Goal: Task Accomplishment & Management: Use online tool/utility

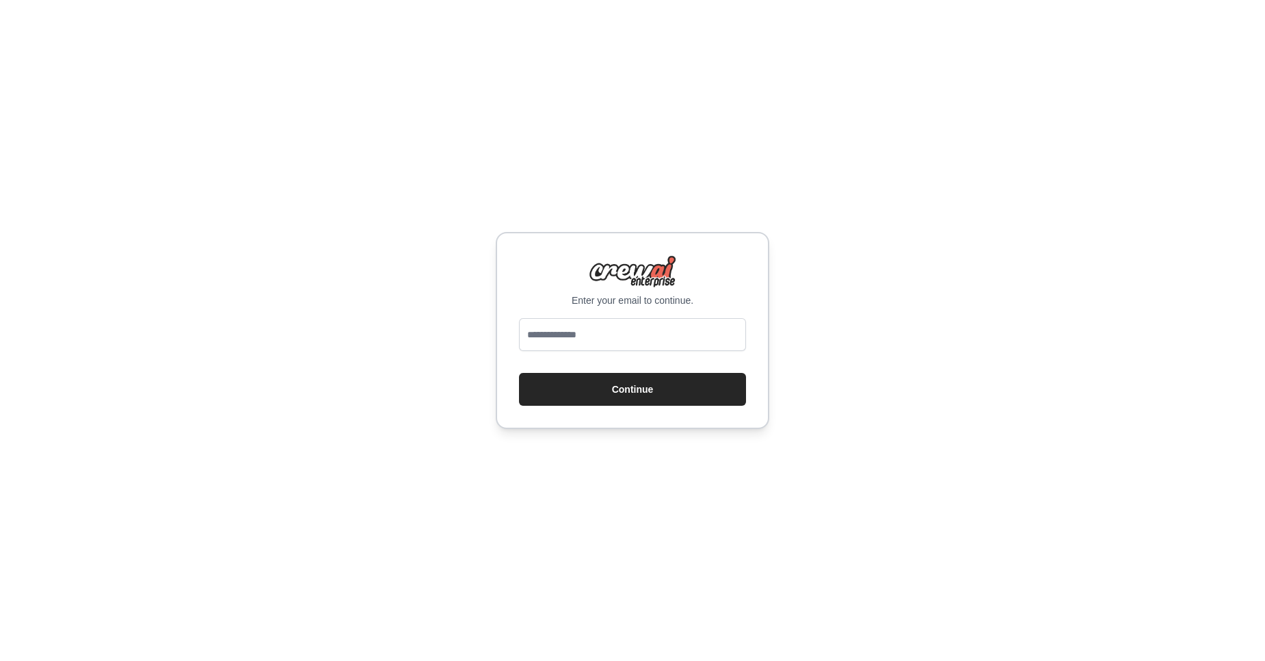
click at [605, 334] on input "email" at bounding box center [632, 334] width 227 height 33
type input "**********"
click at [583, 390] on button "Continue" at bounding box center [632, 389] width 227 height 33
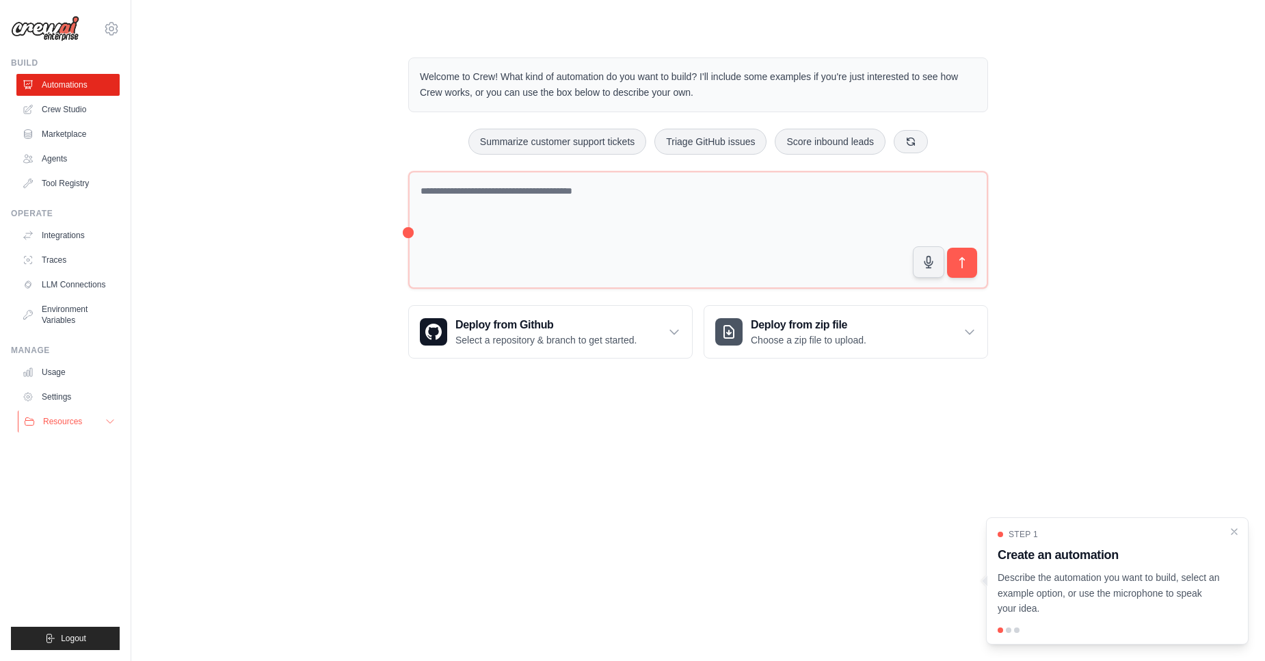
click at [110, 425] on icon at bounding box center [110, 421] width 11 height 11
click at [81, 85] on link "Automations" at bounding box center [69, 85] width 103 height 22
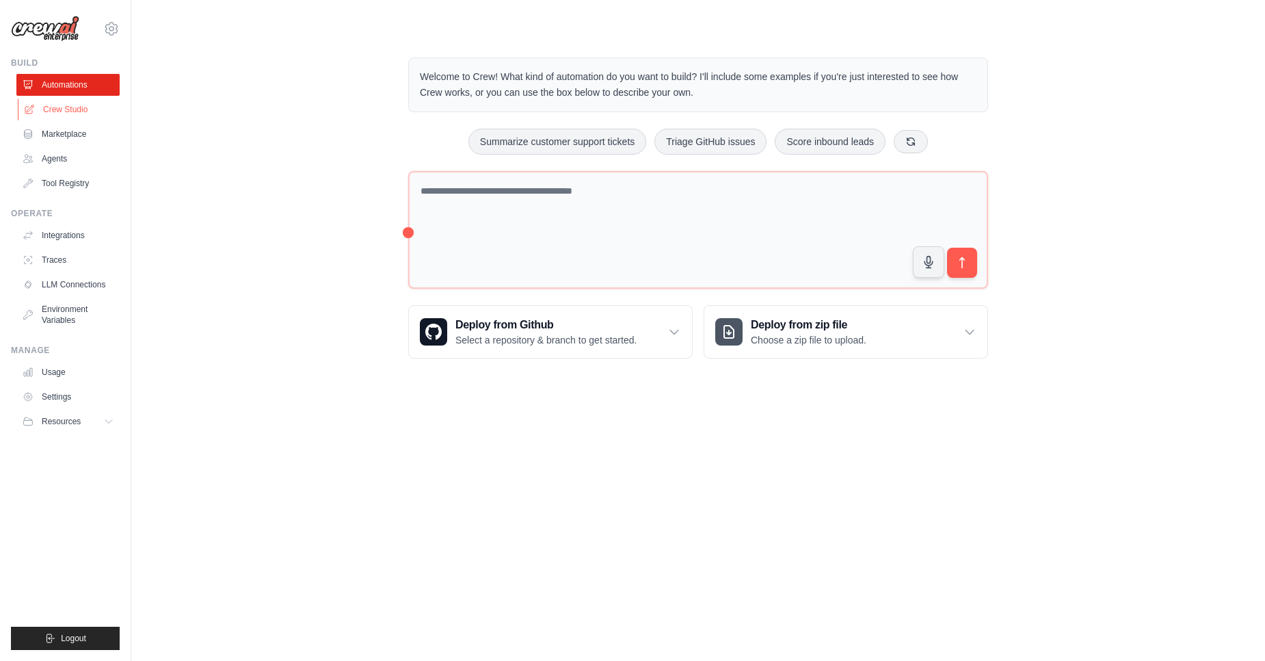
click at [65, 109] on link "Crew Studio" at bounding box center [69, 109] width 103 height 22
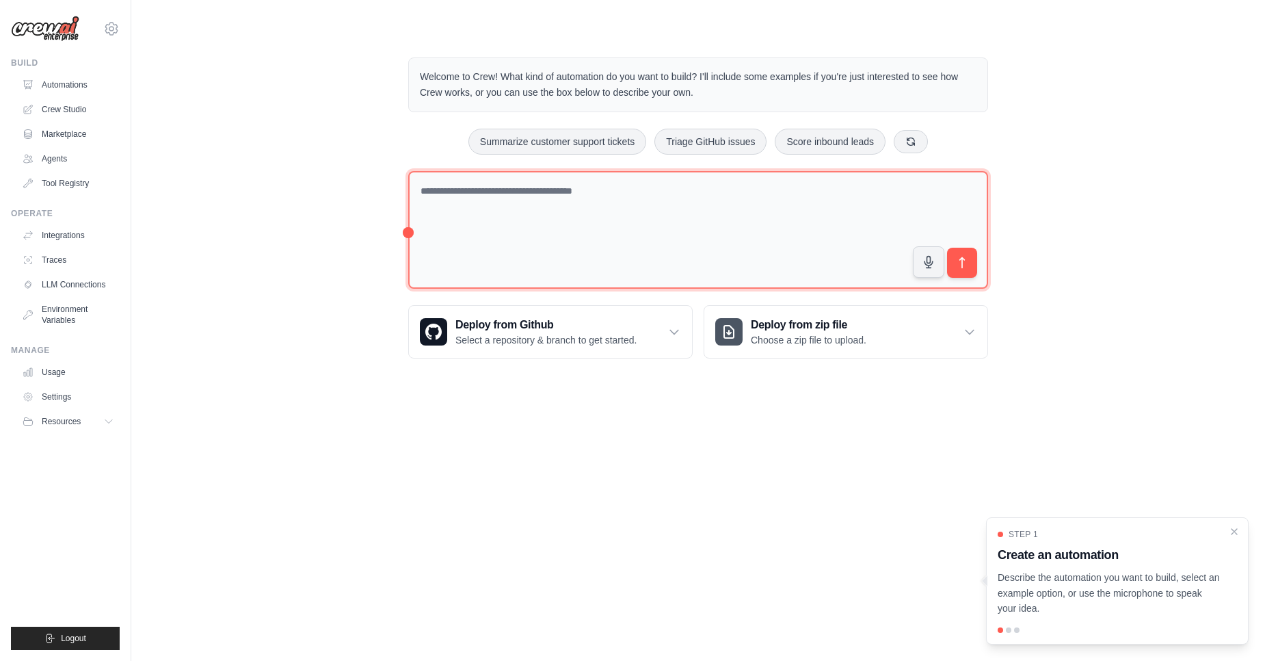
click at [501, 187] on textarea at bounding box center [698, 230] width 580 height 118
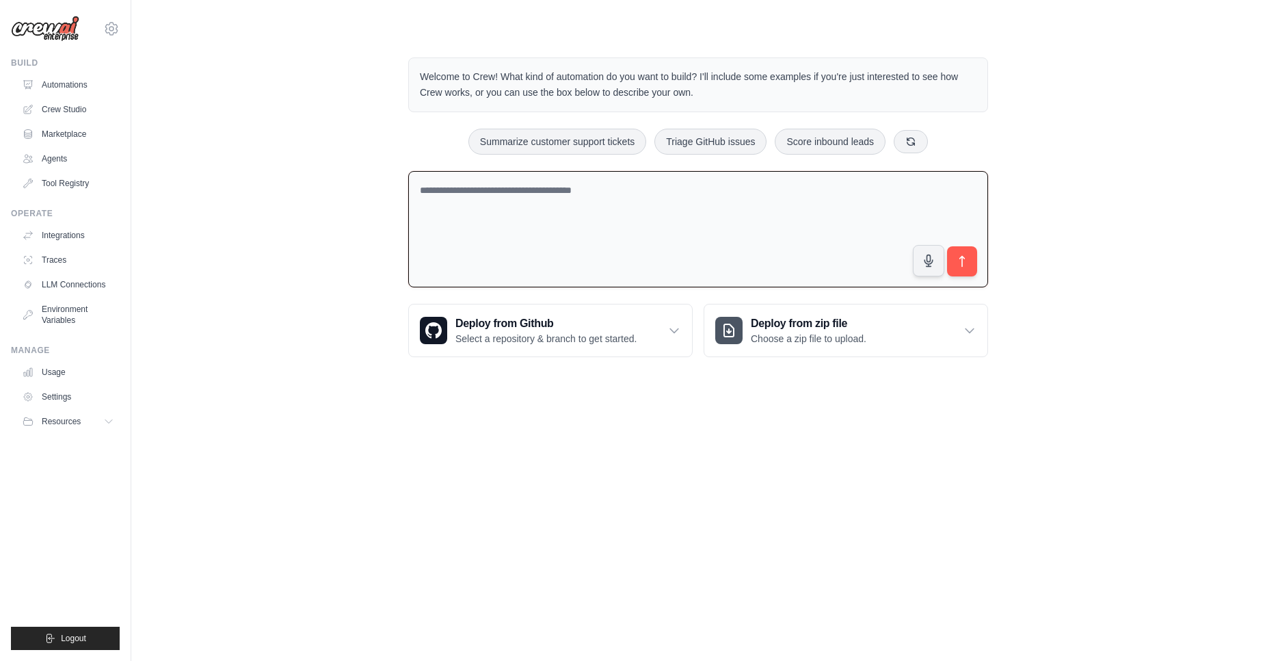
paste textarea "**********"
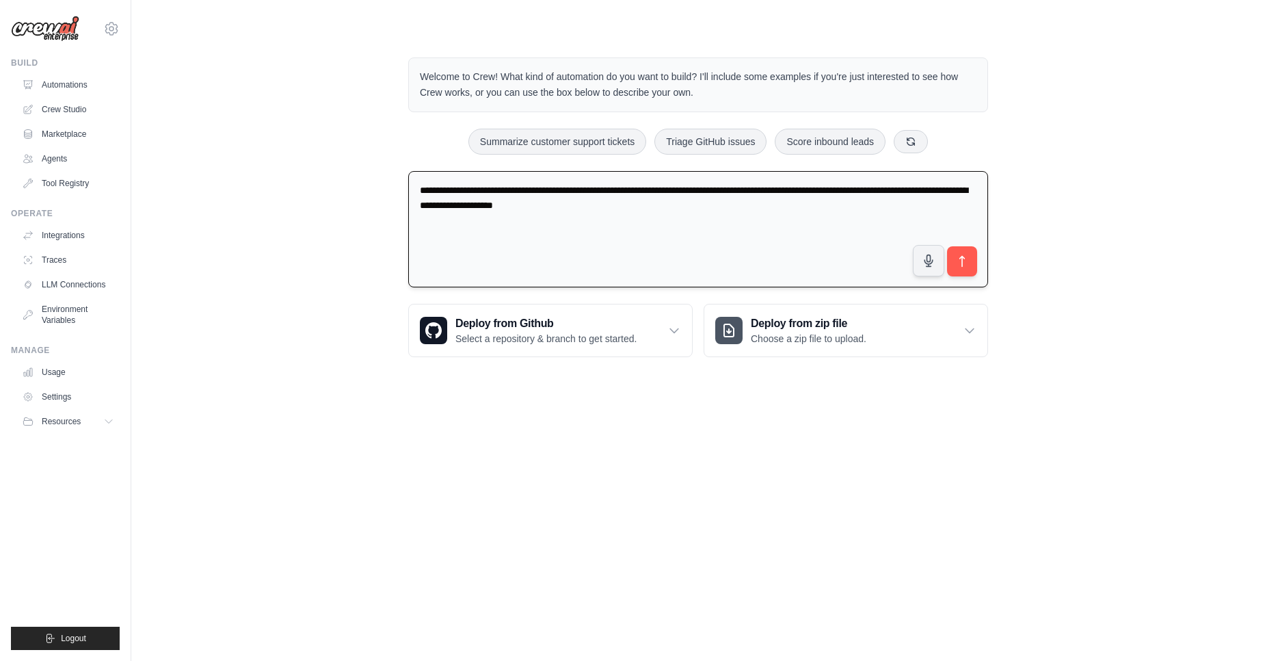
paste textarea "**********"
click at [544, 226] on textarea "**********" at bounding box center [698, 229] width 580 height 117
paste textarea "**********"
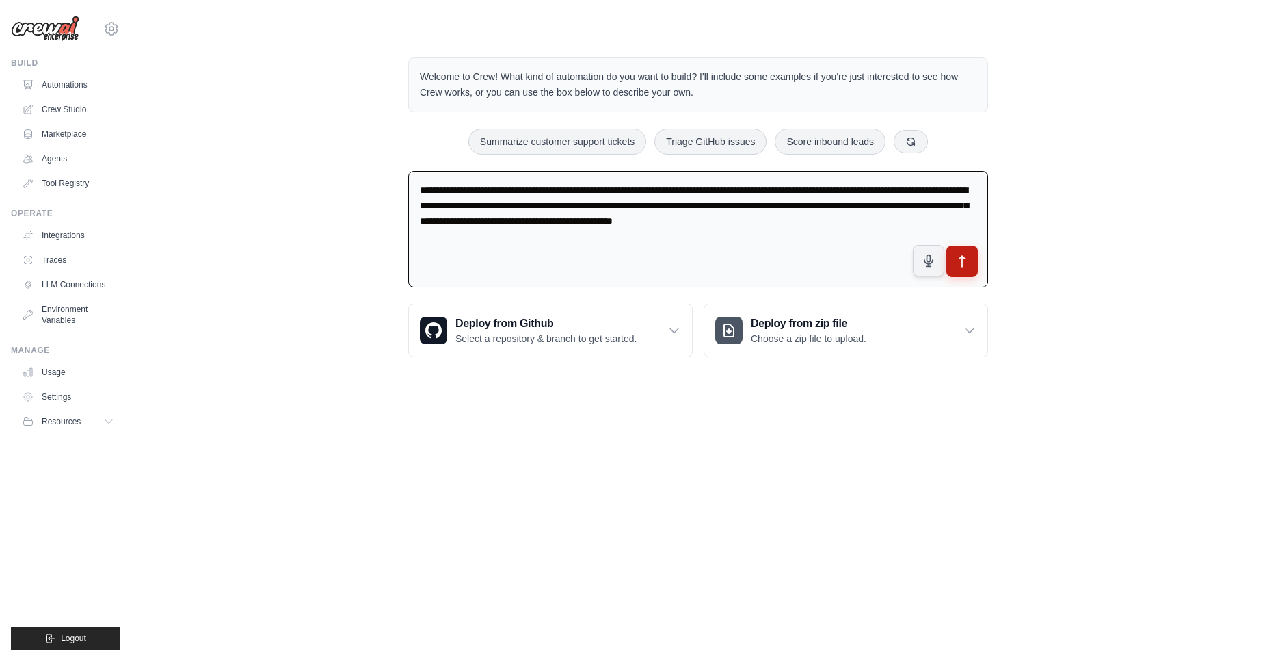
type textarea "**********"
click at [958, 259] on icon "submit" at bounding box center [962, 261] width 14 height 14
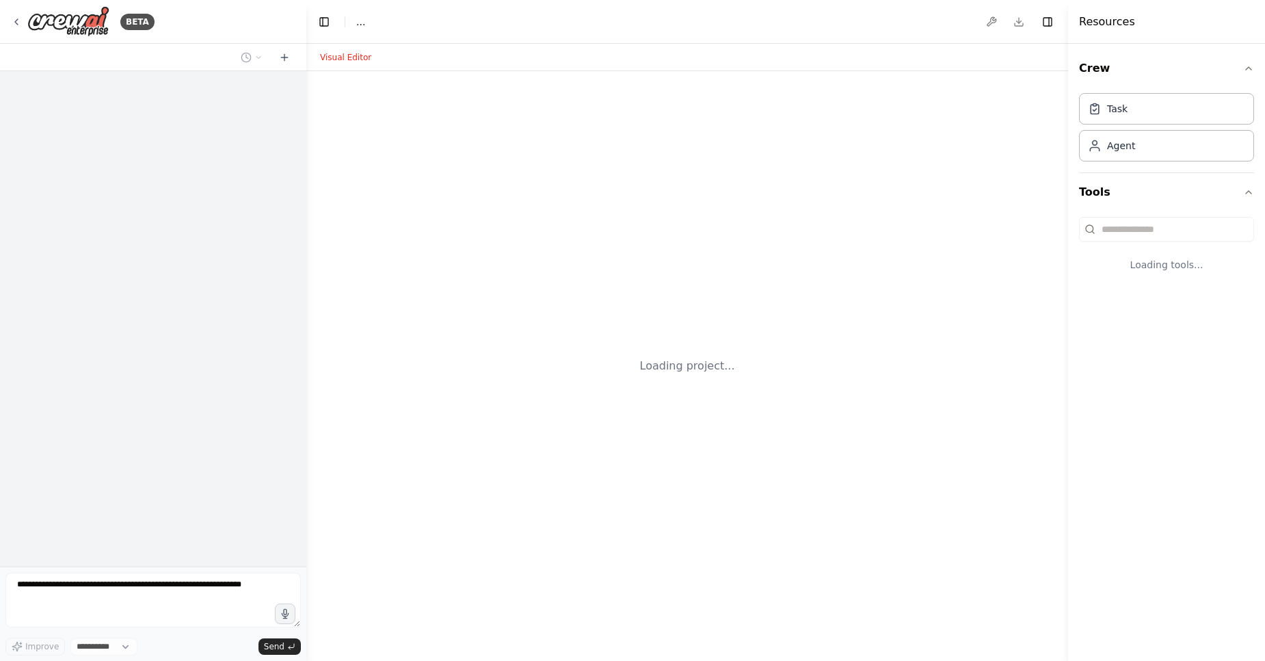
select select "****"
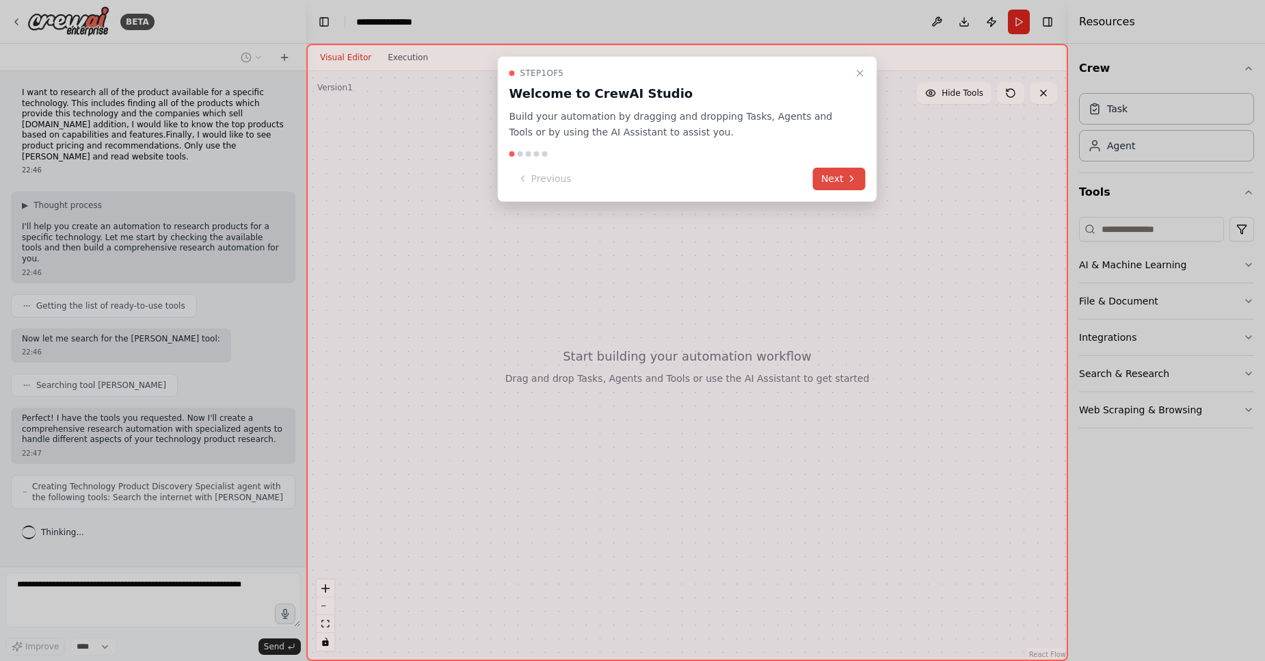
click at [829, 177] on button "Next" at bounding box center [839, 179] width 53 height 23
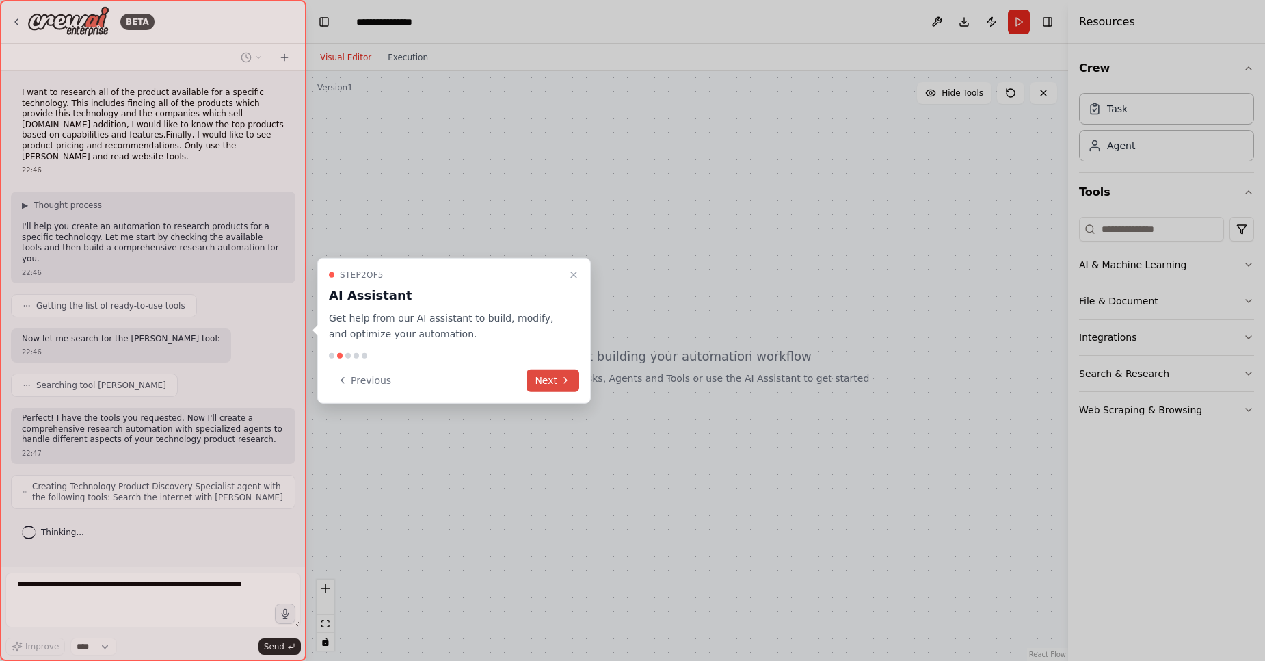
click at [548, 375] on button "Next" at bounding box center [553, 380] width 53 height 23
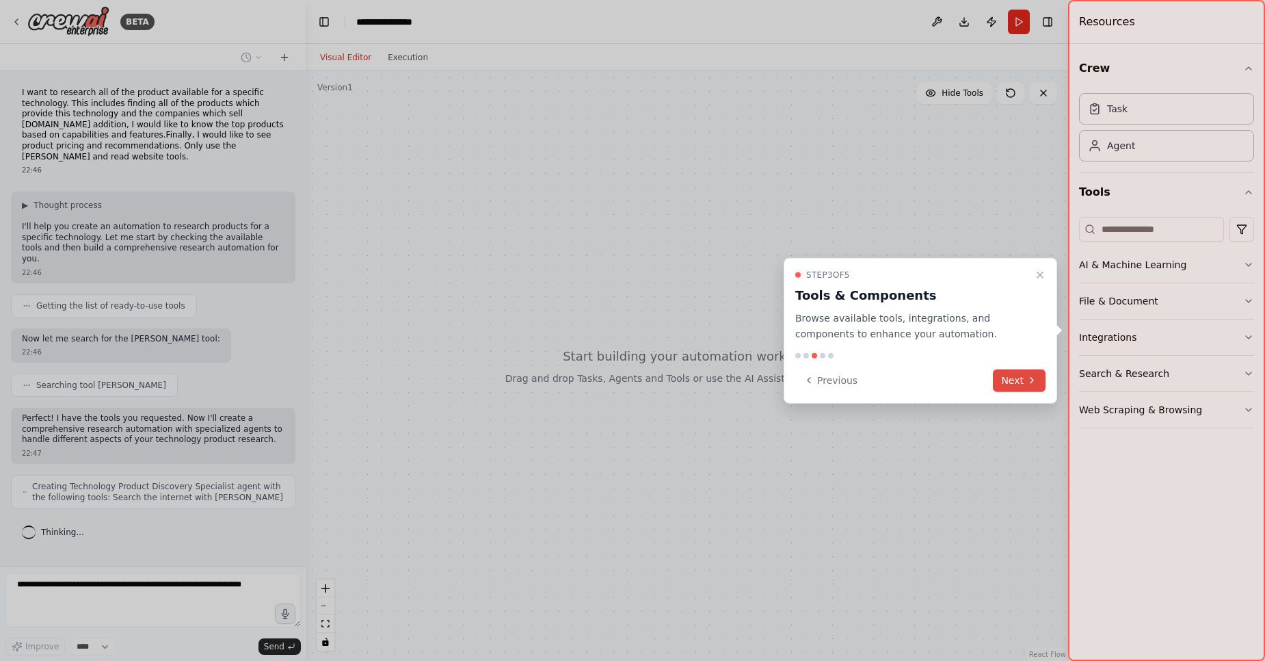
click at [1018, 387] on button "Next" at bounding box center [1019, 380] width 53 height 23
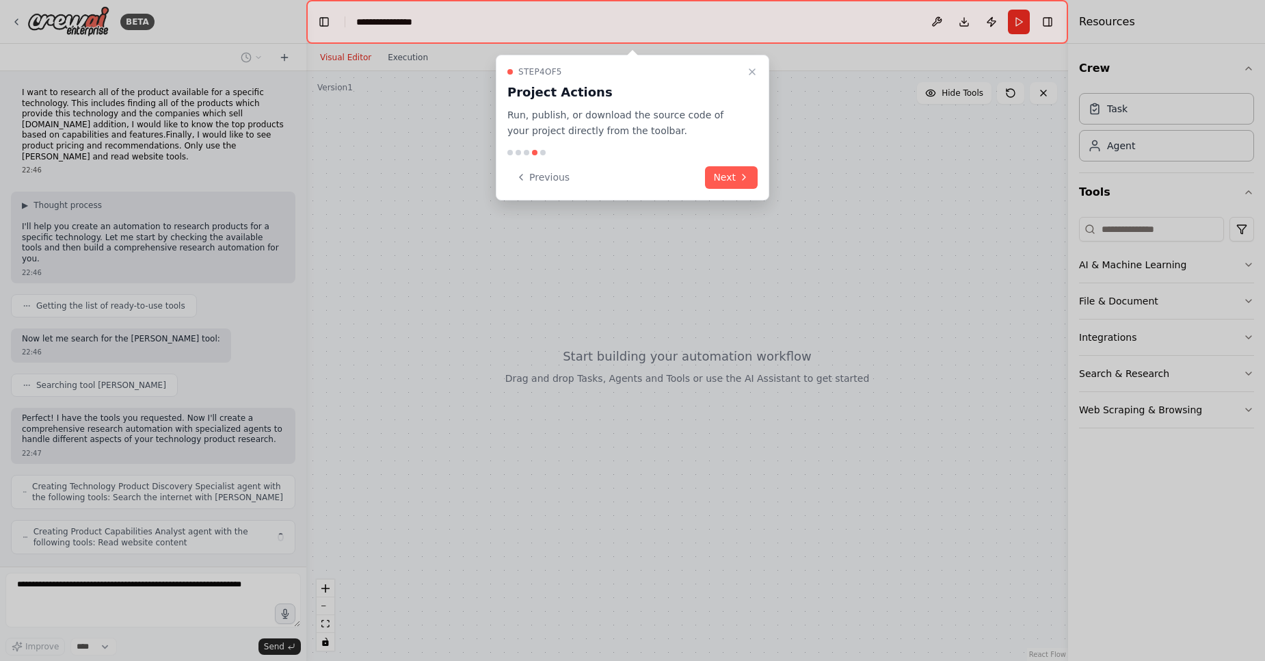
scroll to position [12, 0]
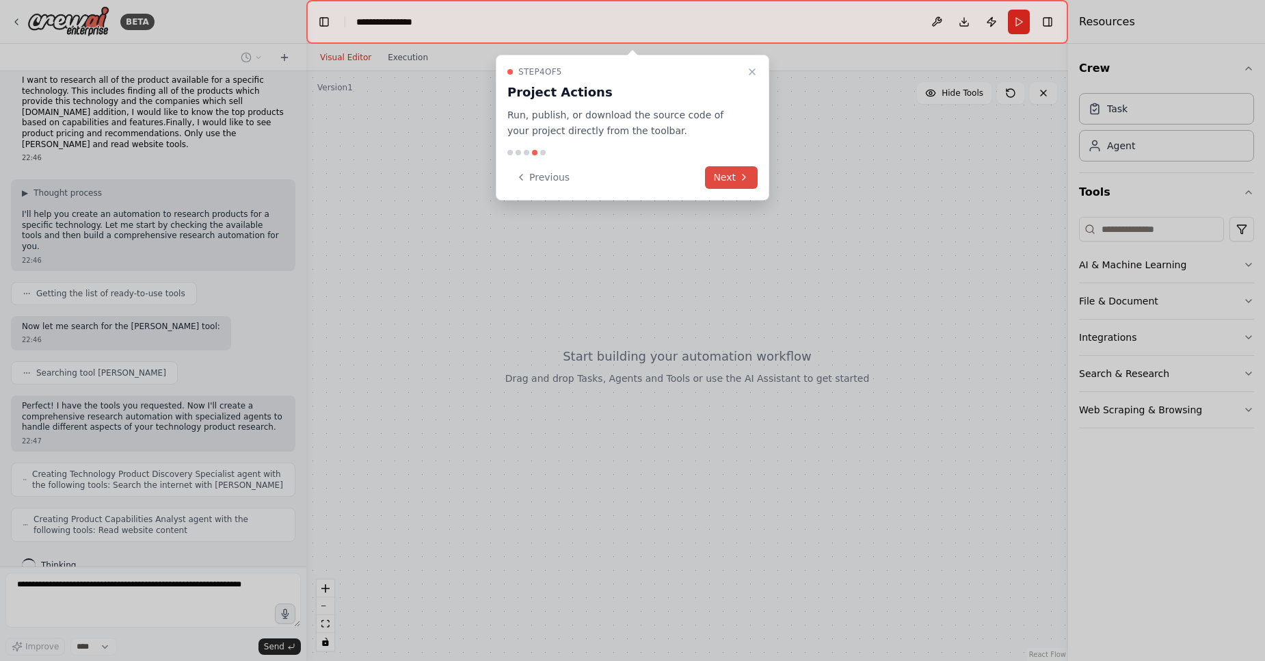
click at [727, 171] on button "Next" at bounding box center [731, 177] width 53 height 23
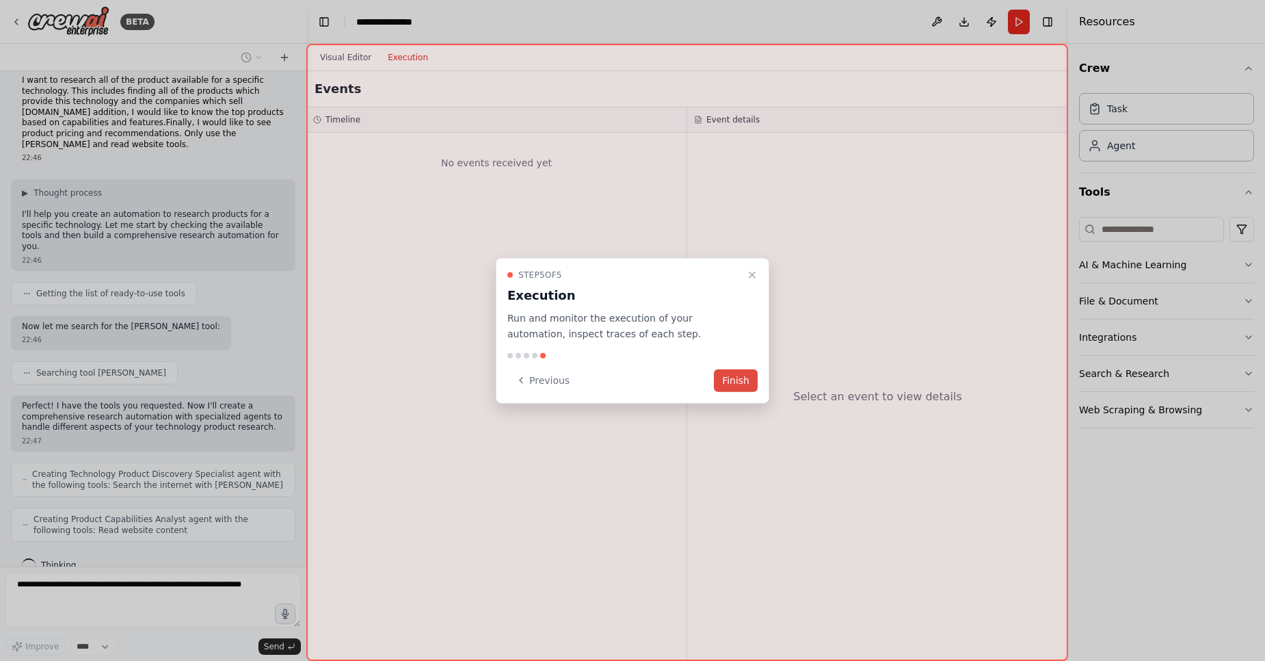
click at [742, 378] on button "Finish" at bounding box center [736, 380] width 44 height 23
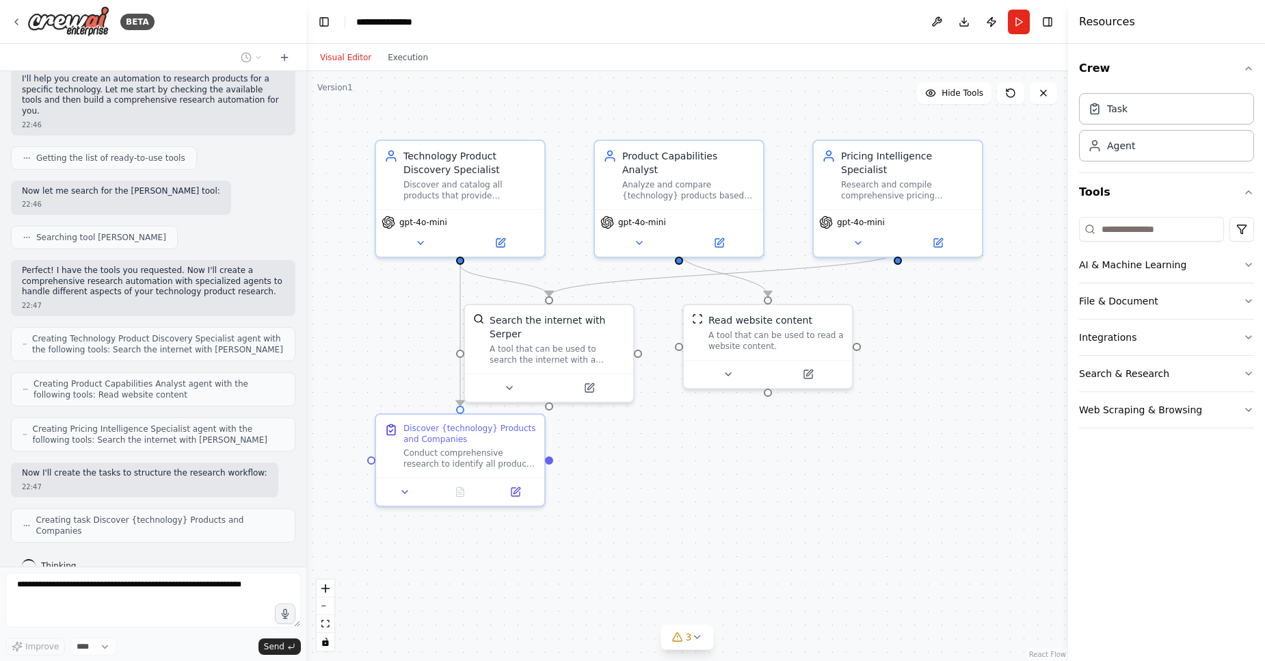
scroll to position [137, 0]
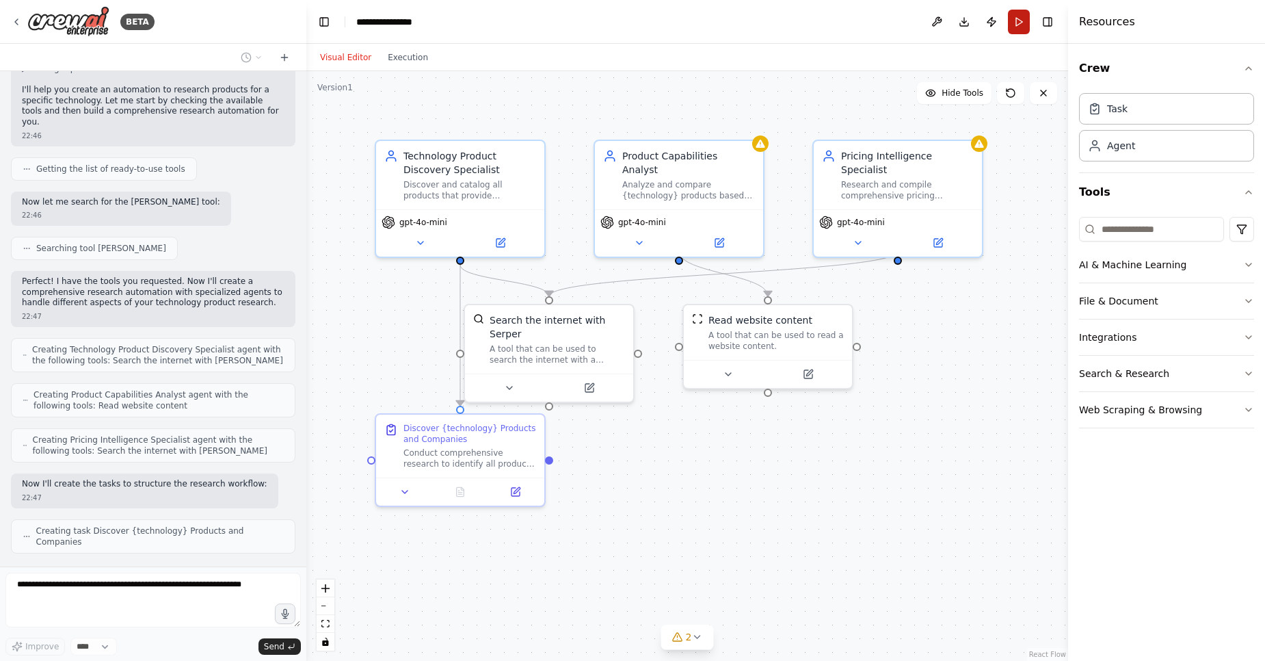
click at [1010, 21] on button "Run" at bounding box center [1019, 22] width 22 height 25
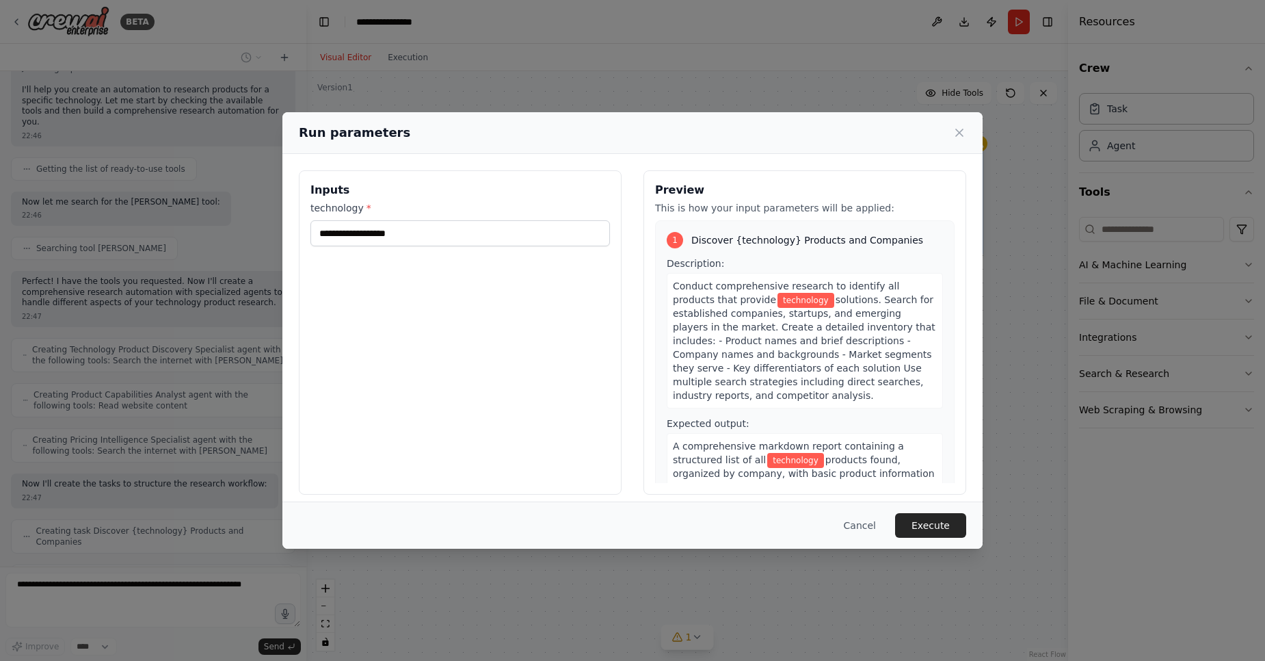
scroll to position [171, 0]
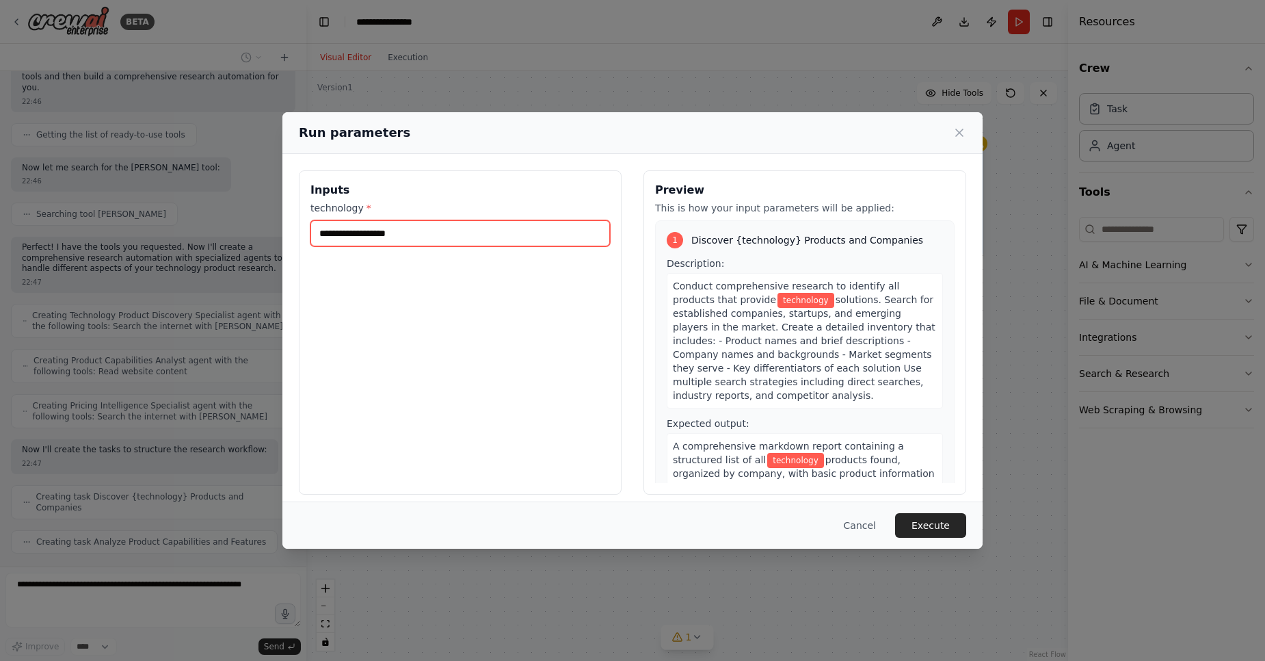
click at [401, 233] on input "technology *" at bounding box center [460, 233] width 300 height 26
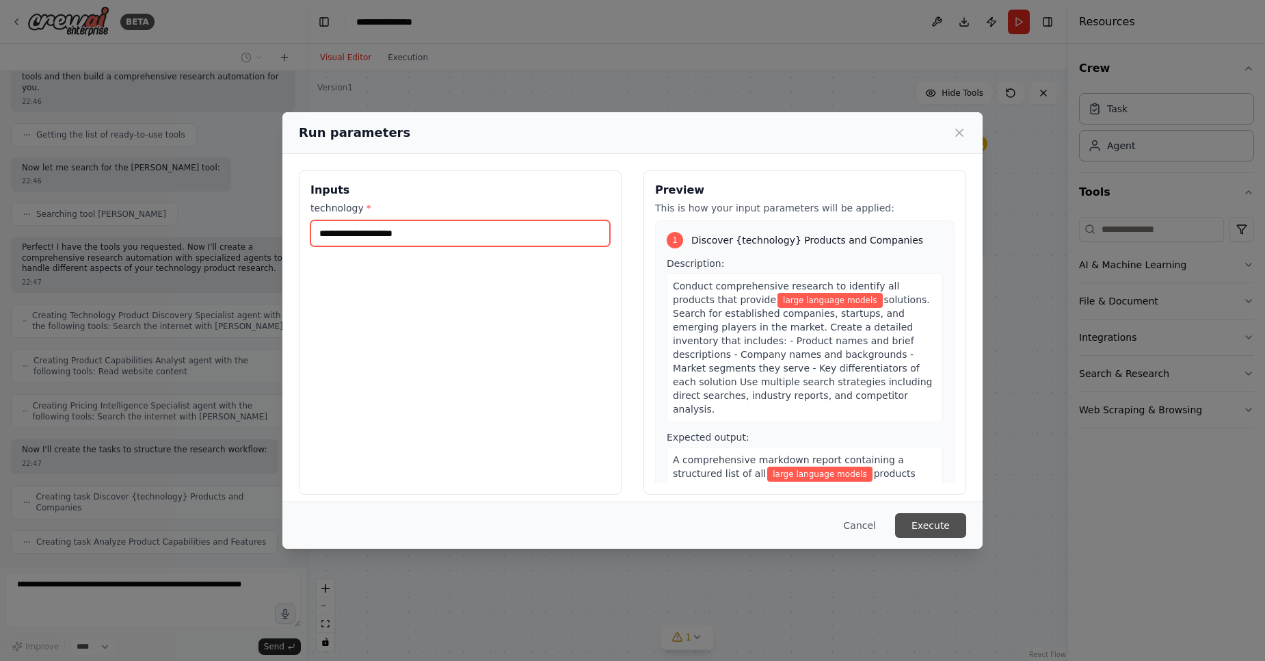
type input "**********"
click at [946, 535] on button "Execute" at bounding box center [930, 525] width 71 height 25
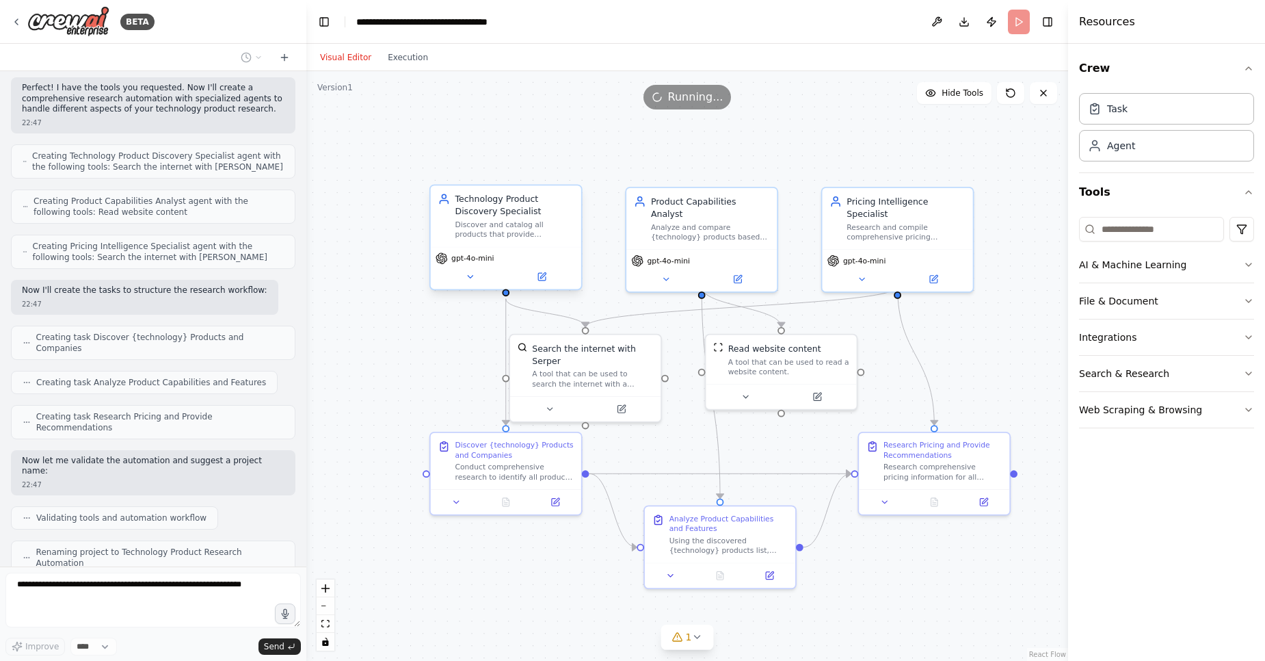
scroll to position [319, 0]
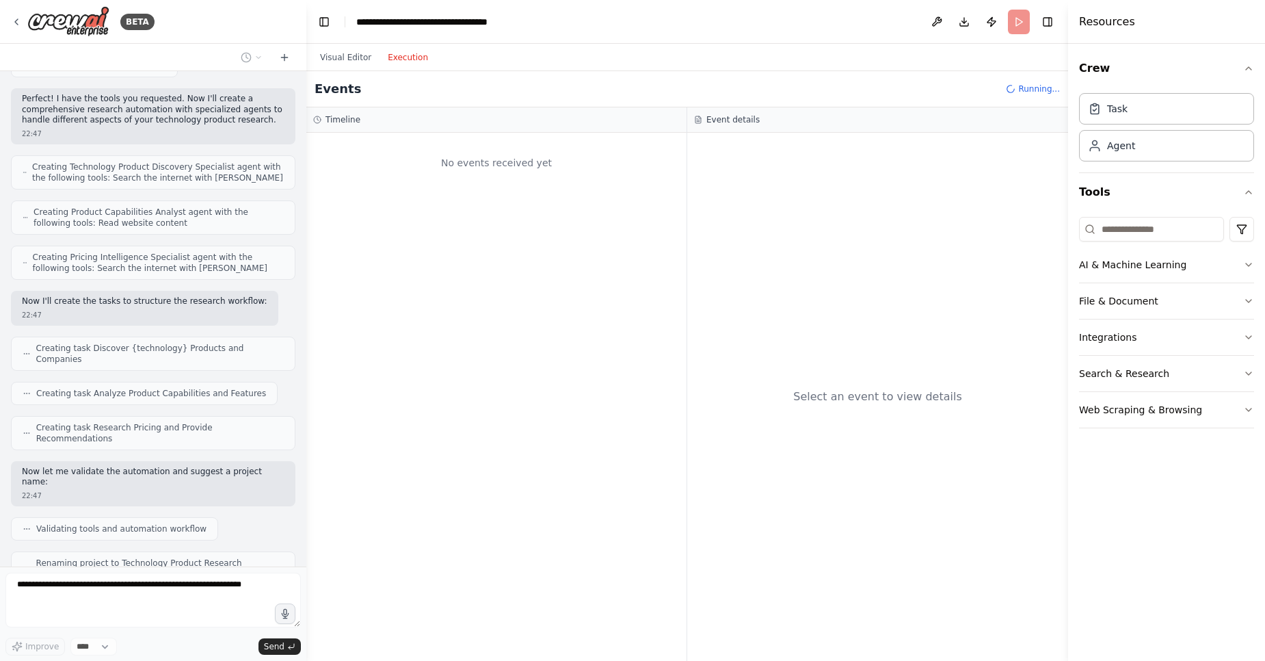
click at [391, 60] on button "Execution" at bounding box center [408, 57] width 57 height 16
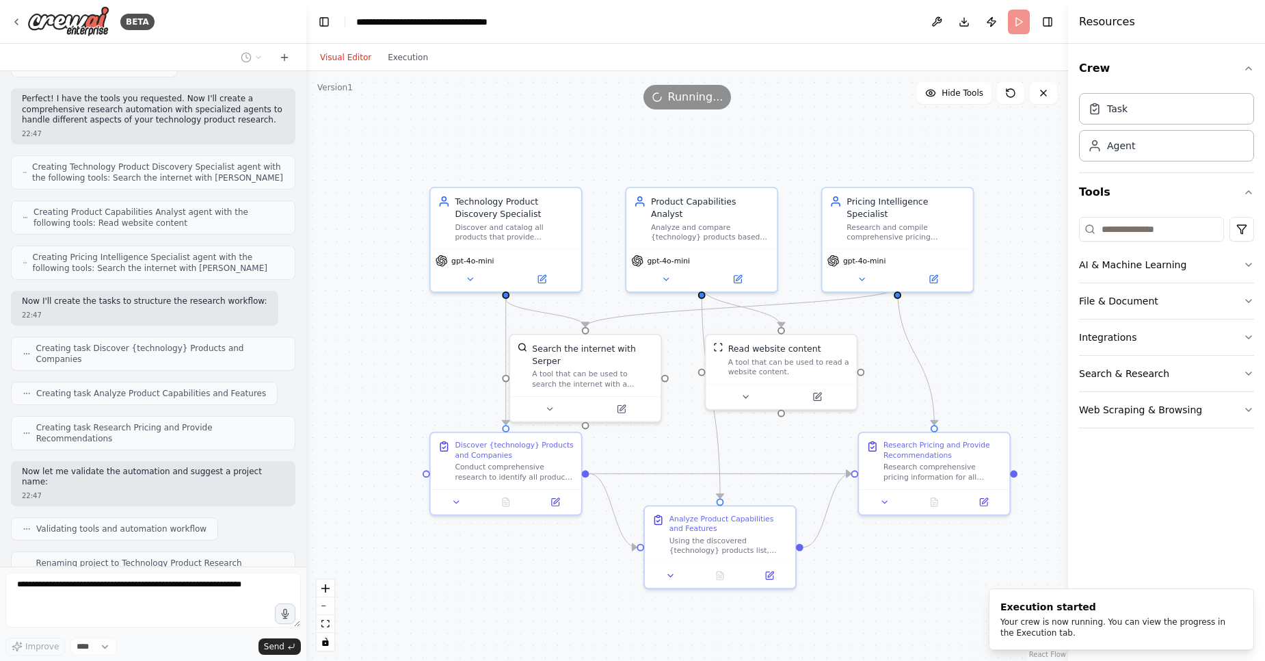
click at [337, 59] on button "Visual Editor" at bounding box center [346, 57] width 68 height 16
click at [393, 50] on button "Execution" at bounding box center [408, 57] width 57 height 16
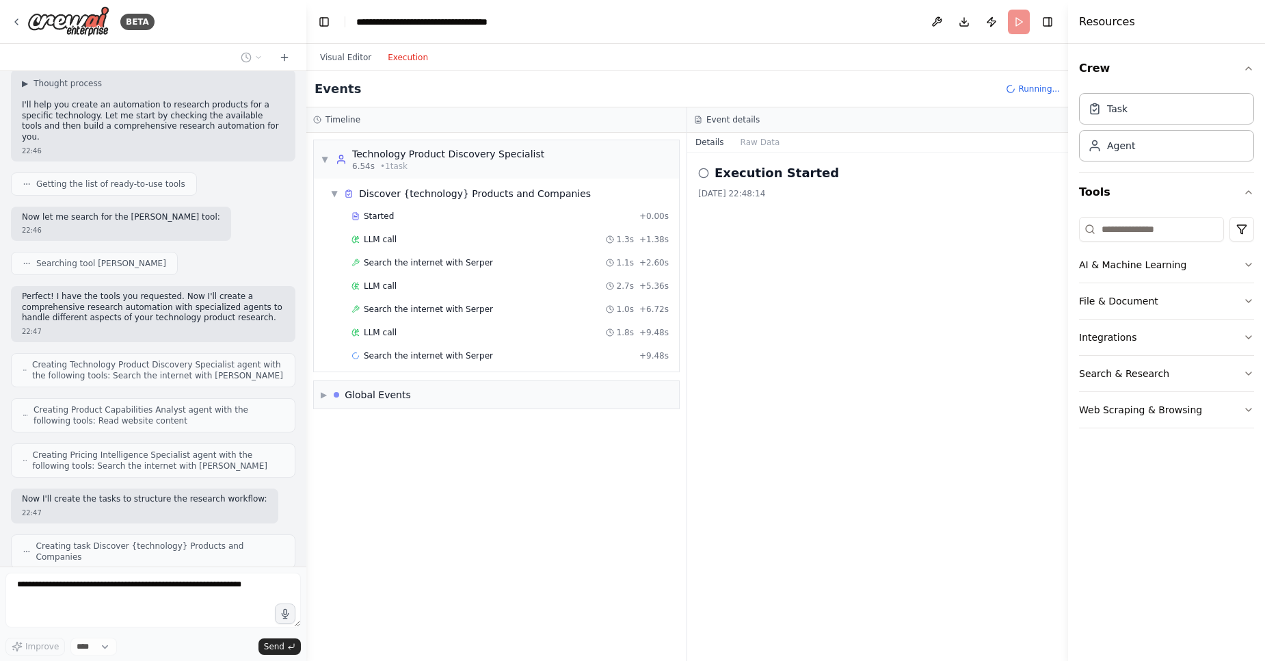
scroll to position [0, 0]
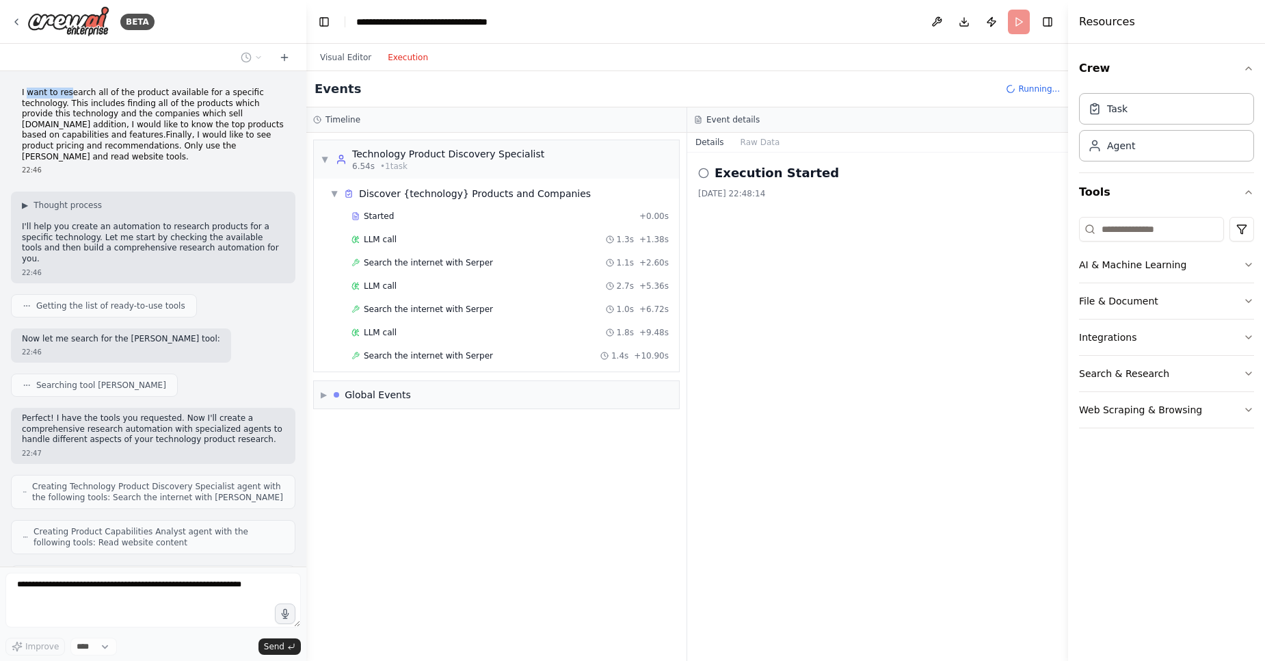
drag, startPoint x: 26, startPoint y: 92, endPoint x: 70, endPoint y: 96, distance: 43.9
click at [70, 96] on p "I want to research all of the product available for a specific technology. This…" at bounding box center [153, 125] width 263 height 75
click at [81, 96] on p "I want to research all of the product available for a specific technology. This…" at bounding box center [153, 125] width 263 height 75
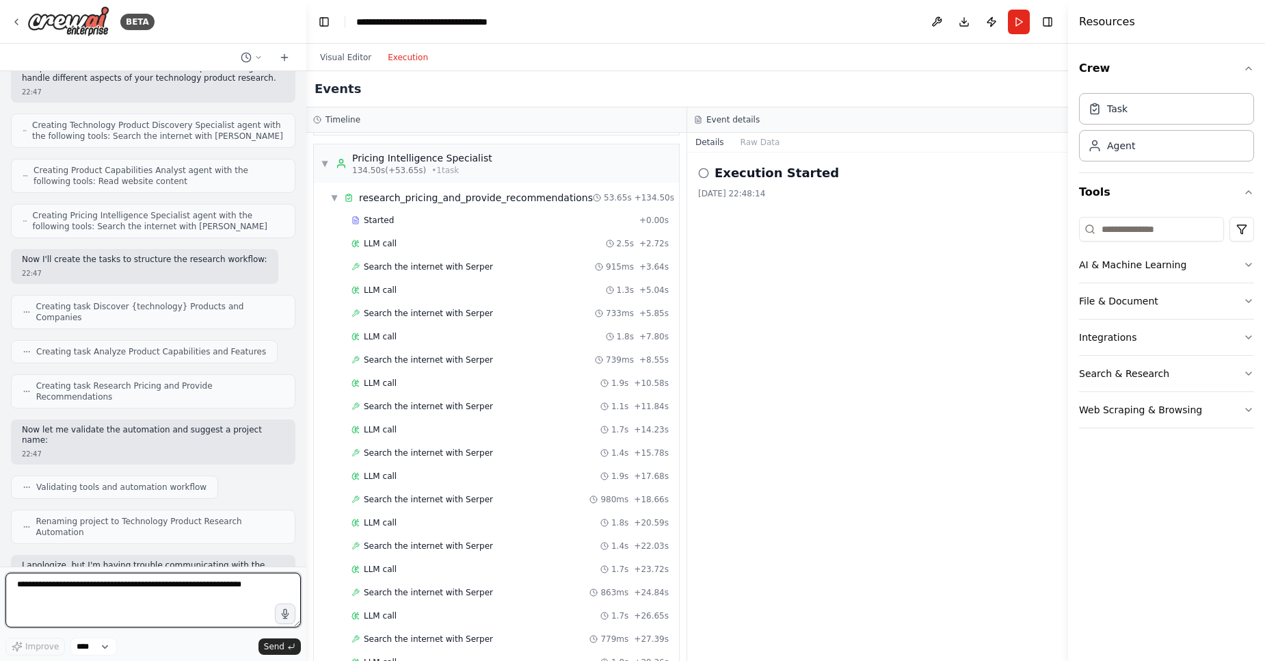
scroll to position [1524, 0]
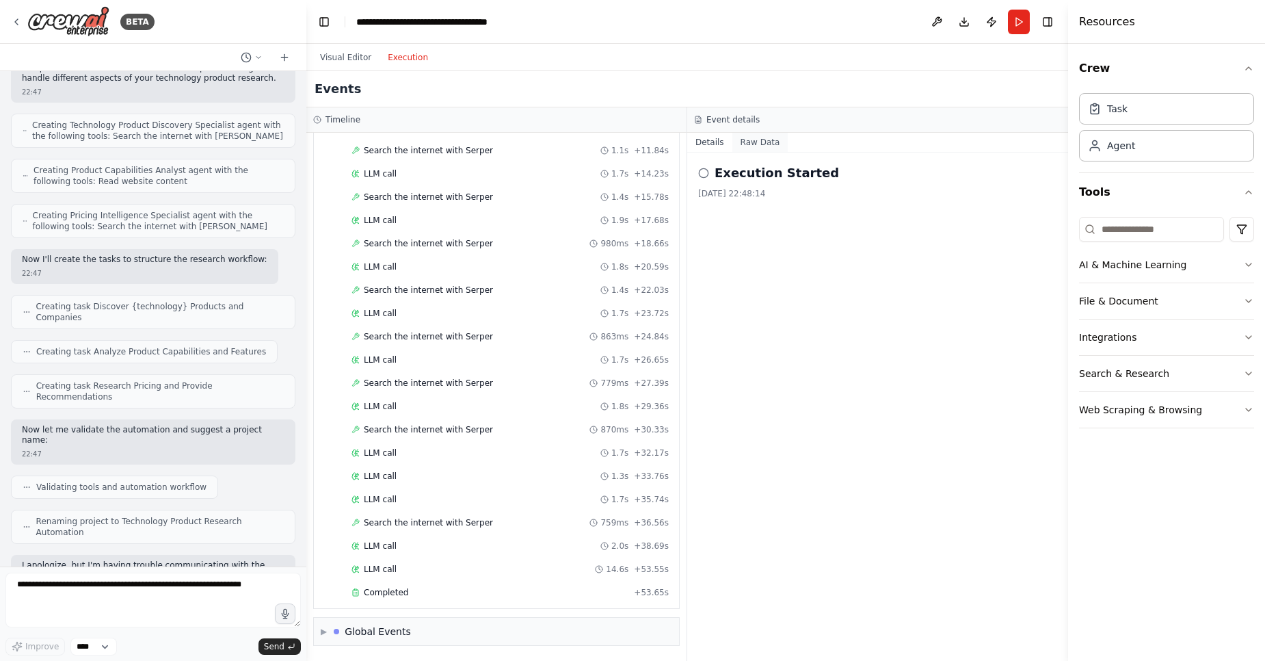
drag, startPoint x: 759, startPoint y: 161, endPoint x: 748, endPoint y: 148, distance: 17.5
click at [748, 148] on div "Details Raw Data Execution Started 21/08/2025, 22:48:14" at bounding box center [877, 397] width 381 height 528
click at [748, 148] on button "Raw Data" at bounding box center [760, 142] width 56 height 19
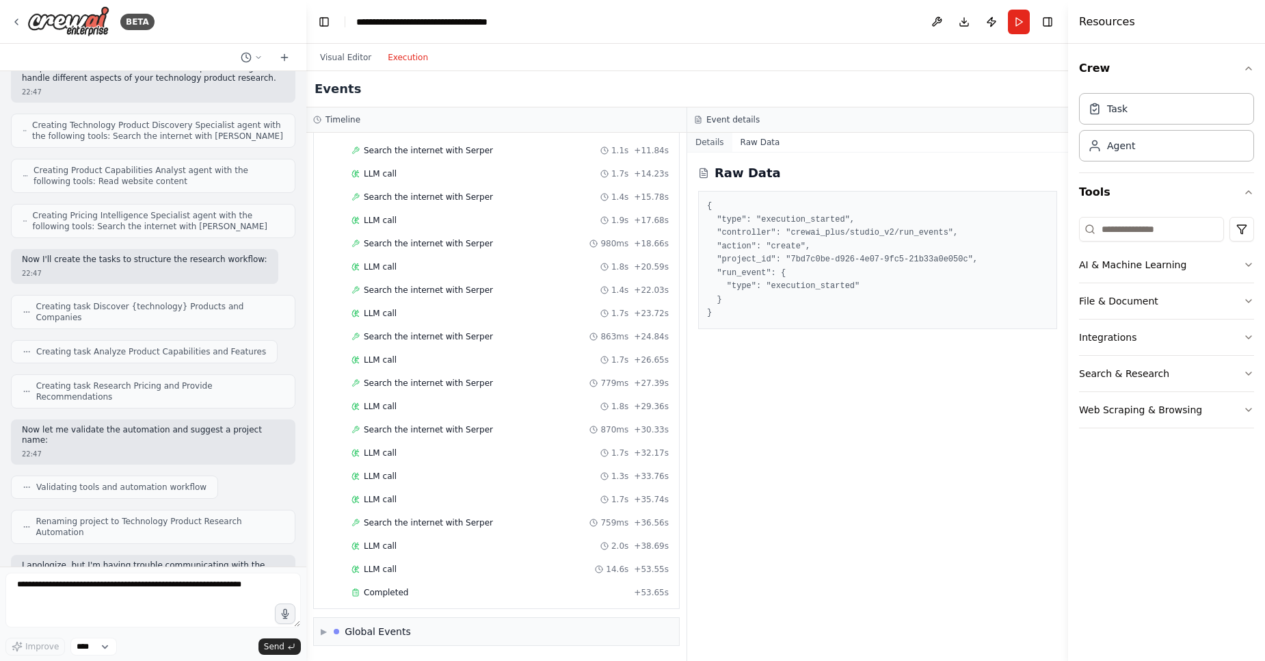
click at [713, 142] on button "Details" at bounding box center [709, 142] width 45 height 19
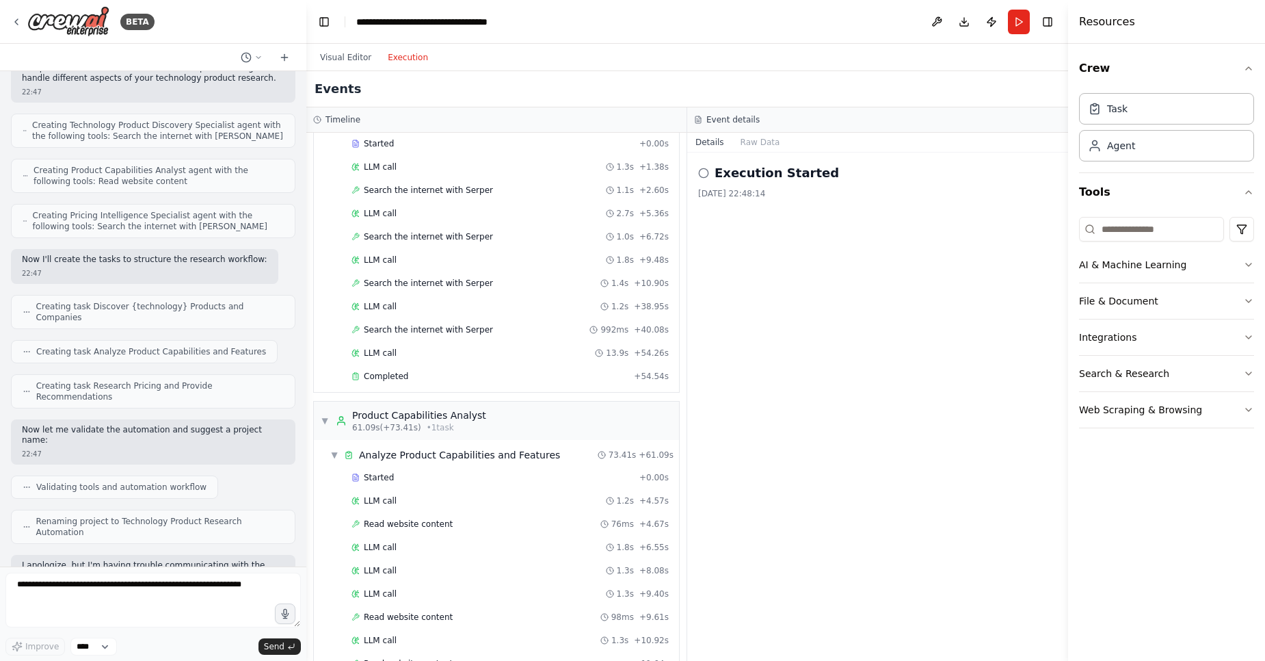
scroll to position [0, 0]
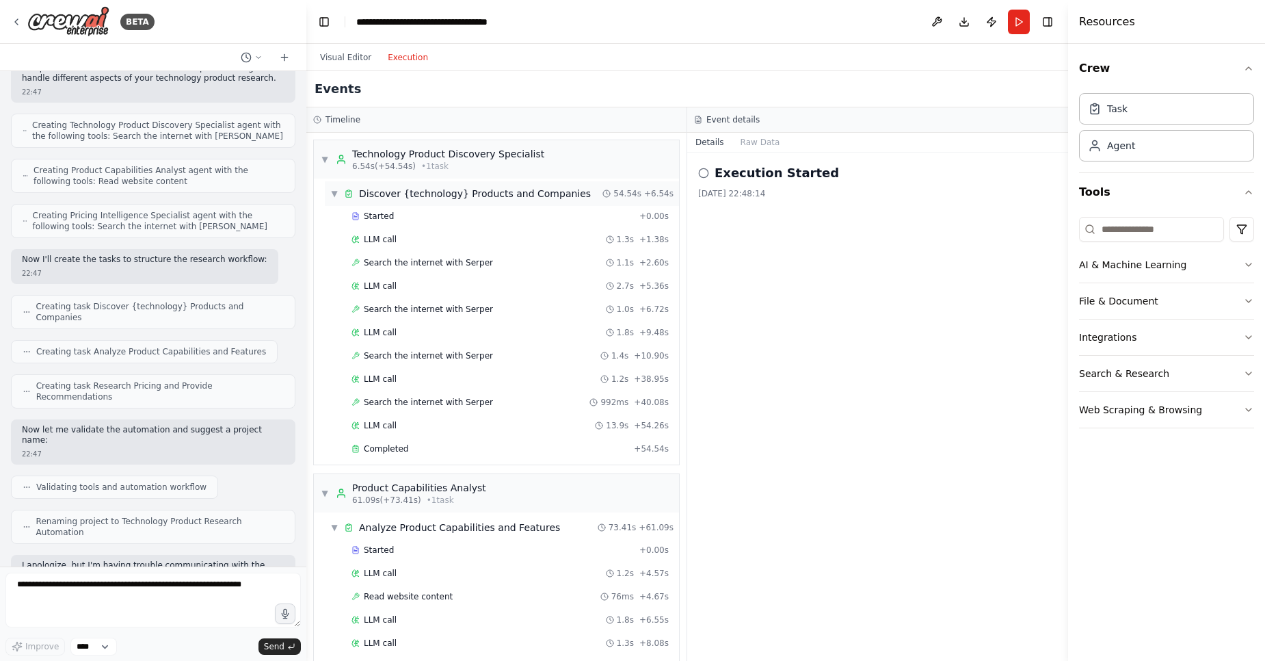
click at [333, 196] on span "▼" at bounding box center [334, 193] width 8 height 11
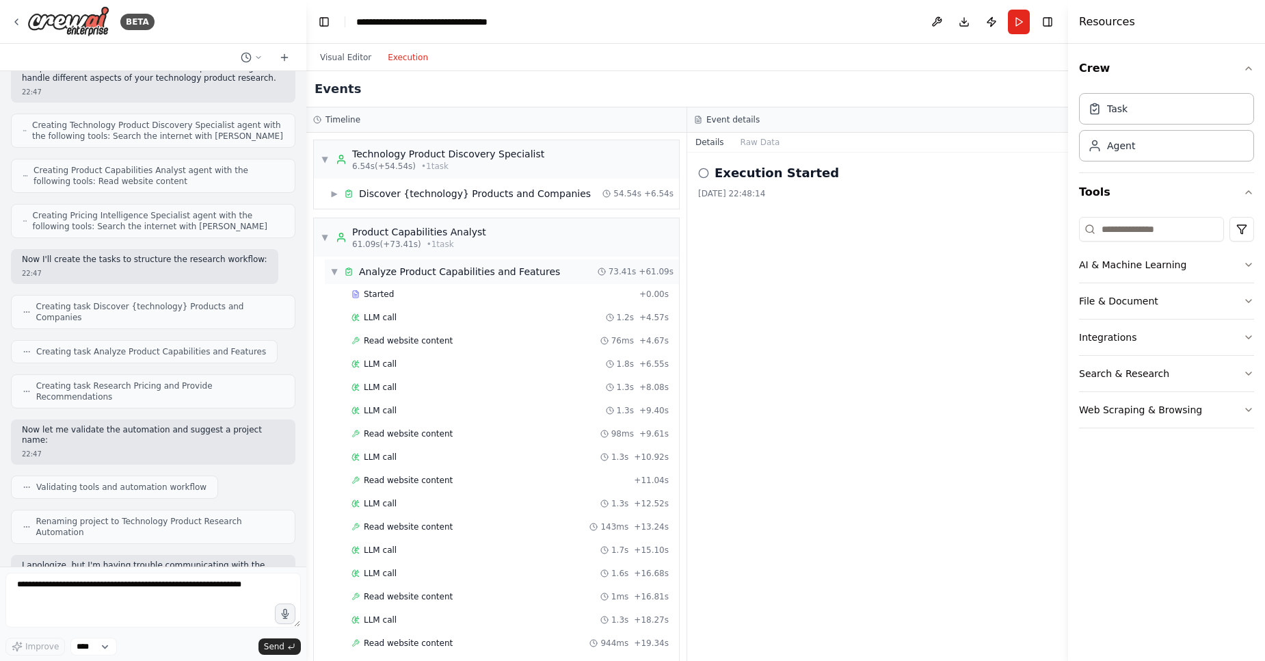
click at [337, 274] on span "▼" at bounding box center [334, 271] width 8 height 11
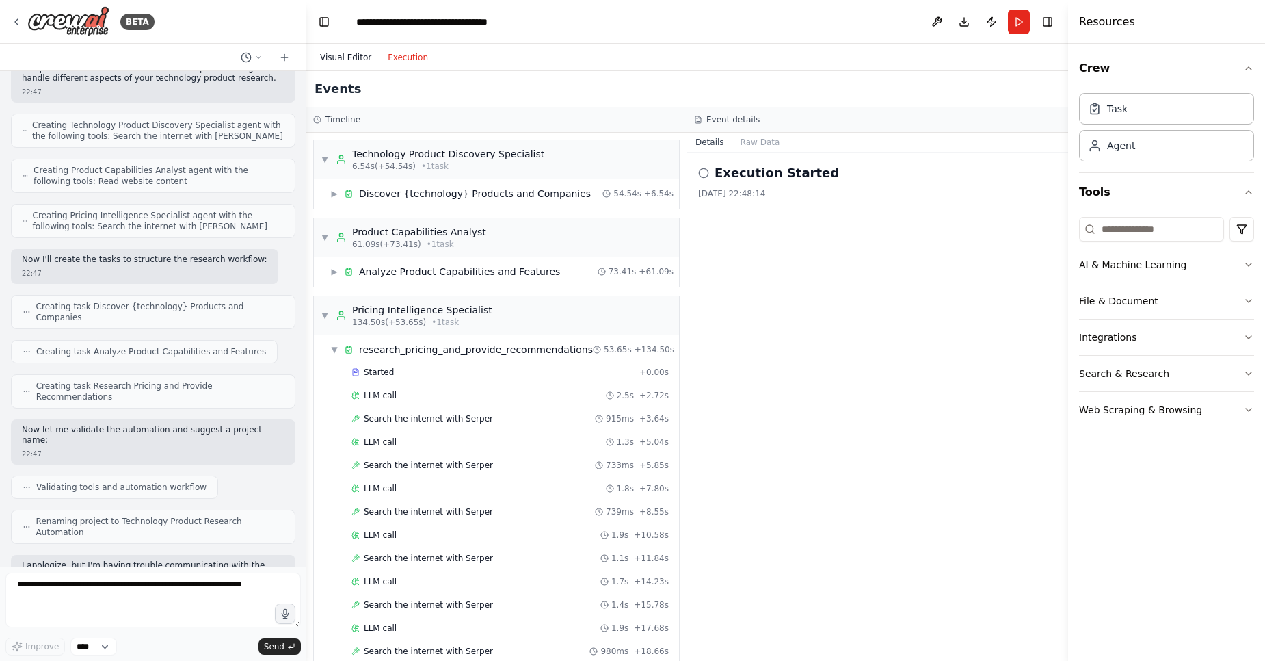
click at [339, 60] on button "Visual Editor" at bounding box center [346, 57] width 68 height 16
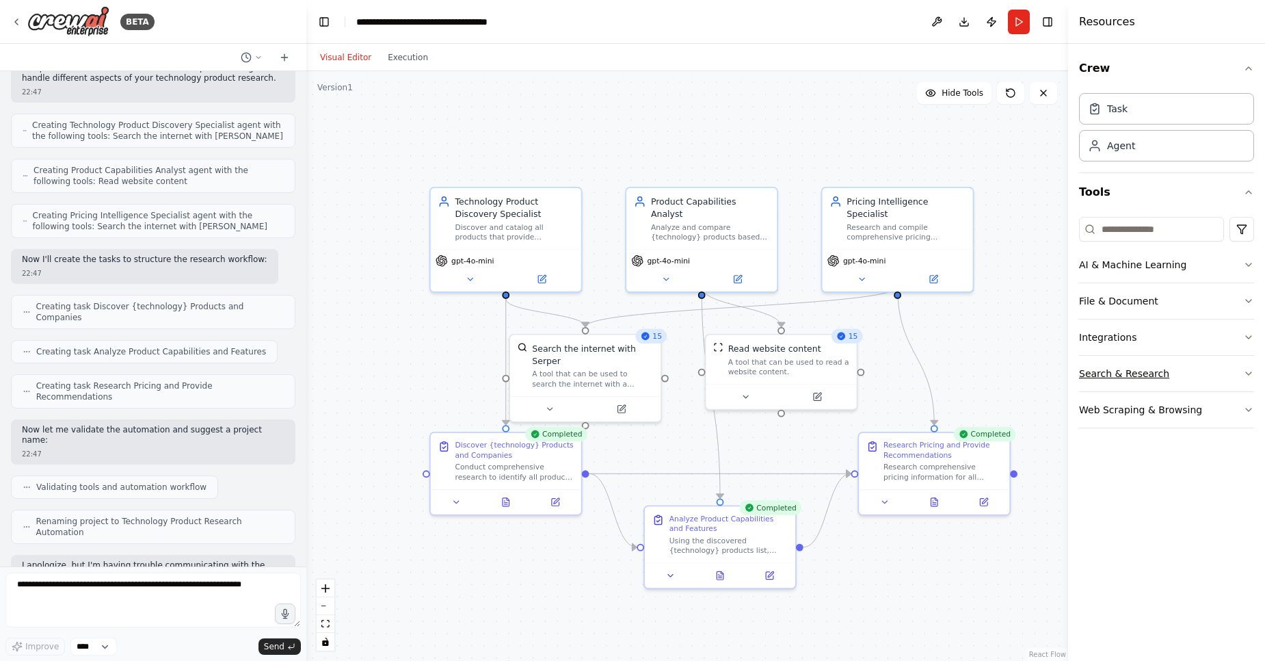
click at [1118, 373] on button "Search & Research" at bounding box center [1166, 374] width 175 height 36
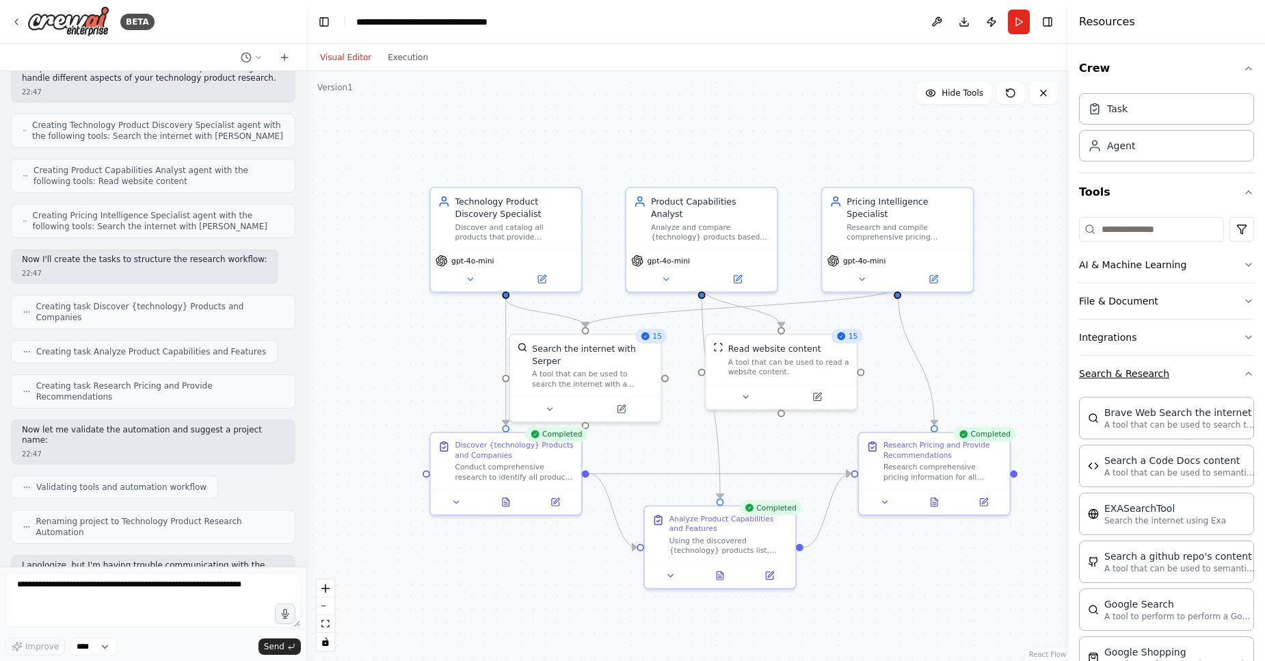
click at [1212, 369] on button "Search & Research" at bounding box center [1166, 374] width 175 height 36
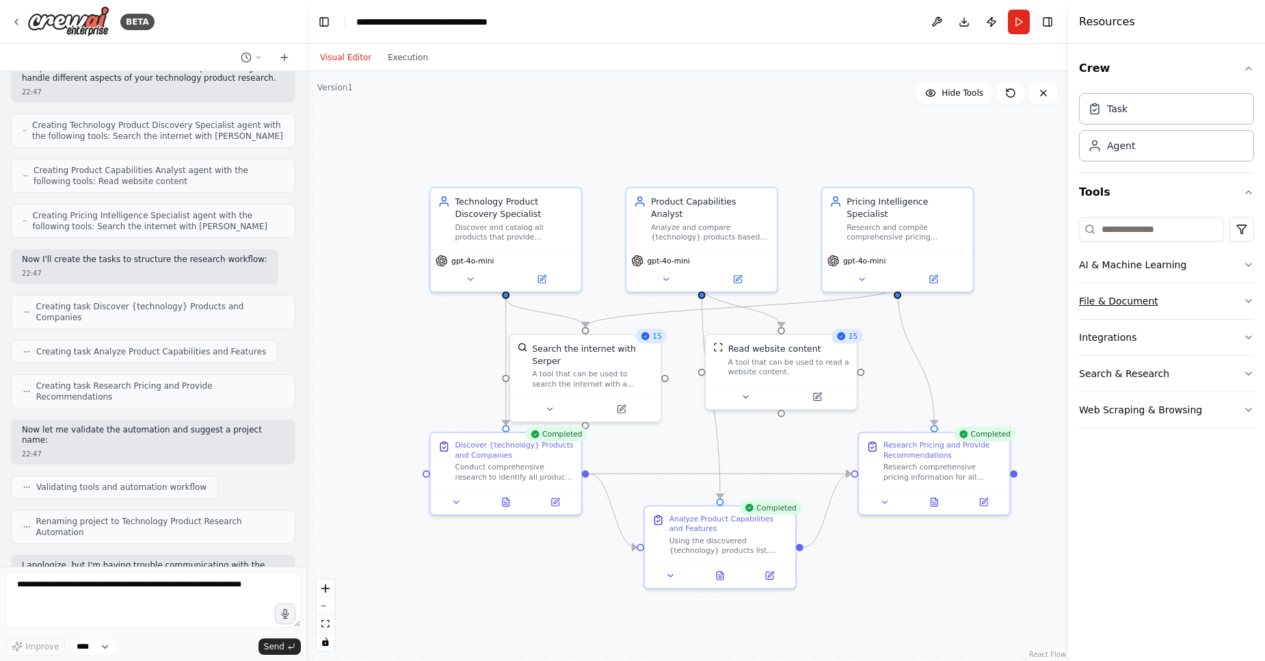
click at [1220, 303] on button "File & Document" at bounding box center [1166, 301] width 175 height 36
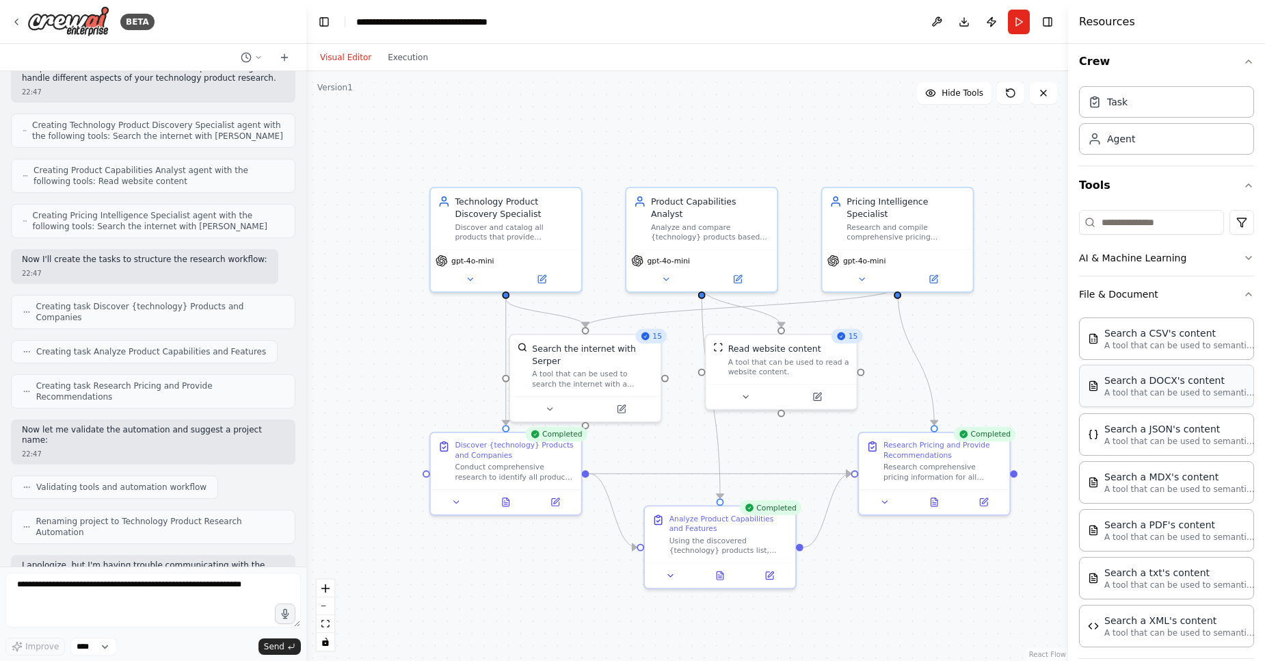
scroll to position [5, 0]
click at [1223, 259] on button "AI & Machine Learning" at bounding box center [1166, 259] width 175 height 36
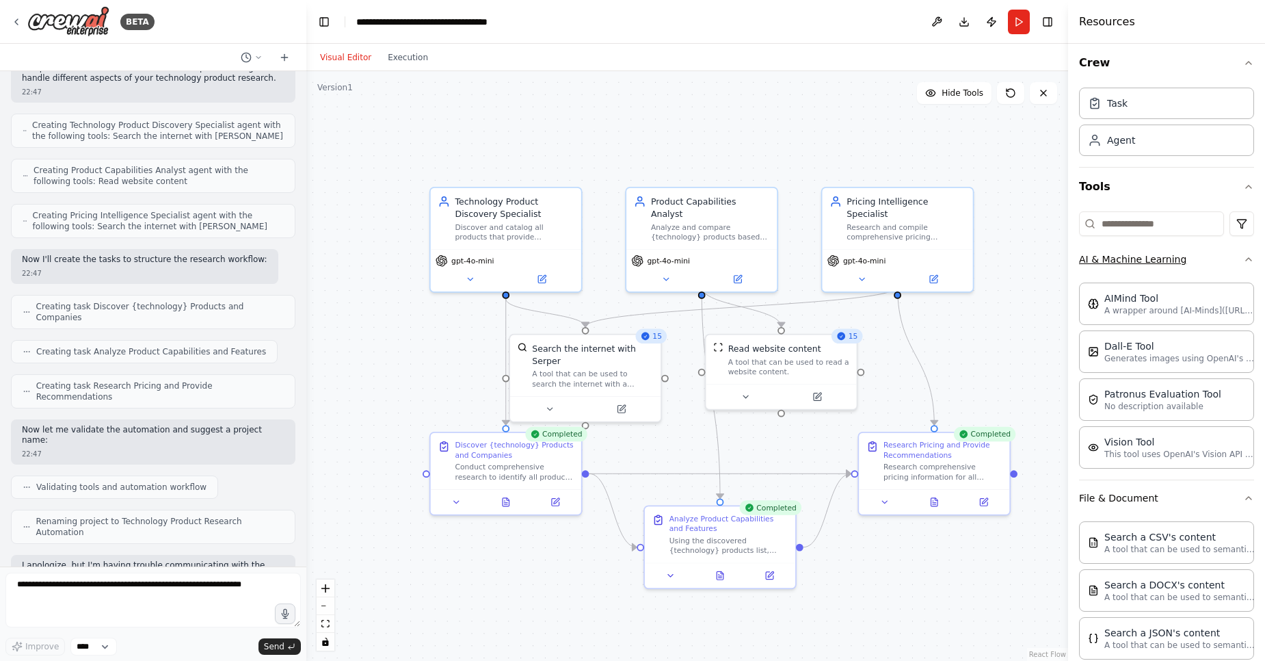
click at [1236, 272] on button "AI & Machine Learning" at bounding box center [1166, 259] width 175 height 36
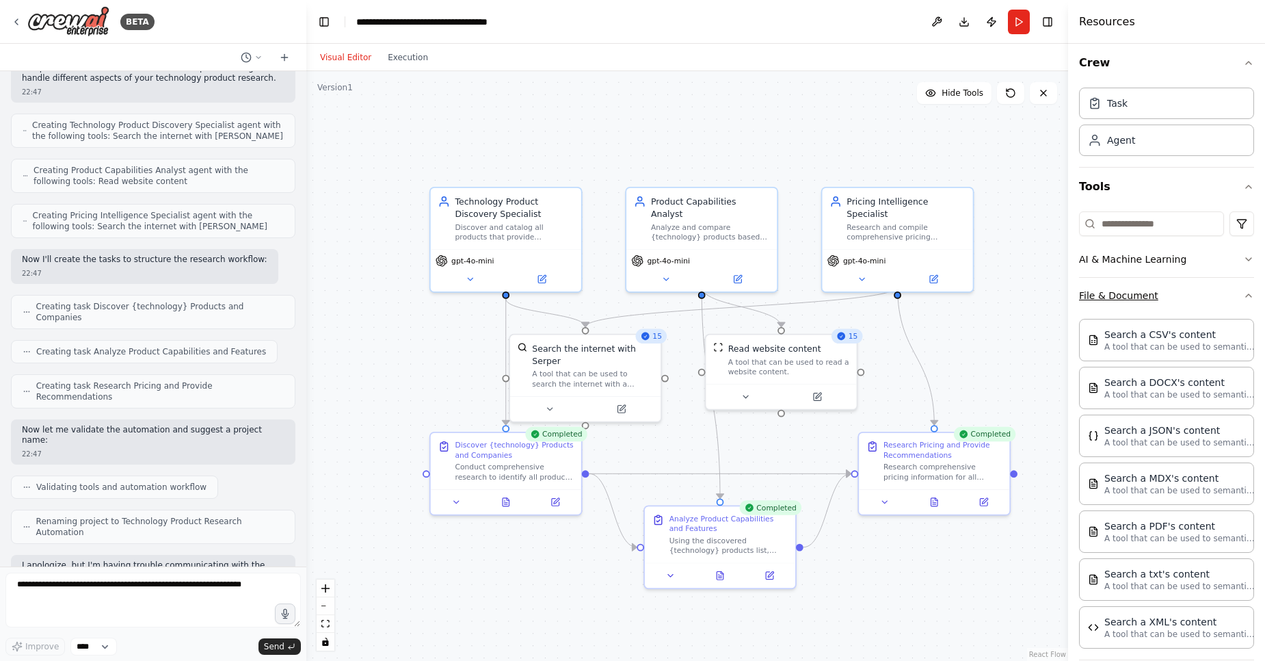
click at [1231, 302] on button "File & Document" at bounding box center [1166, 296] width 175 height 36
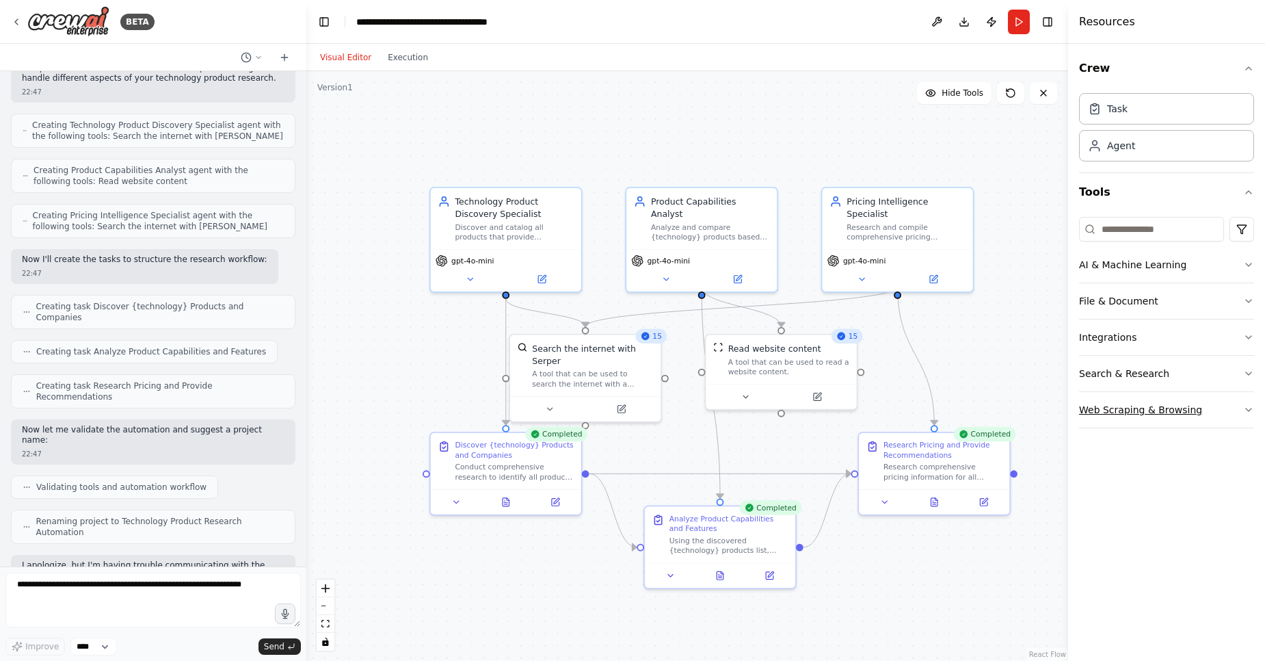
click at [1208, 412] on button "Web Scraping & Browsing" at bounding box center [1166, 410] width 175 height 36
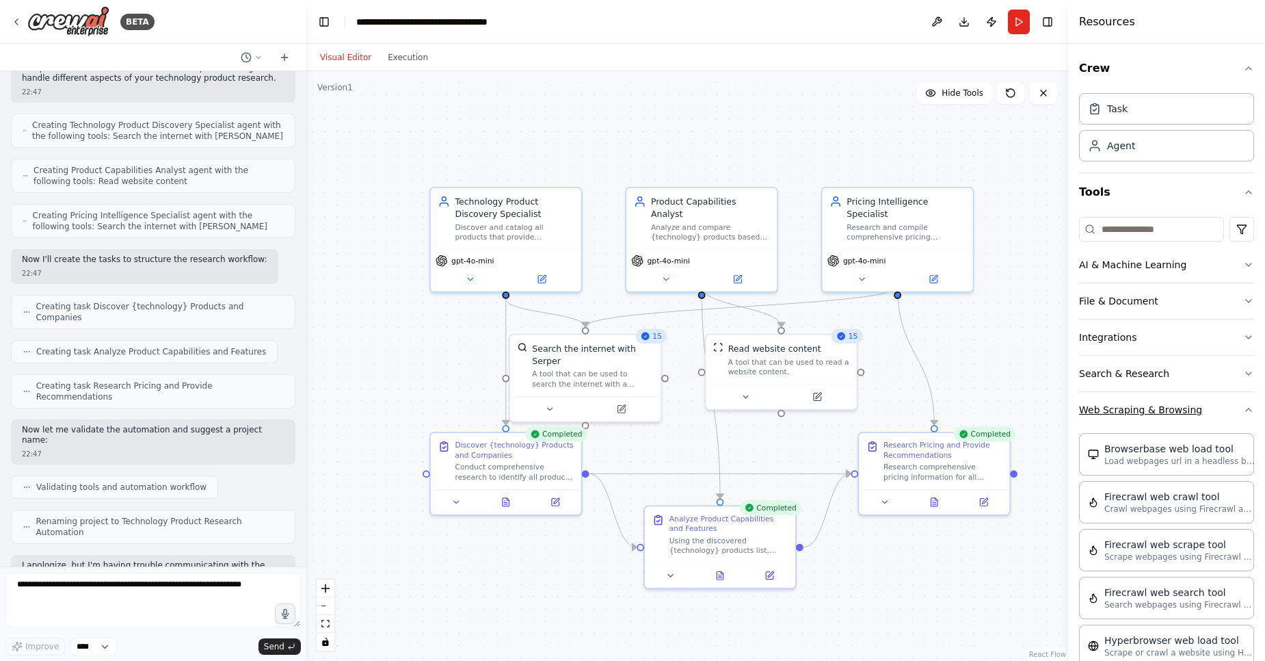
click at [1223, 412] on button "Web Scraping & Browsing" at bounding box center [1166, 410] width 175 height 36
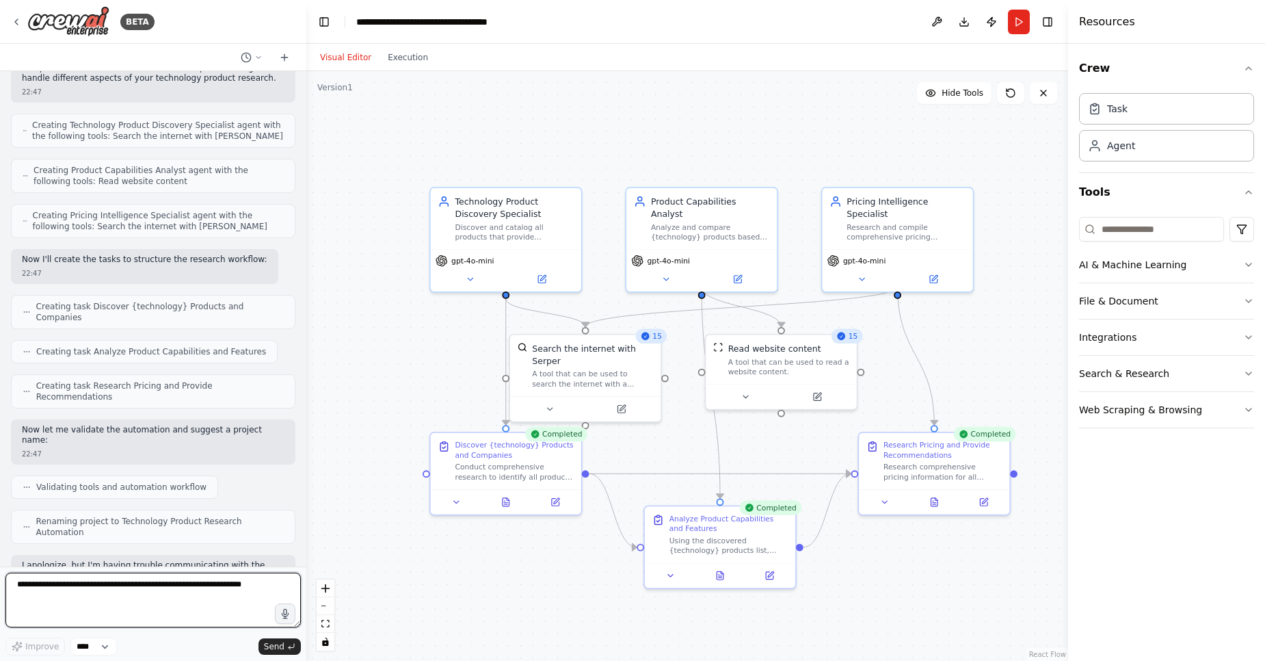
click at [118, 608] on textarea at bounding box center [152, 599] width 295 height 55
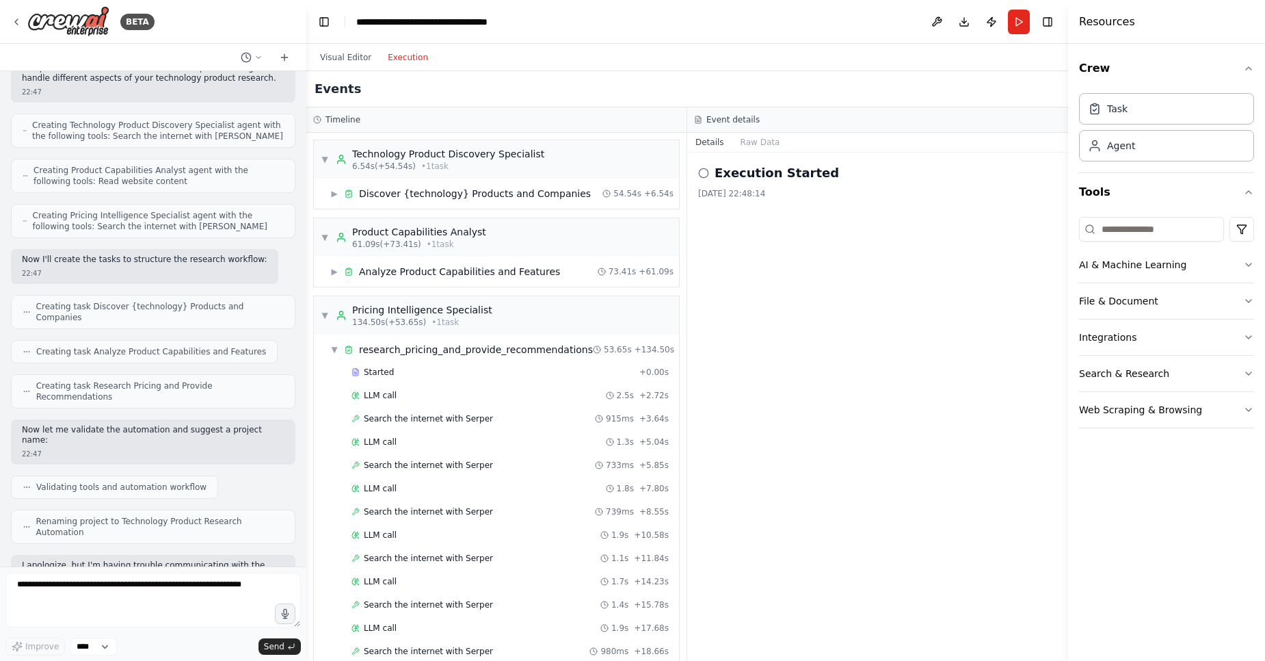
click at [410, 53] on button "Execution" at bounding box center [408, 57] width 57 height 16
click at [706, 171] on icon at bounding box center [703, 173] width 11 height 11
click at [753, 141] on button "Raw Data" at bounding box center [760, 142] width 56 height 19
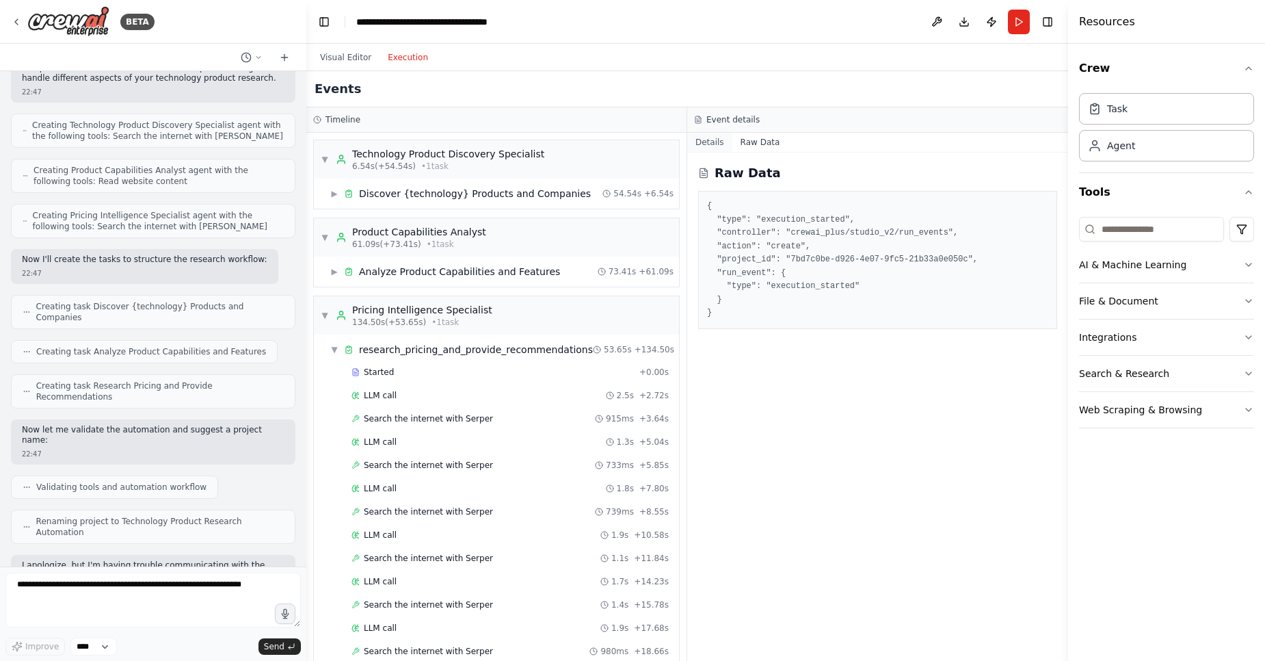
click at [708, 144] on button "Details" at bounding box center [709, 142] width 45 height 19
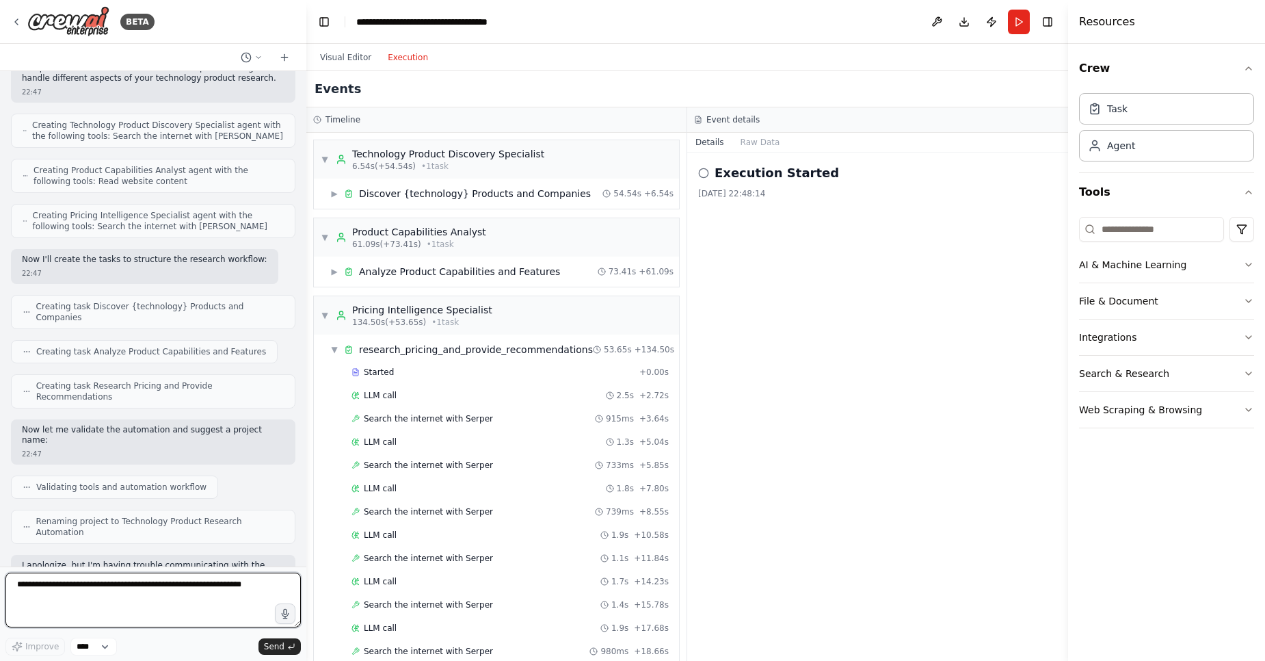
click at [147, 608] on textarea at bounding box center [152, 599] width 295 height 55
type textarea "*********"
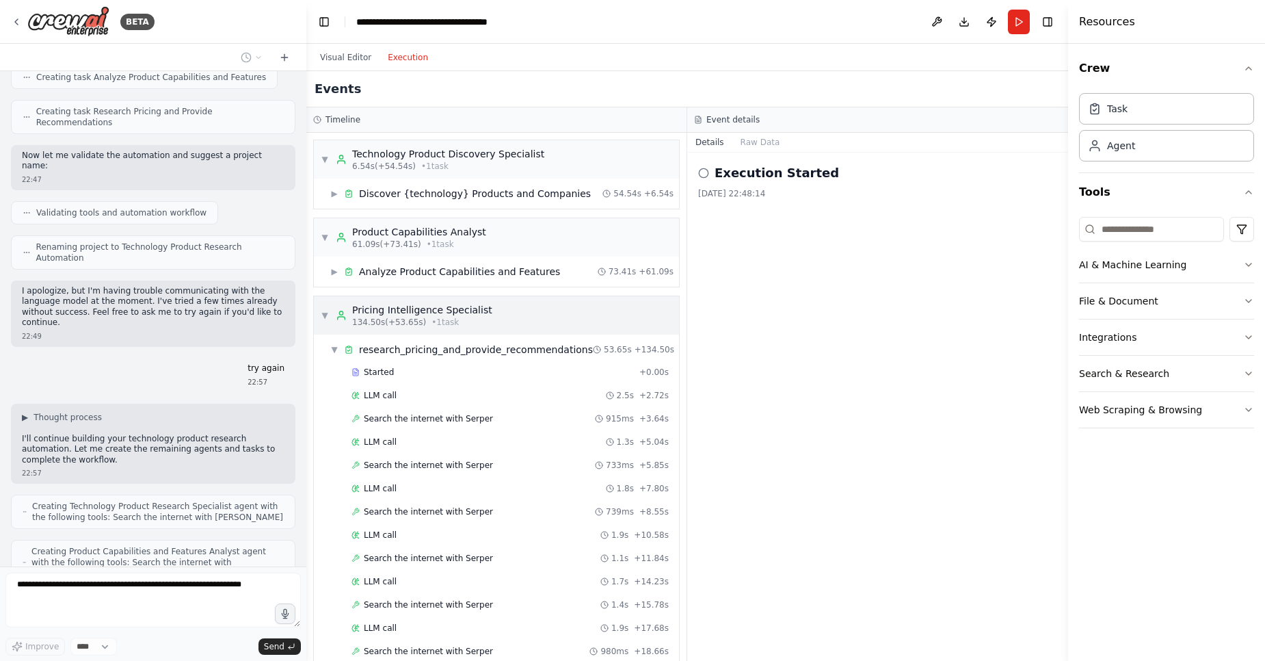
click at [323, 314] on span "▼" at bounding box center [325, 315] width 8 height 11
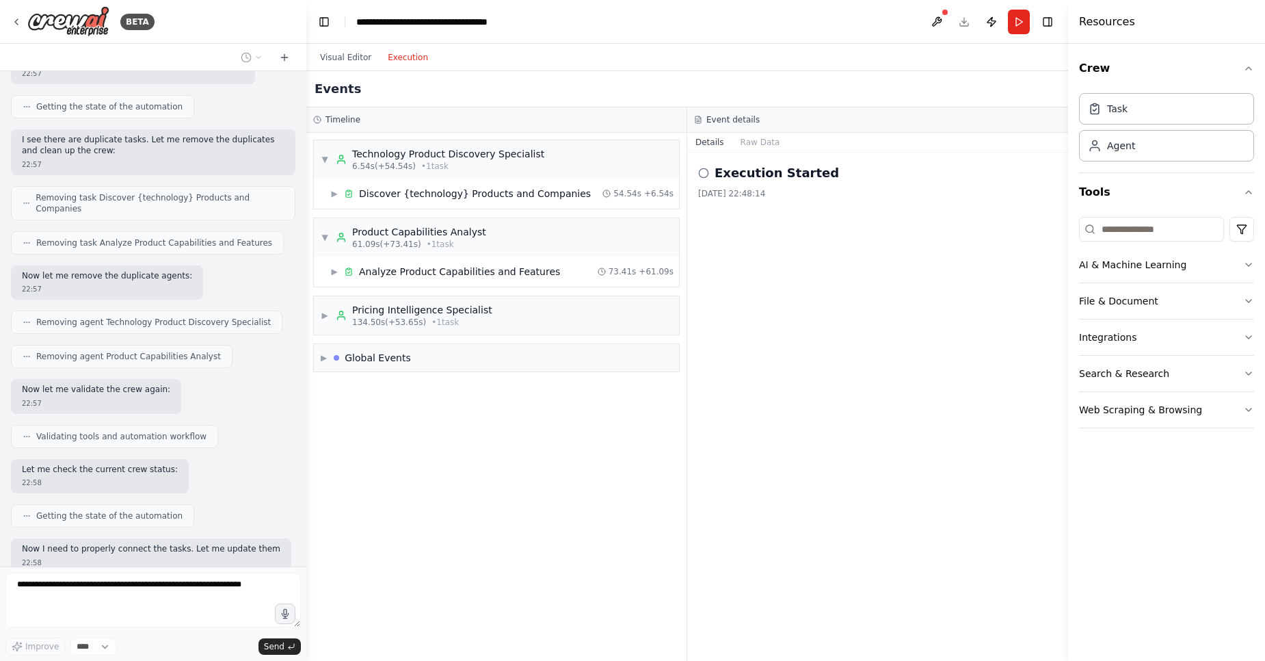
scroll to position [1498, 0]
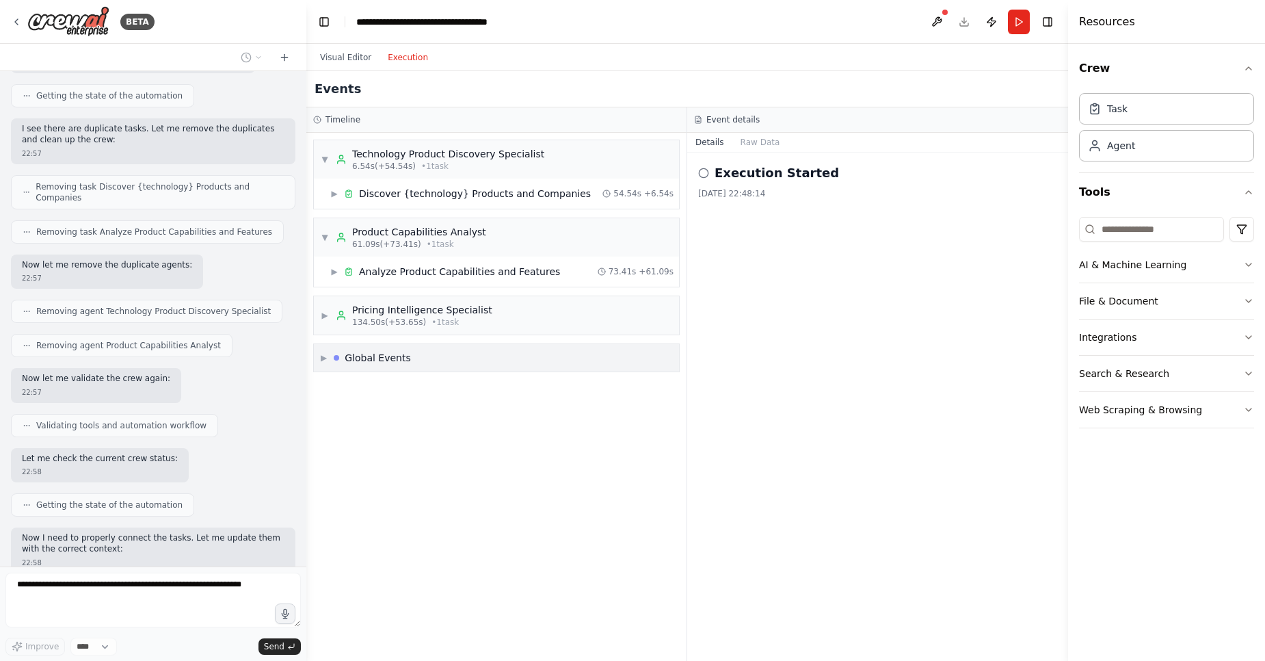
click at [375, 353] on div "Global Events" at bounding box center [378, 358] width 66 height 14
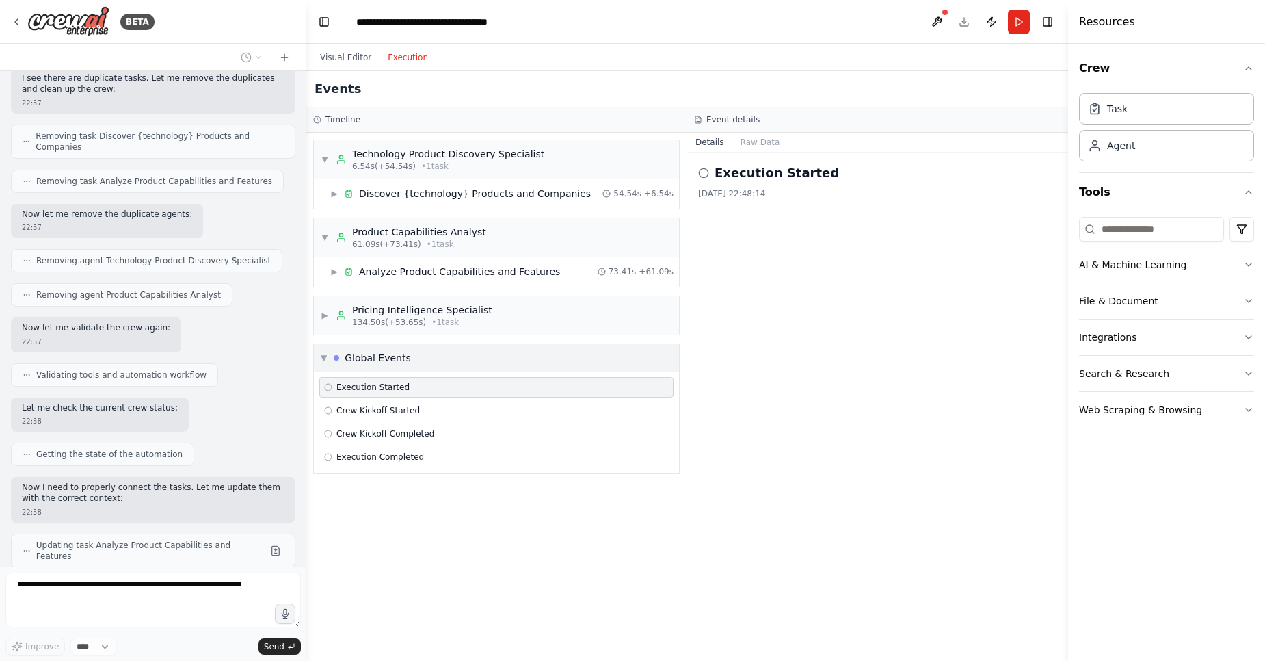
click at [375, 353] on div "Global Events" at bounding box center [378, 358] width 66 height 14
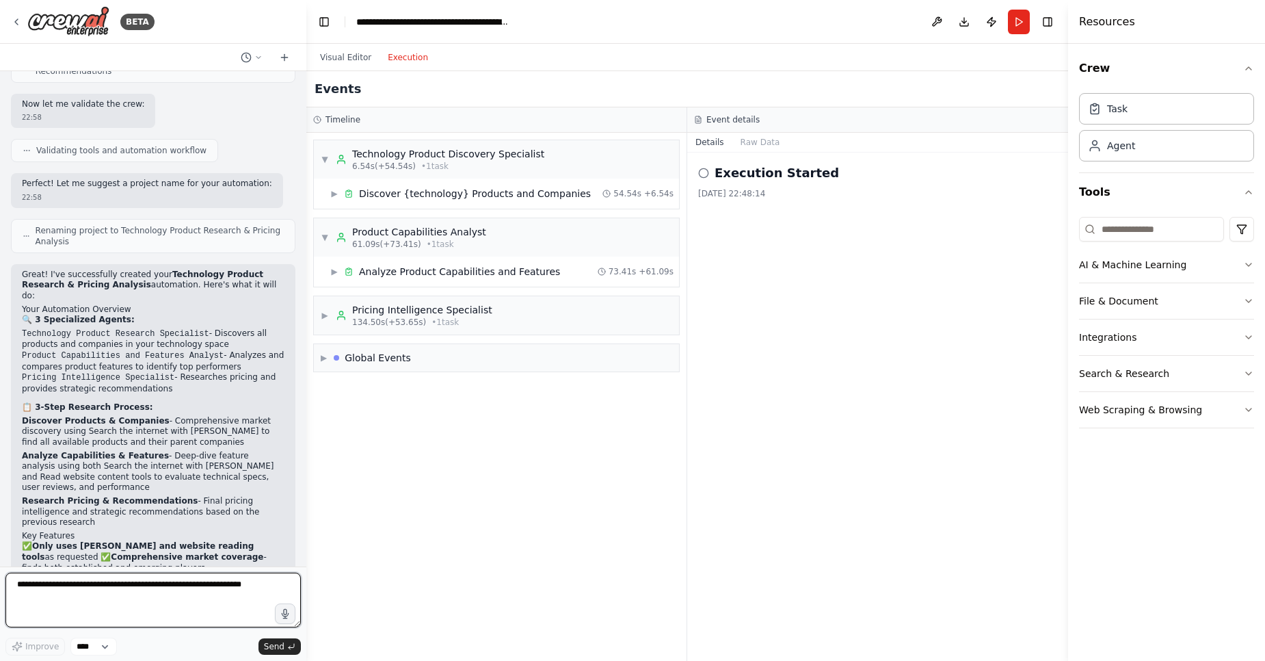
scroll to position [2093, 0]
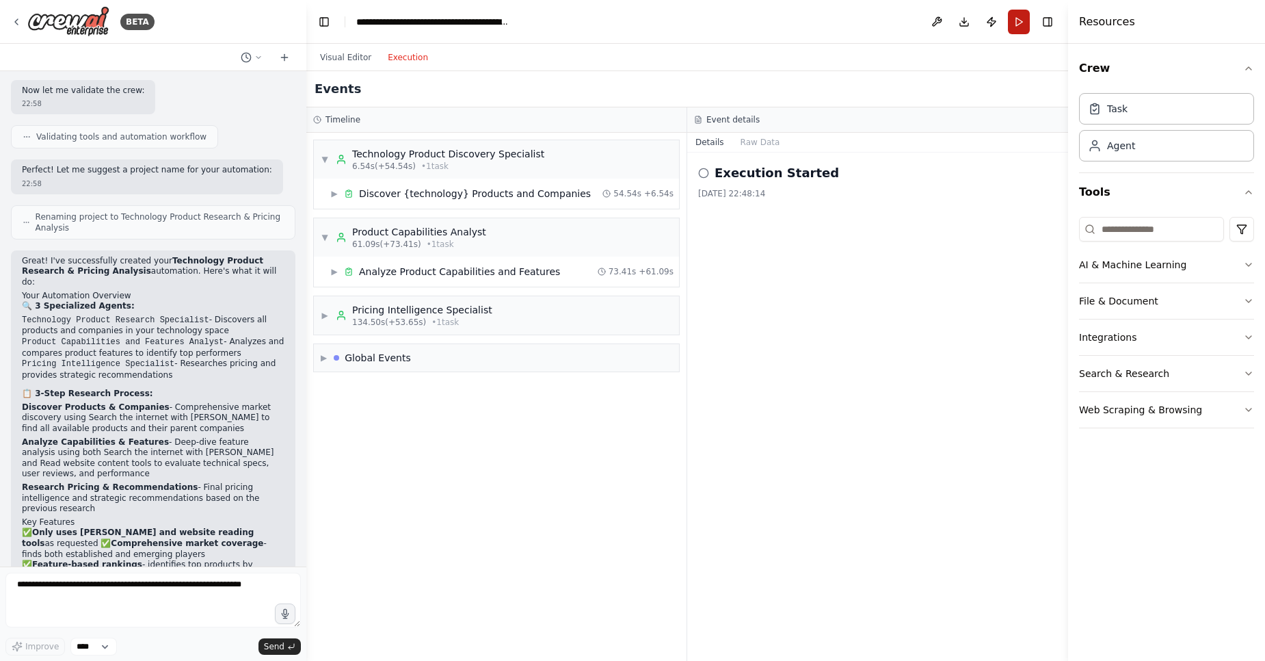
click at [1020, 28] on button "Run" at bounding box center [1019, 22] width 22 height 25
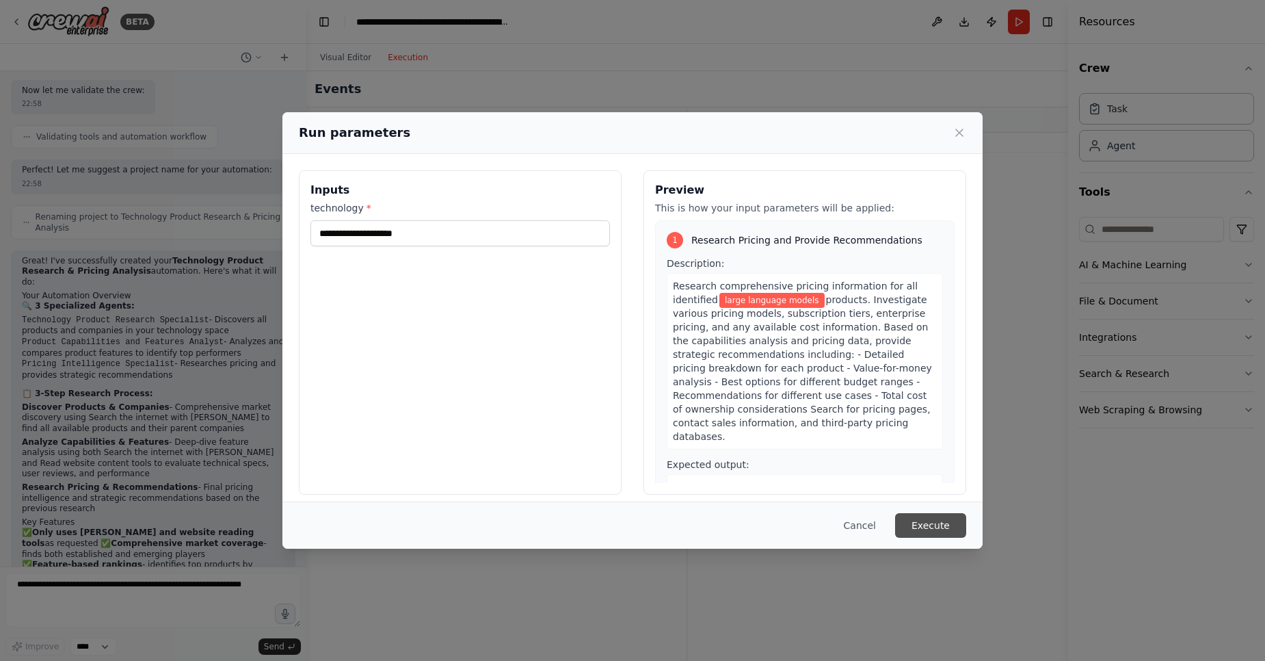
click at [956, 529] on button "Execute" at bounding box center [930, 525] width 71 height 25
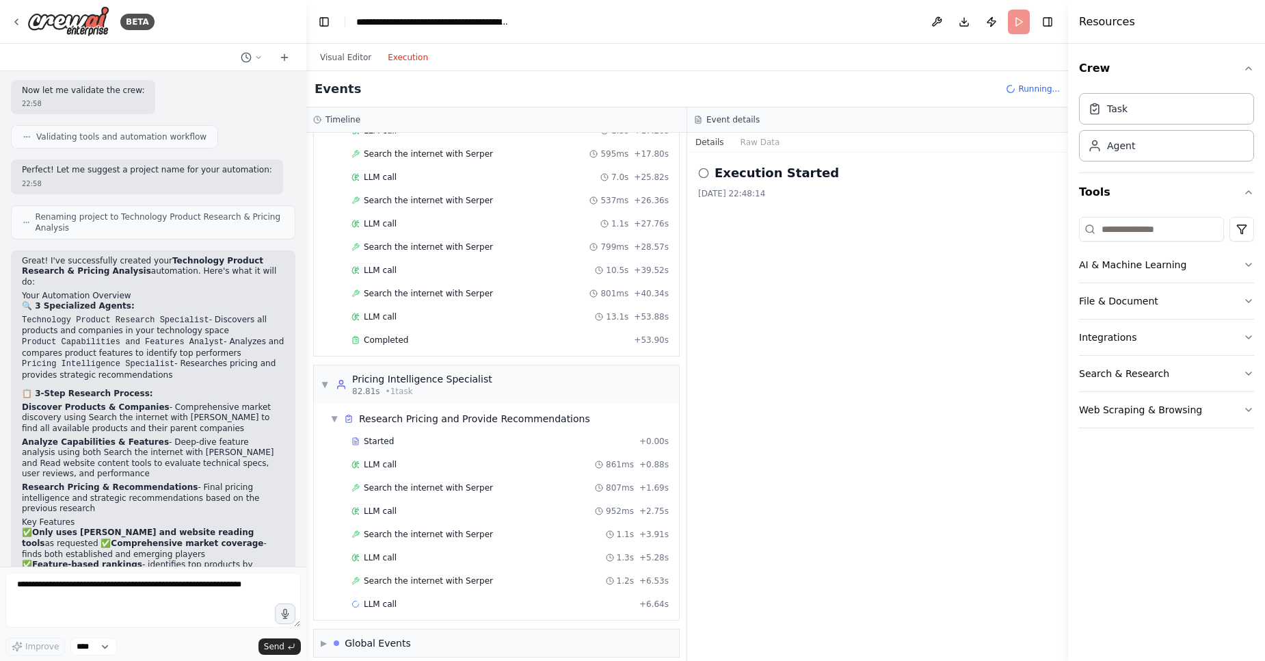
scroll to position [780, 0]
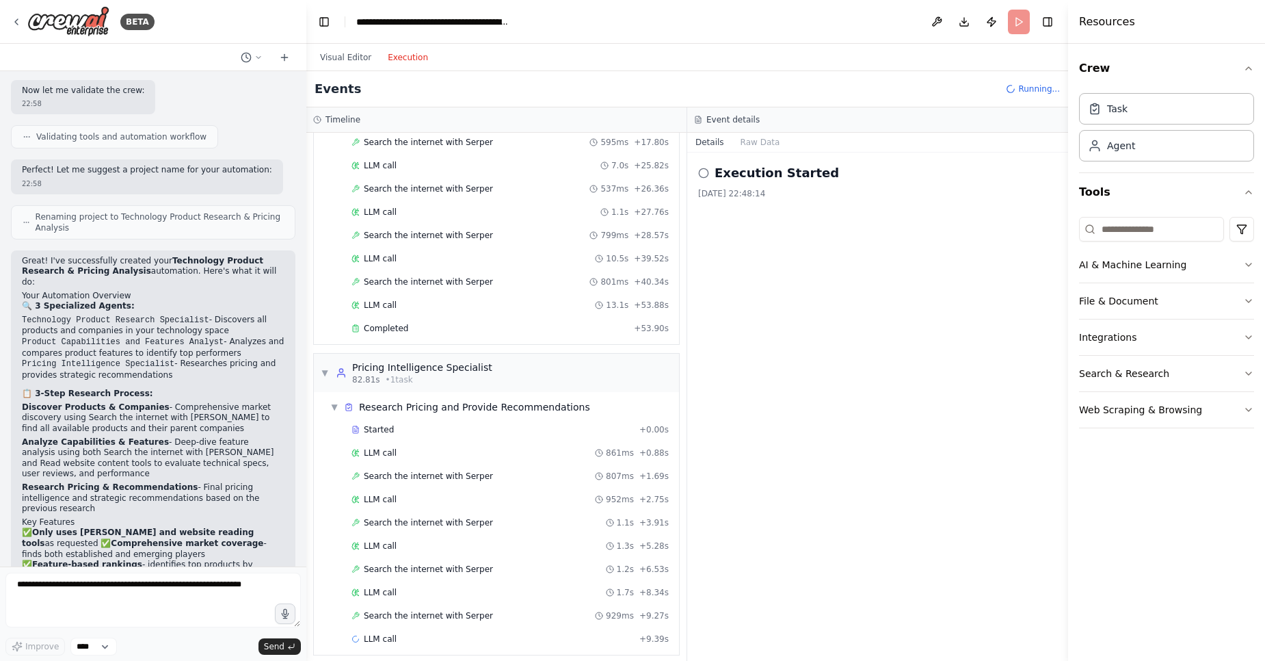
click at [390, 56] on button "Execution" at bounding box center [408, 57] width 57 height 16
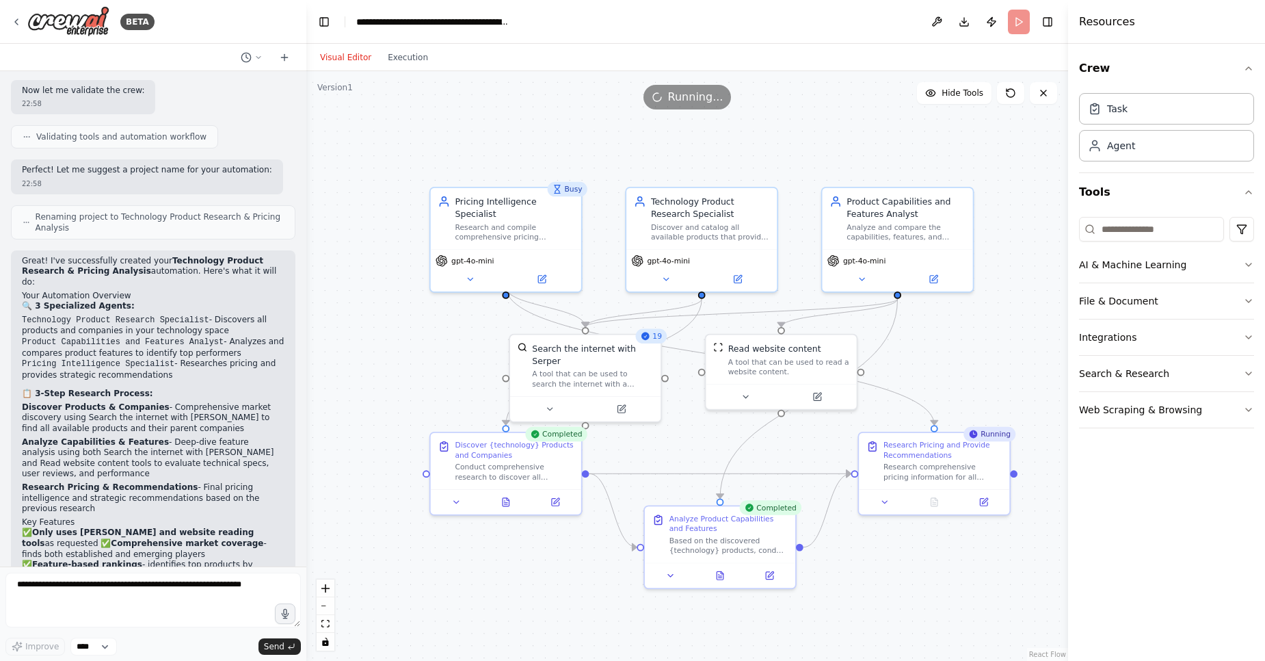
click at [336, 56] on button "Visual Editor" at bounding box center [346, 57] width 68 height 16
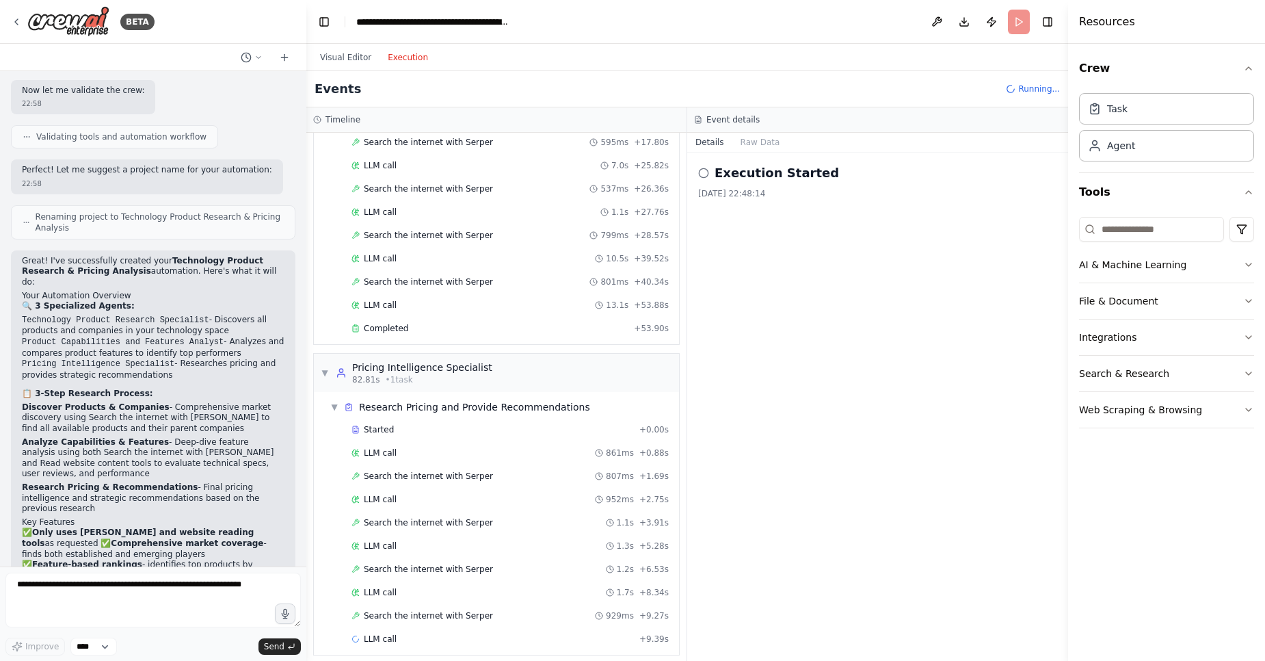
click at [414, 53] on button "Execution" at bounding box center [408, 57] width 57 height 16
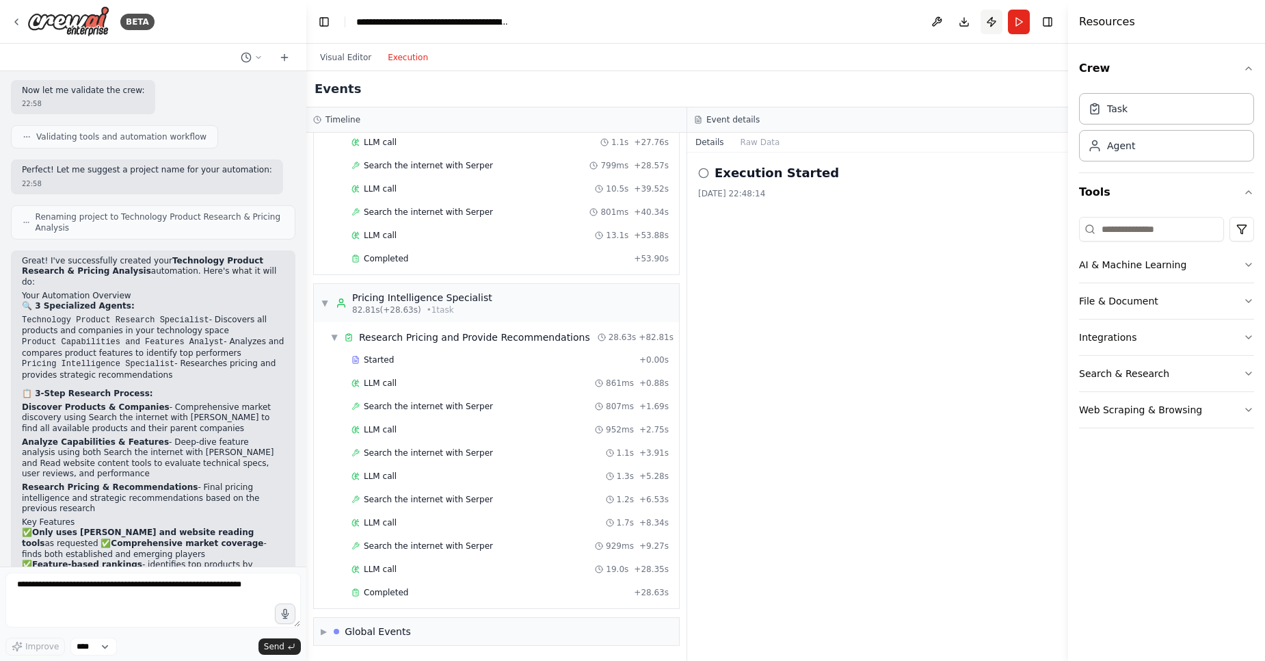
click at [995, 19] on button "Publish" at bounding box center [992, 22] width 22 height 25
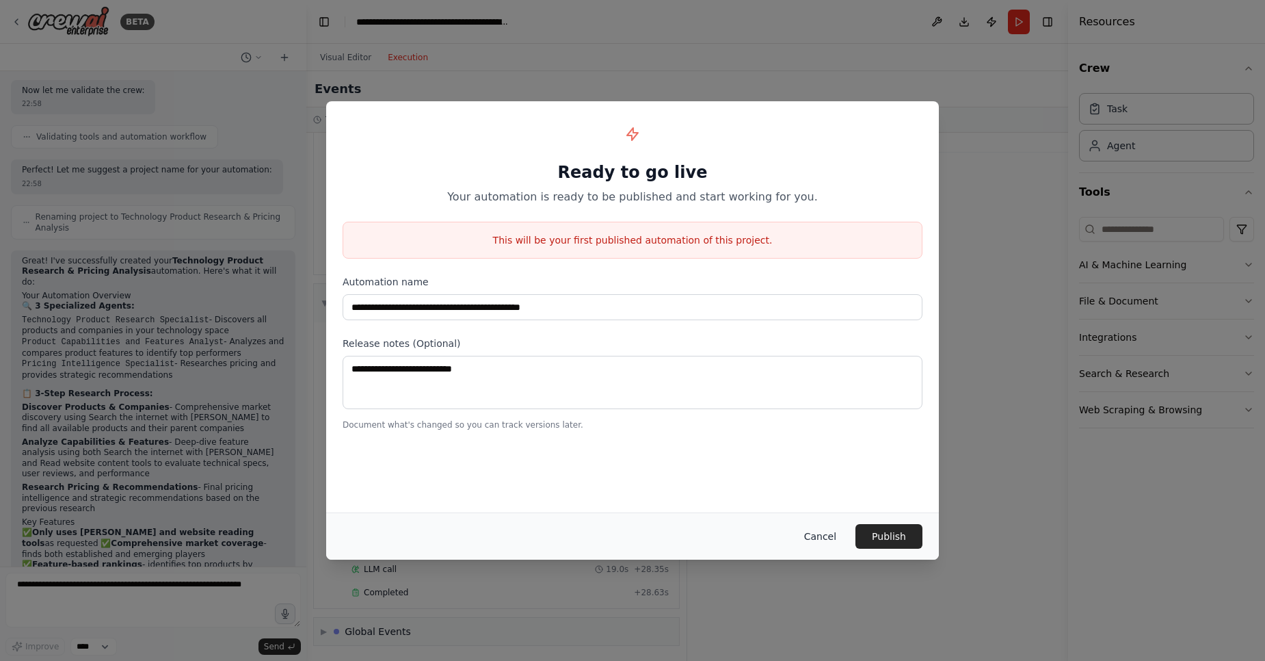
click at [836, 533] on button "Cancel" at bounding box center [820, 536] width 54 height 25
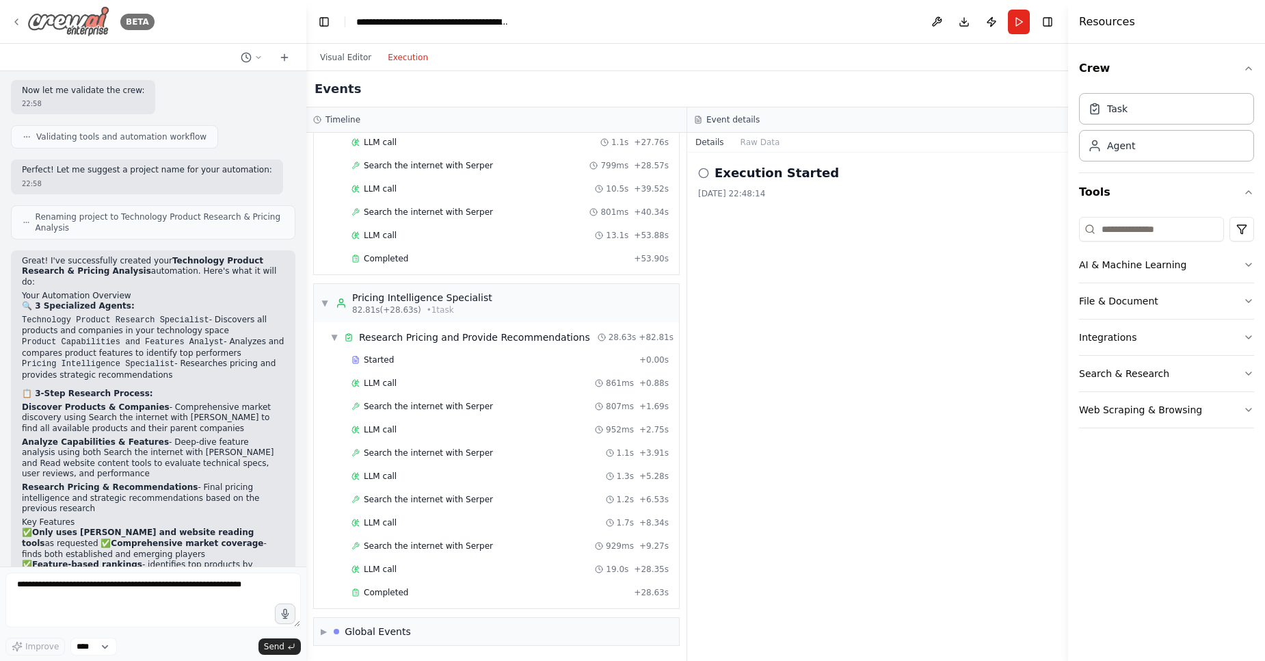
click at [14, 19] on icon at bounding box center [16, 21] width 11 height 11
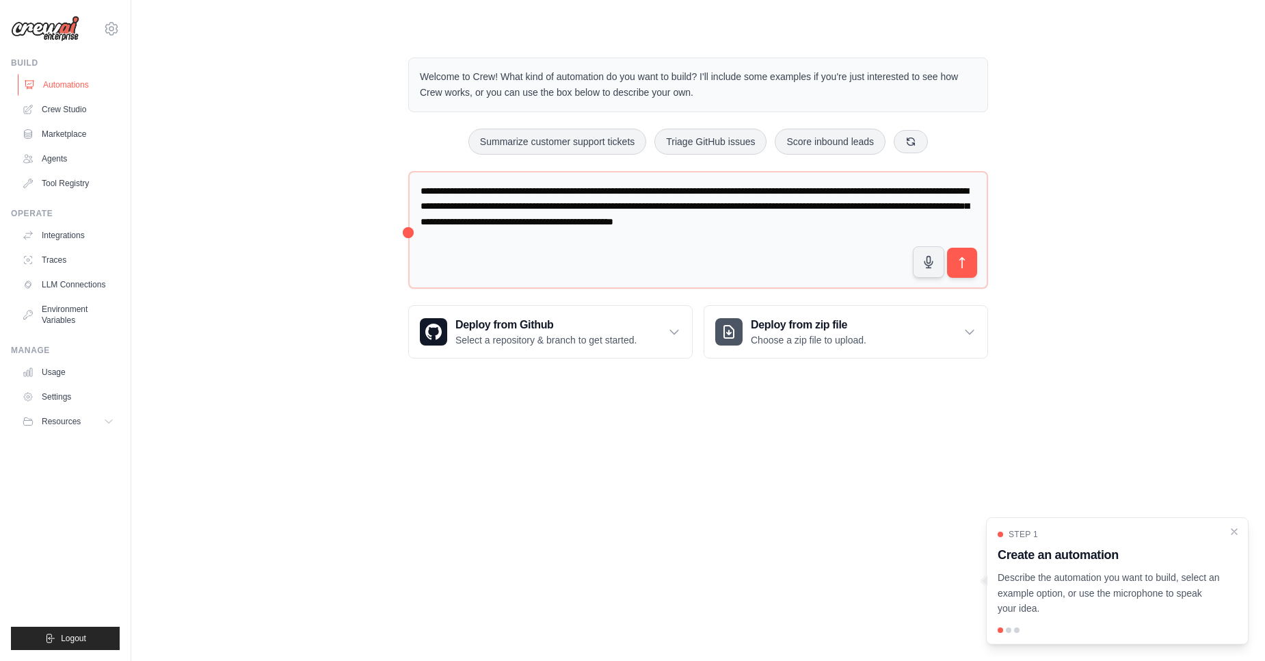
click at [76, 87] on link "Automations" at bounding box center [69, 85] width 103 height 22
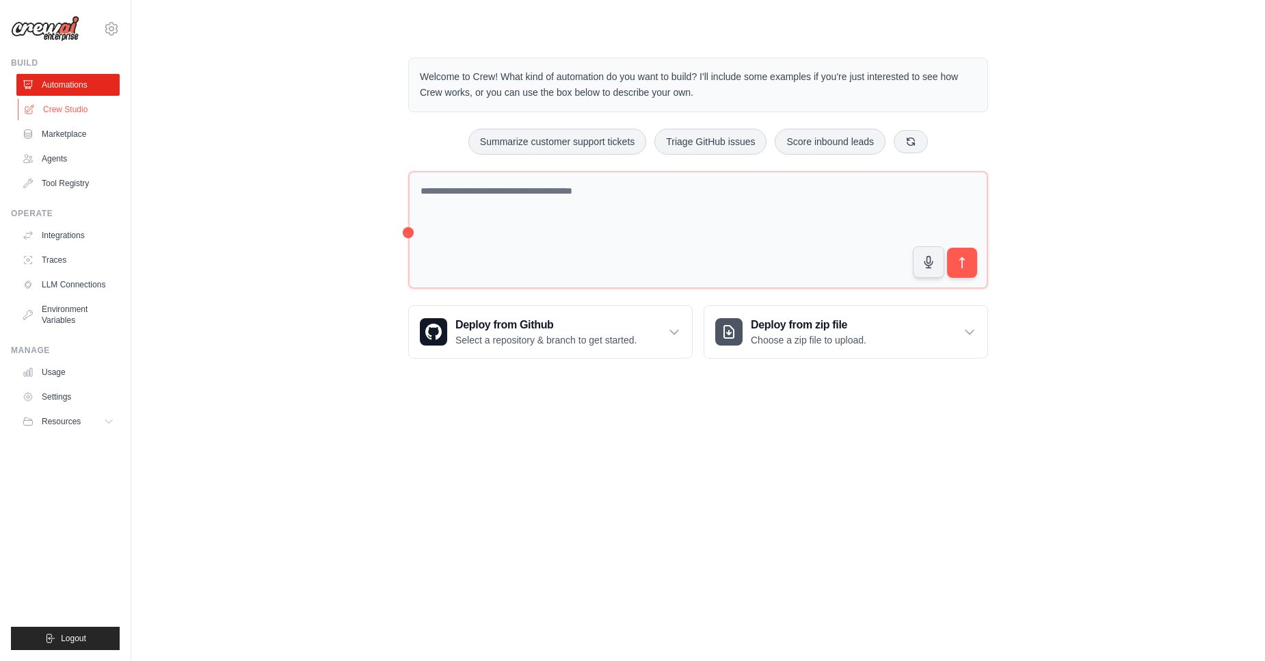
click at [52, 111] on link "Crew Studio" at bounding box center [69, 109] width 103 height 22
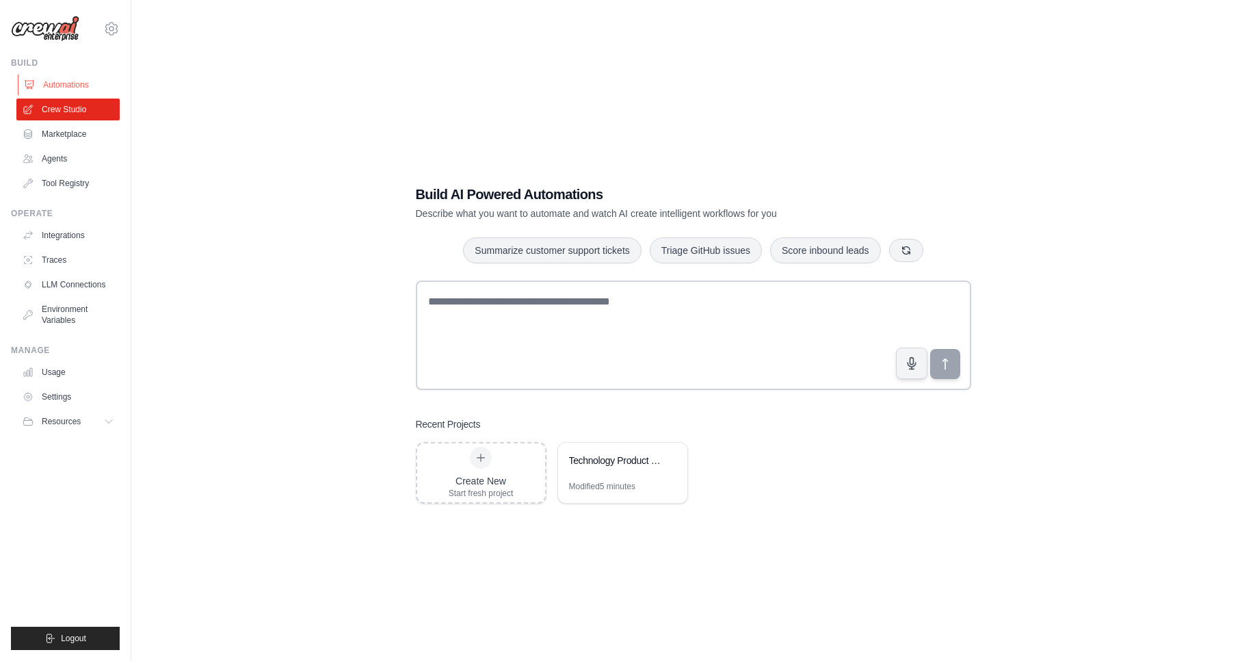
click at [70, 89] on link "Automations" at bounding box center [69, 85] width 103 height 22
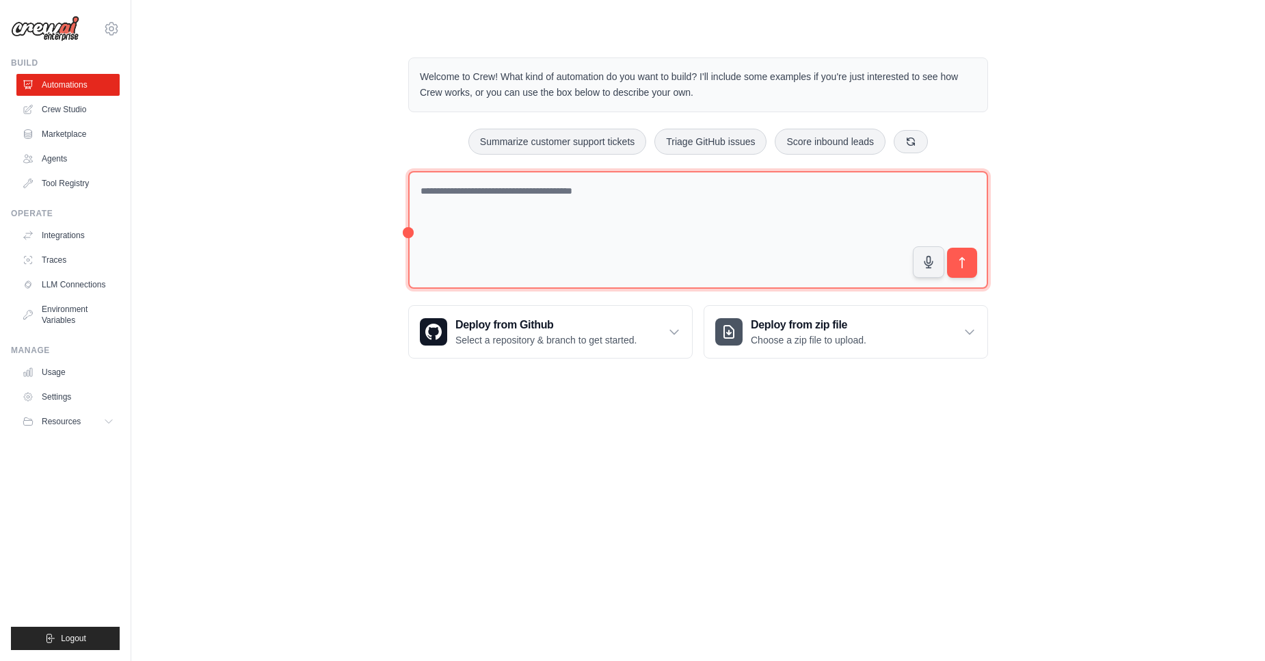
click at [580, 256] on textarea at bounding box center [698, 230] width 580 height 118
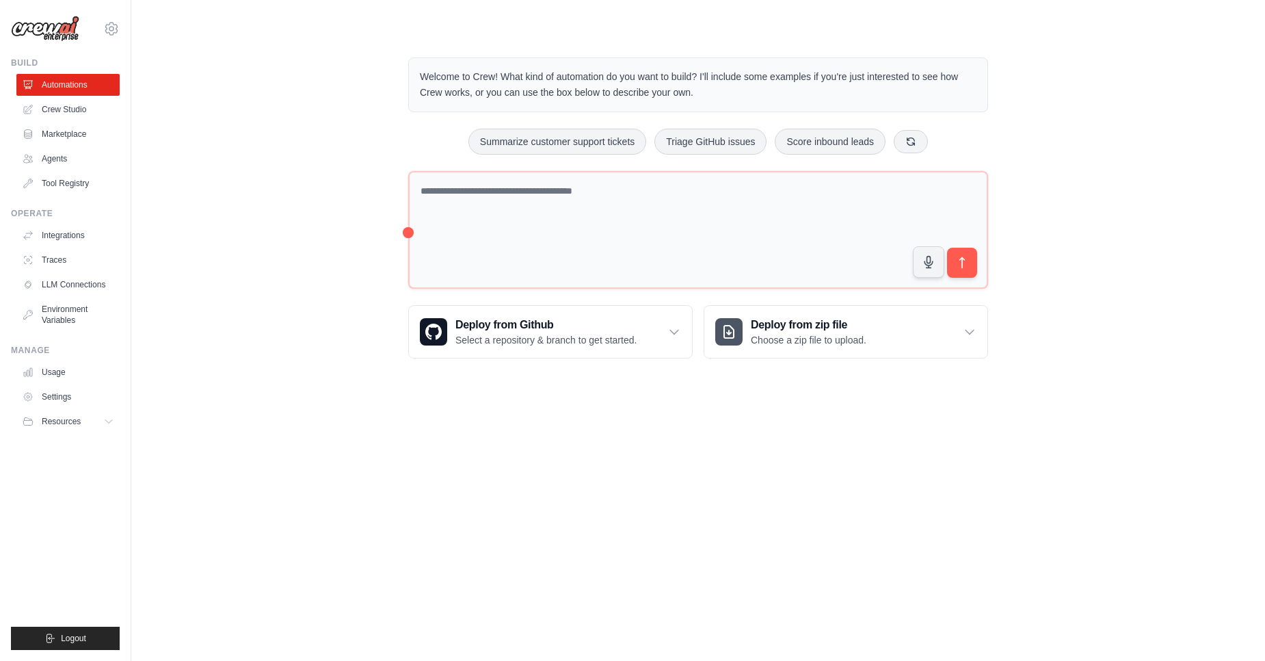
drag, startPoint x: 698, startPoint y: 79, endPoint x: 704, endPoint y: 96, distance: 18.8
click at [704, 96] on p "Welcome to Crew! What kind of automation do you want to build? I'll include som…" at bounding box center [698, 84] width 557 height 31
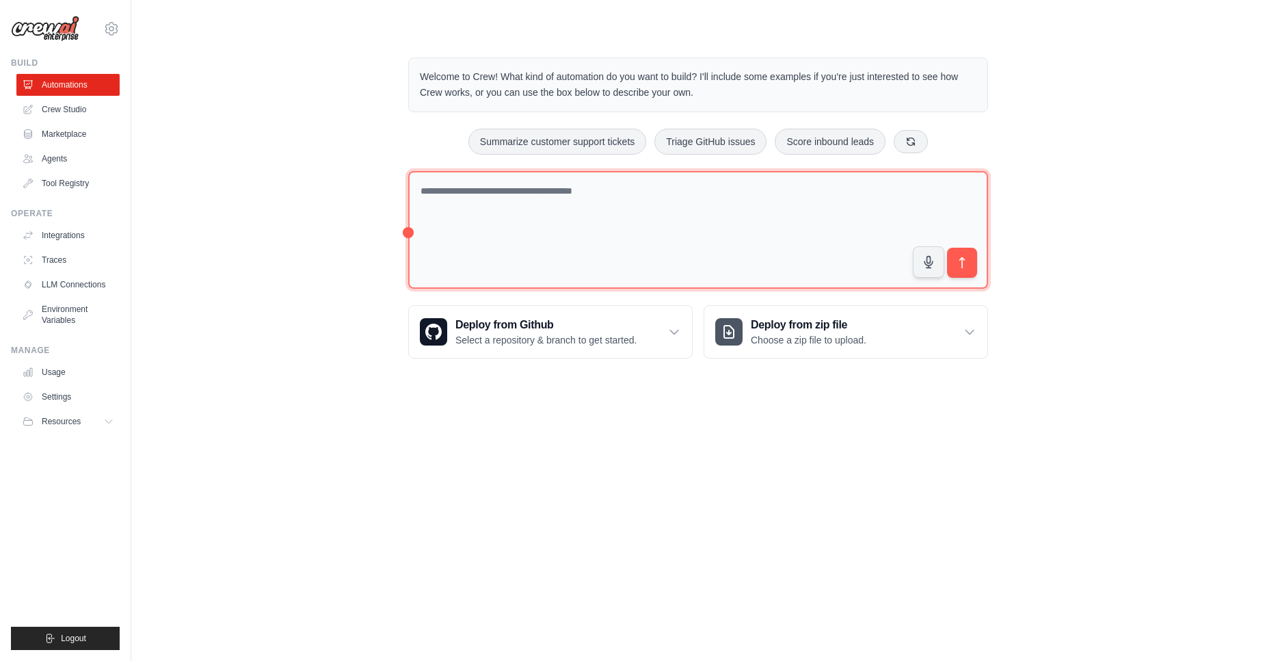
click at [659, 232] on textarea at bounding box center [698, 230] width 580 height 118
click at [636, 217] on textarea at bounding box center [698, 230] width 580 height 118
click at [654, 199] on textarea at bounding box center [698, 230] width 580 height 118
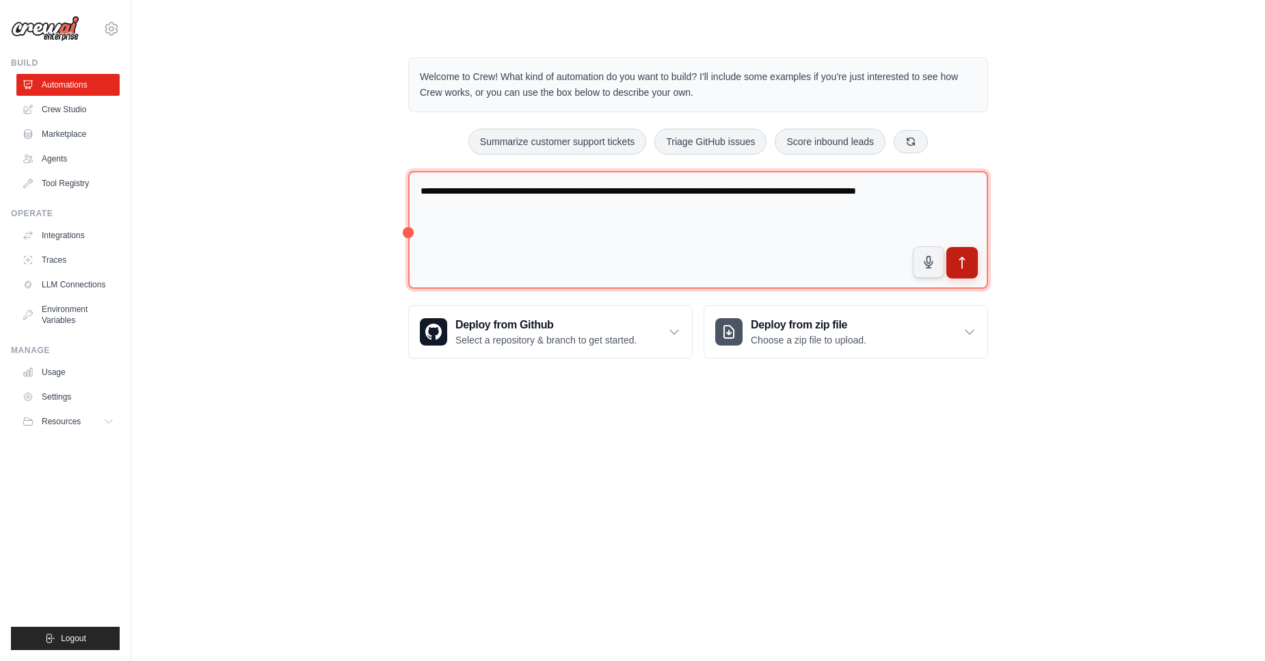
type textarea "**********"
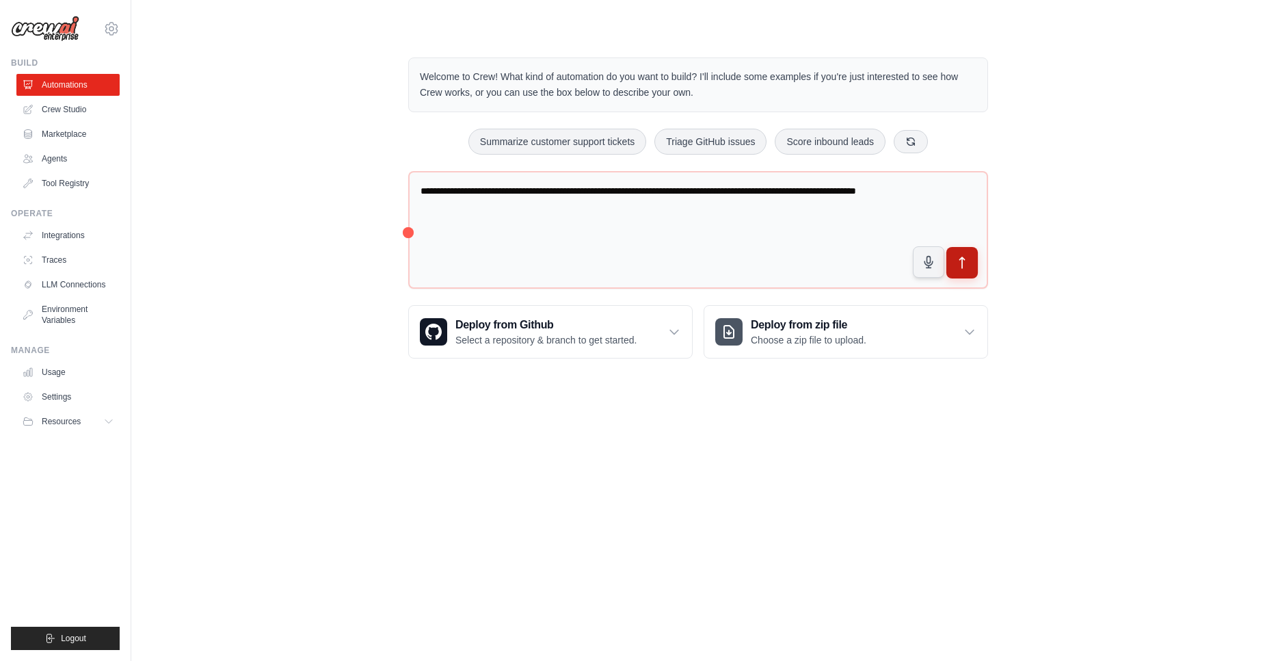
click at [957, 272] on button "submit" at bounding box center [961, 262] width 31 height 31
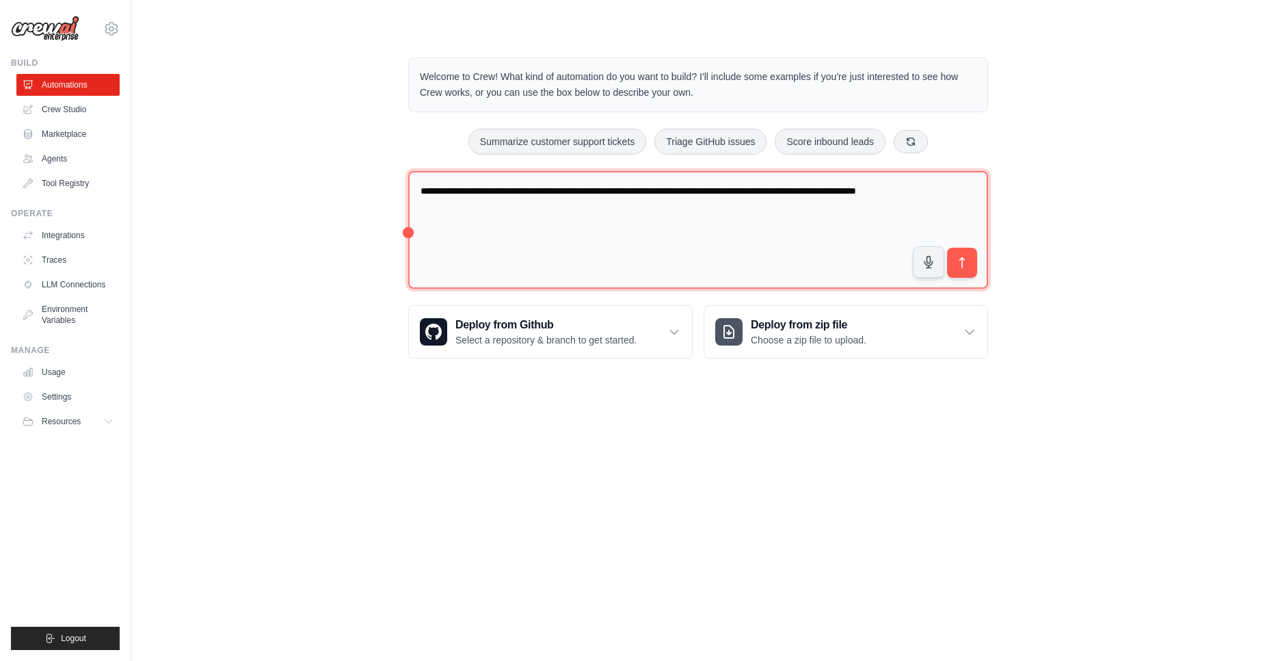
click at [630, 191] on textarea "**********" at bounding box center [698, 230] width 580 height 118
type textarea "**********"
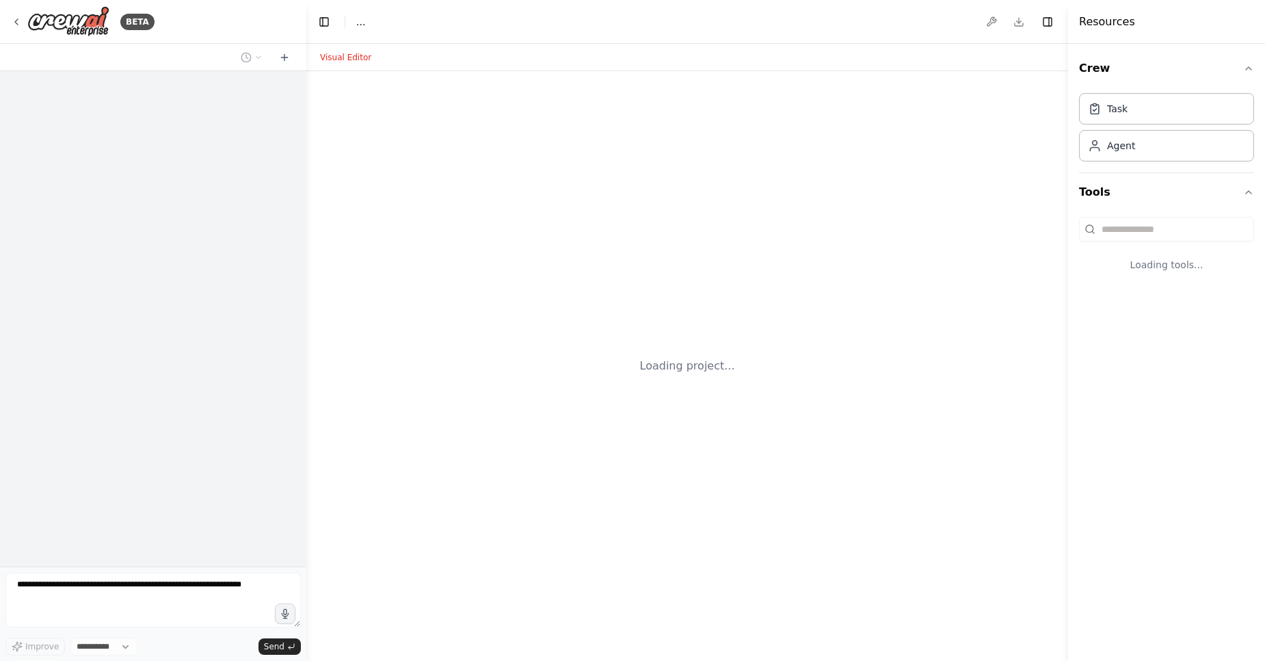
select select "****"
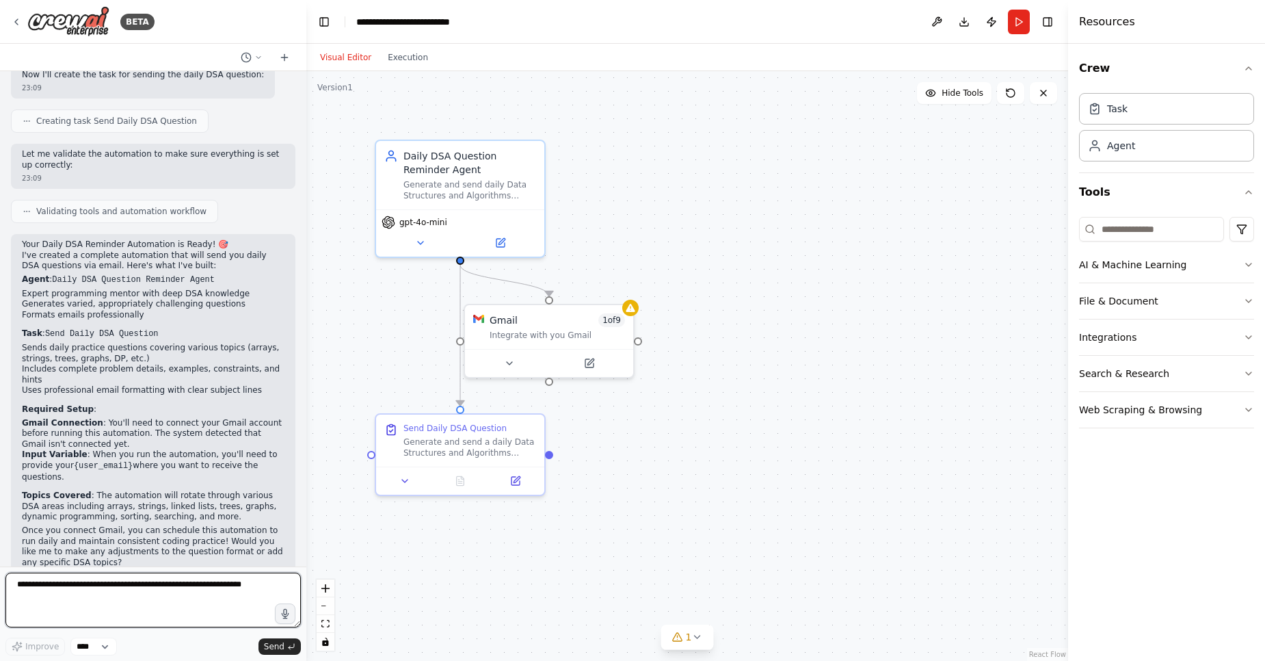
scroll to position [605, 0]
click at [508, 360] on icon at bounding box center [509, 360] width 5 height 3
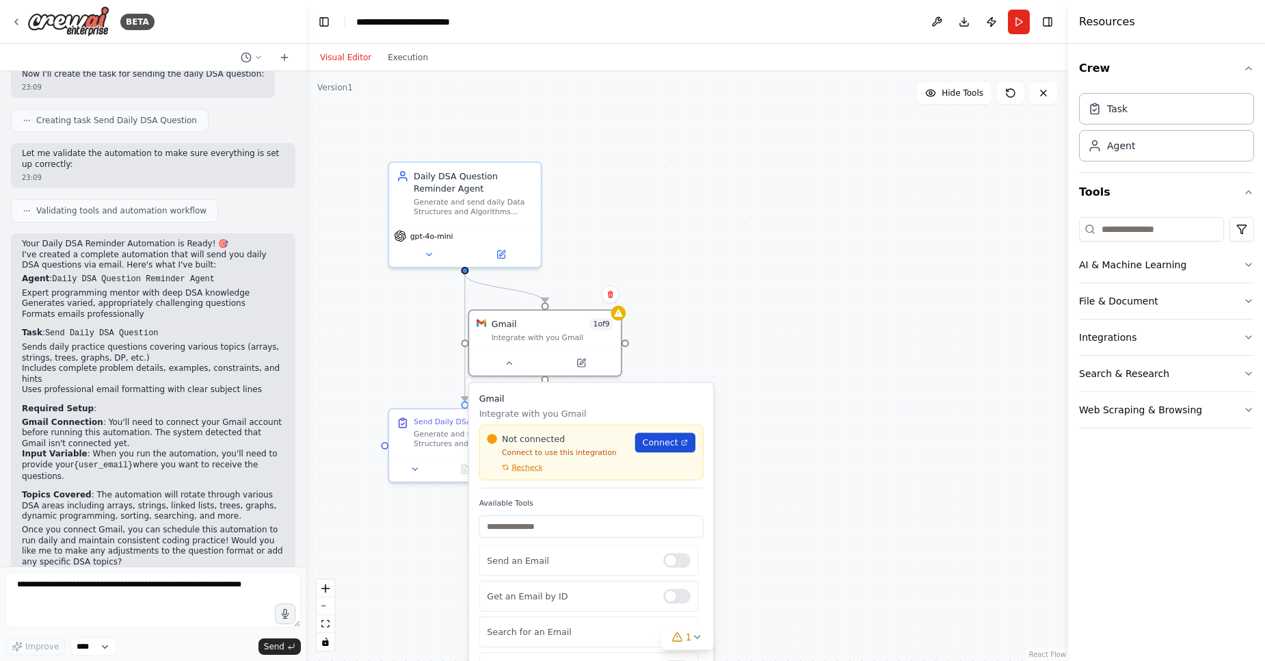
click at [650, 442] on span "Connect" at bounding box center [661, 442] width 36 height 12
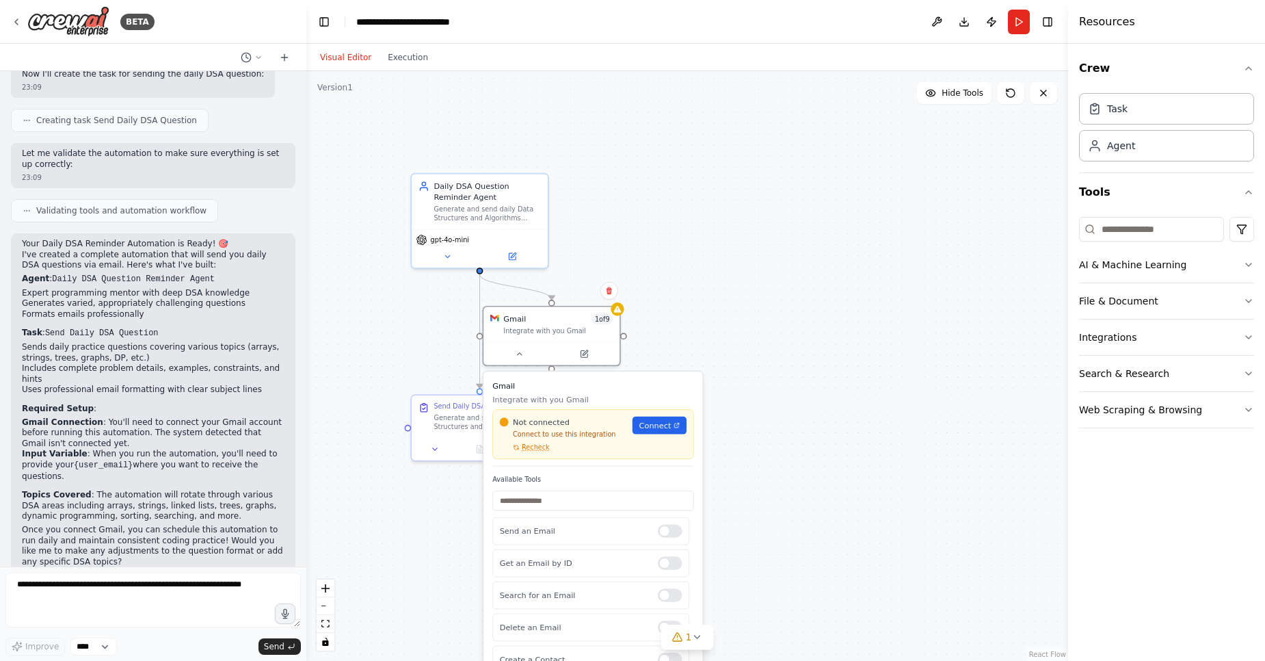
scroll to position [0, 0]
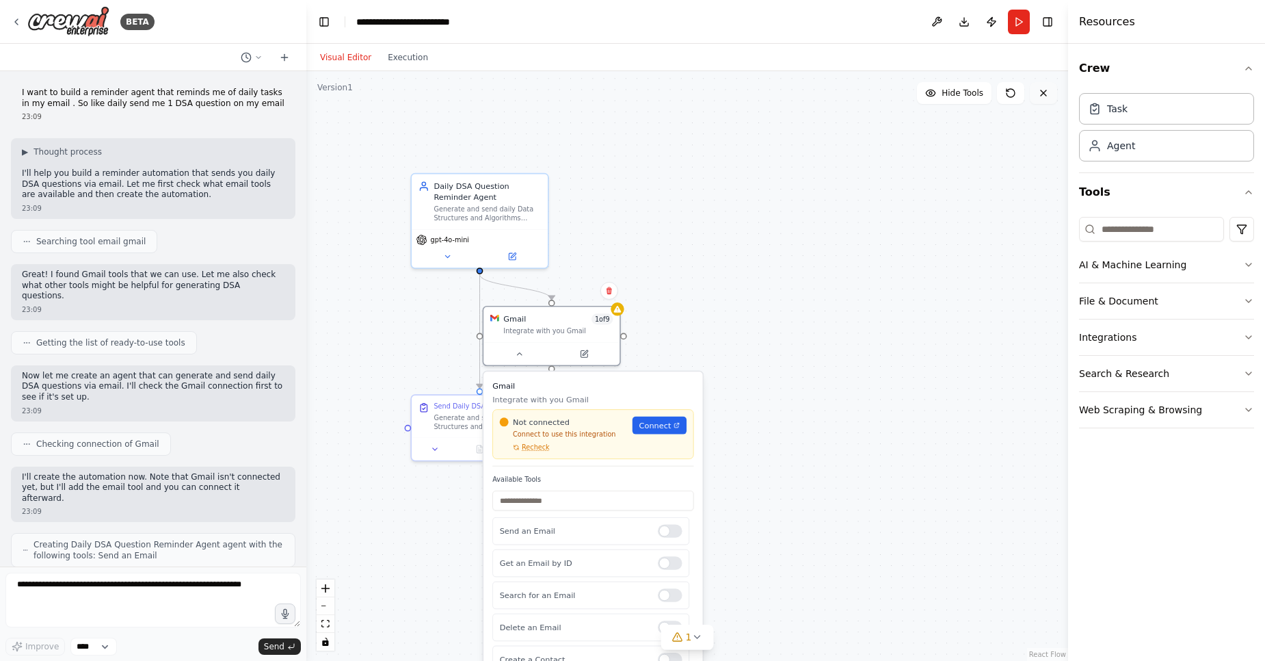
click at [1046, 96] on icon at bounding box center [1043, 93] width 11 height 11
click at [1044, 95] on icon at bounding box center [1043, 93] width 11 height 11
click at [344, 55] on button "Visual Editor" at bounding box center [346, 57] width 68 height 16
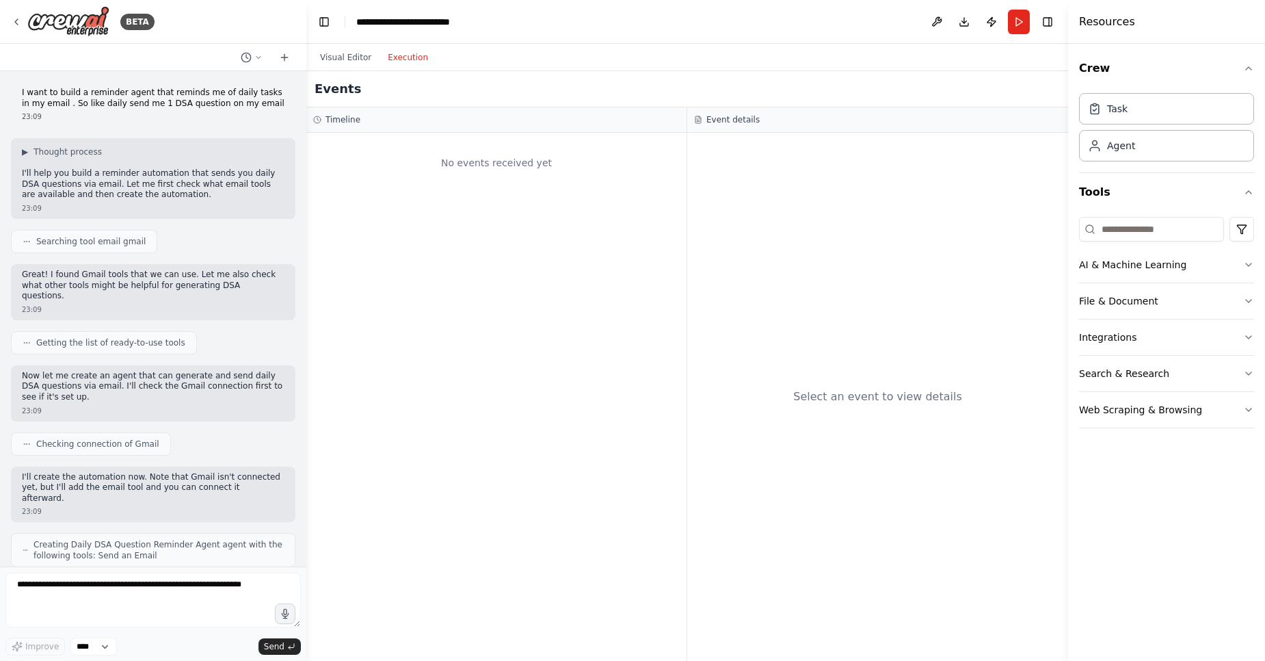
click at [390, 57] on button "Execution" at bounding box center [408, 57] width 57 height 16
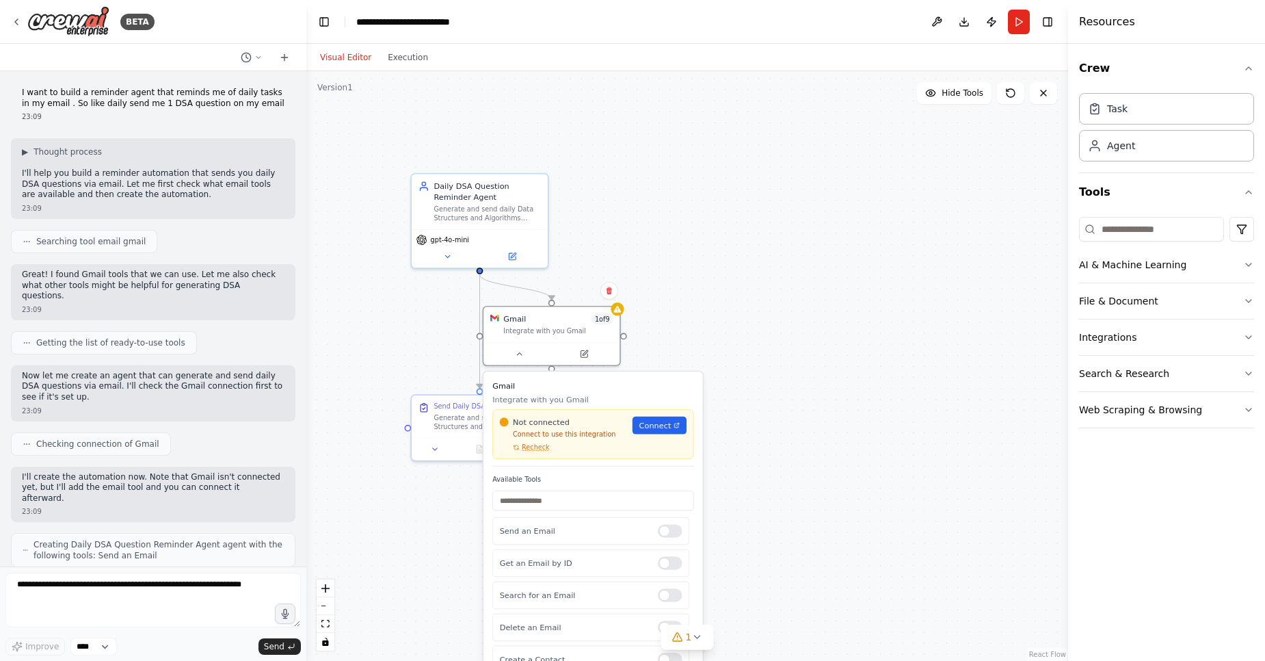
click at [333, 58] on button "Visual Editor" at bounding box center [346, 57] width 68 height 16
click at [14, 25] on icon at bounding box center [16, 21] width 11 height 11
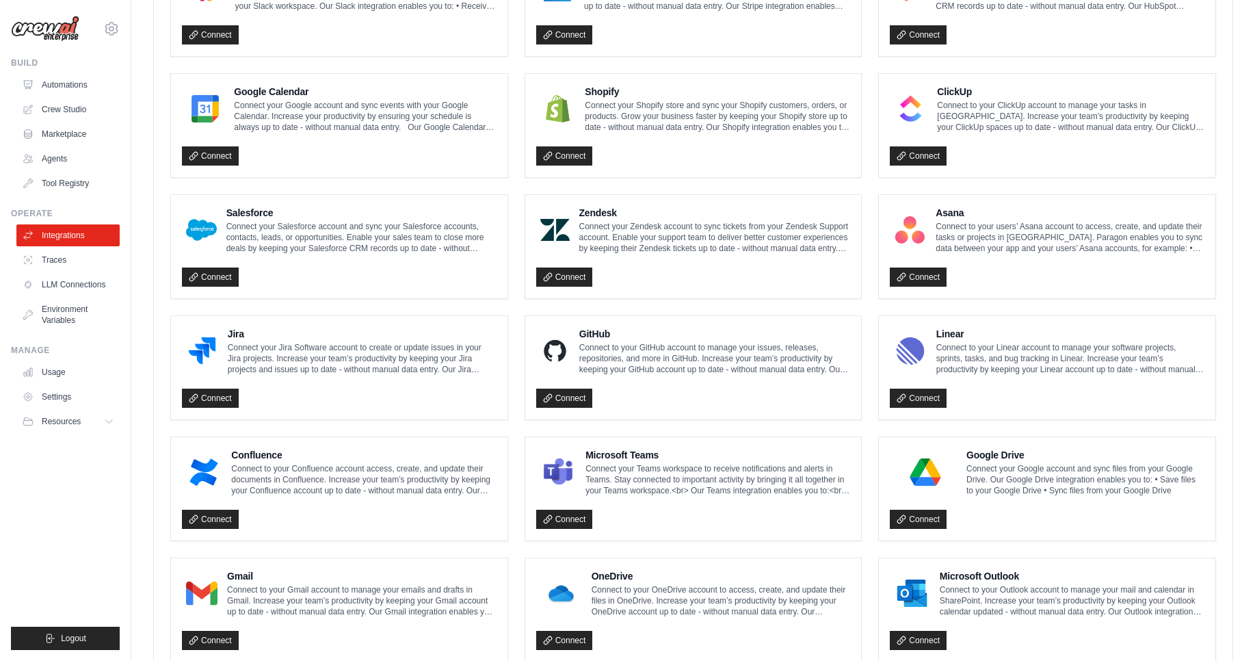
scroll to position [626, 0]
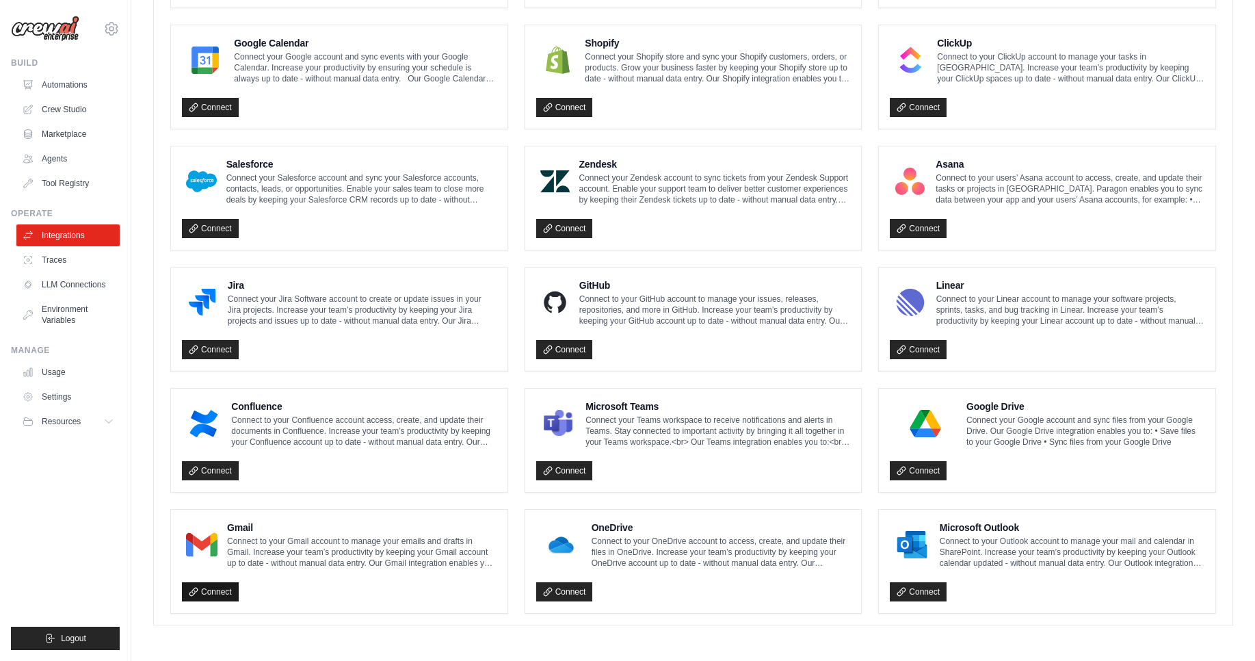
click at [217, 592] on link "Connect" at bounding box center [210, 591] width 57 height 19
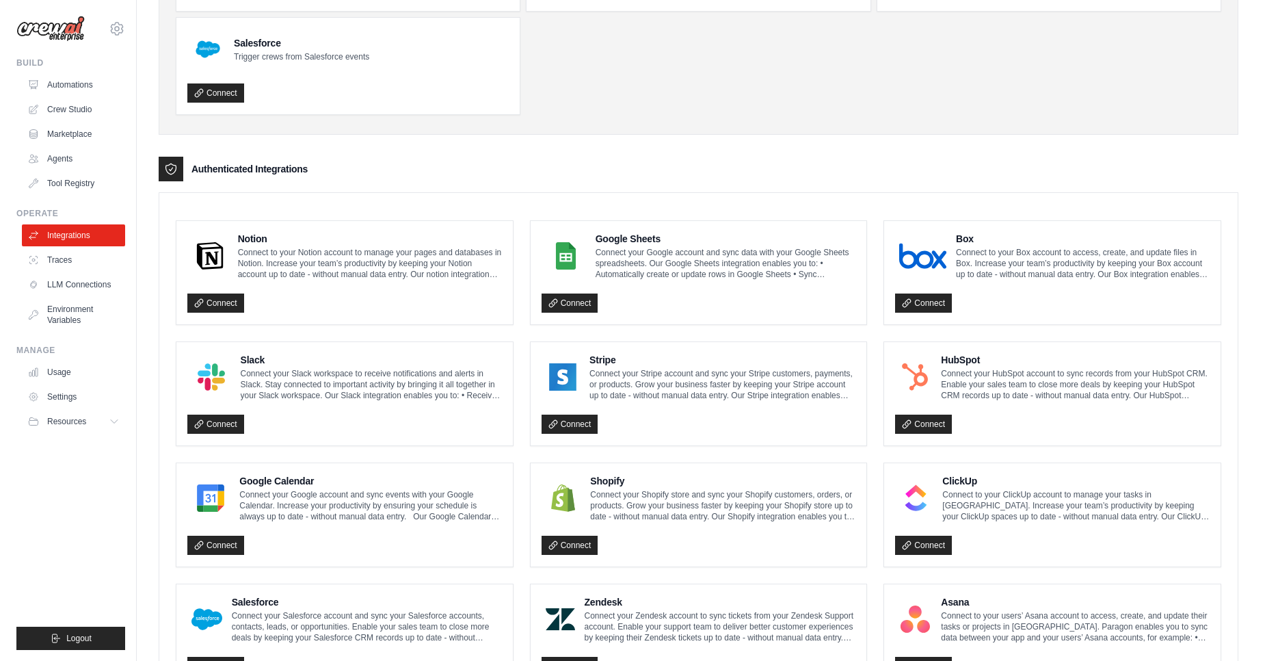
scroll to position [0, 0]
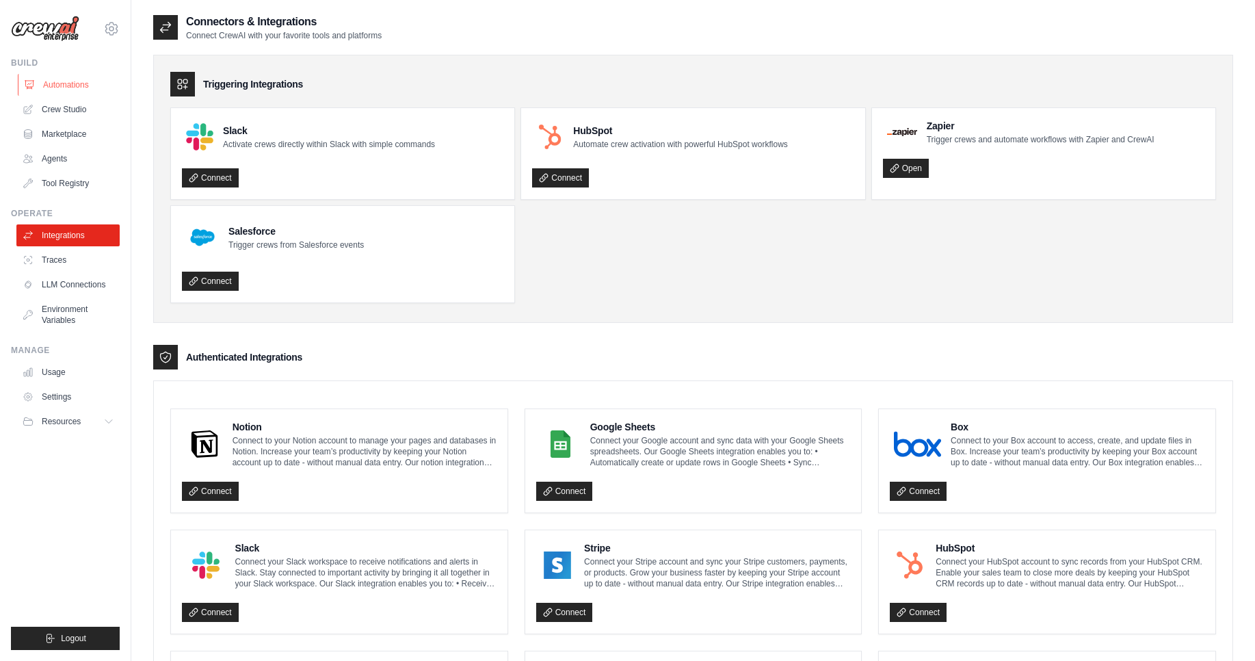
click at [64, 85] on link "Automations" at bounding box center [69, 85] width 103 height 22
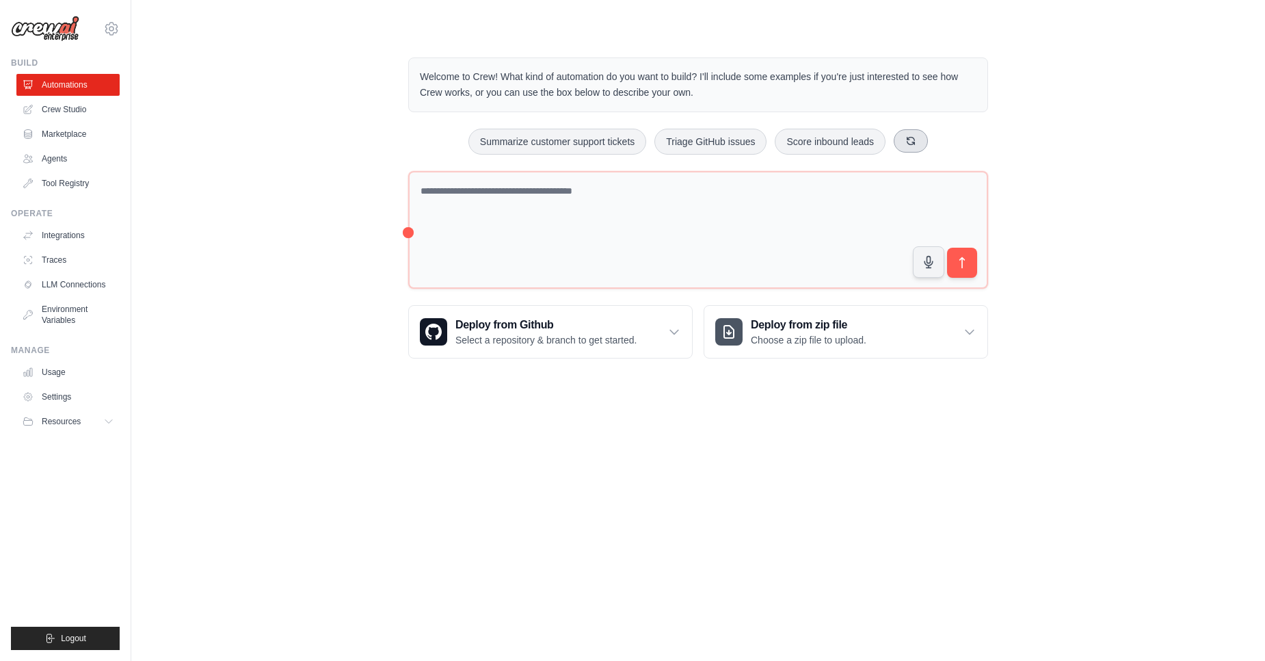
click at [907, 143] on icon at bounding box center [910, 140] width 11 height 11
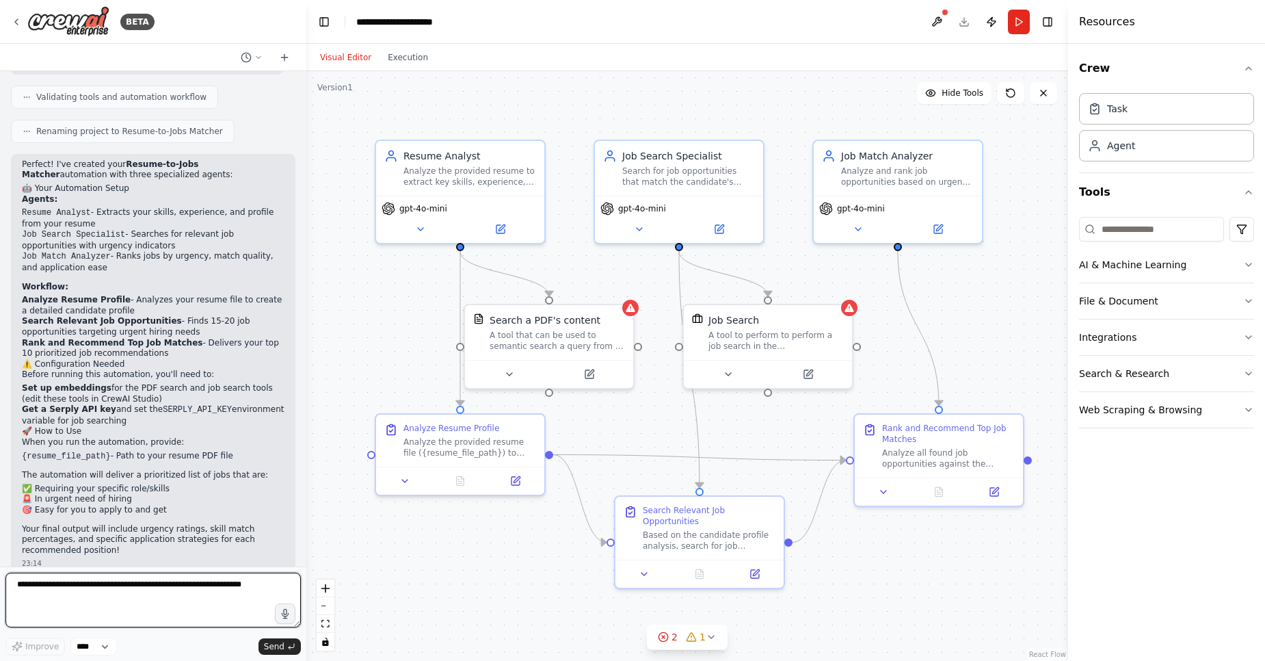
scroll to position [710, 0]
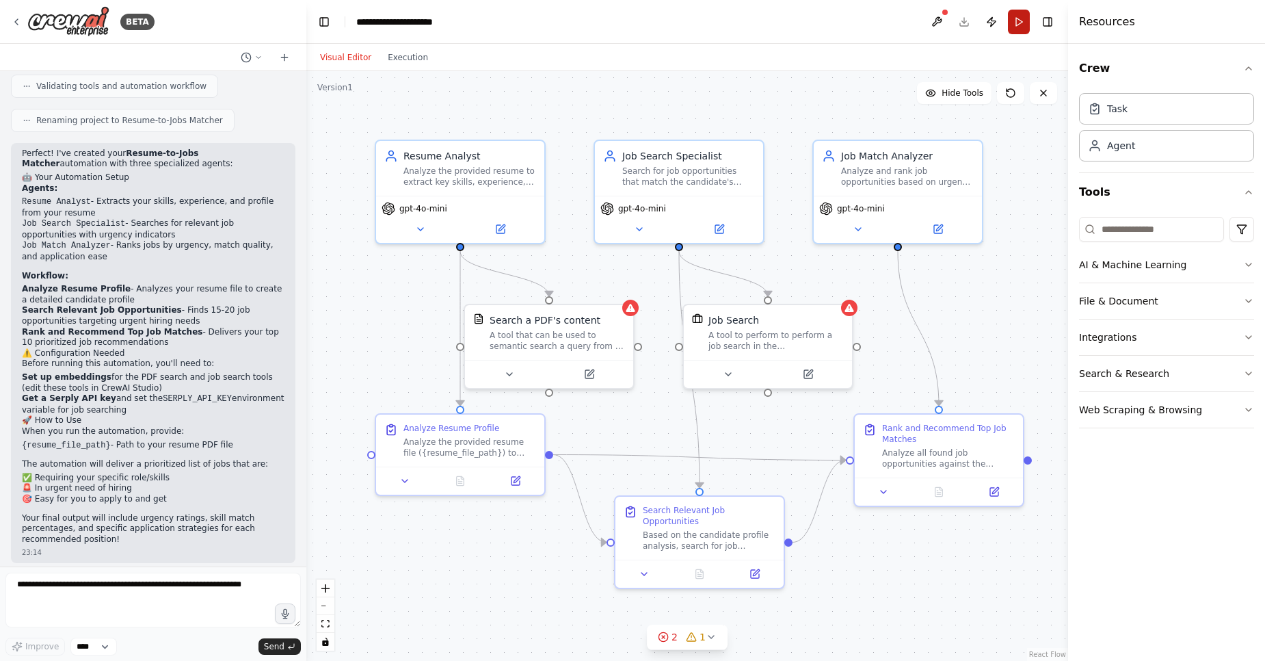
click at [1015, 23] on button "Run" at bounding box center [1019, 22] width 22 height 25
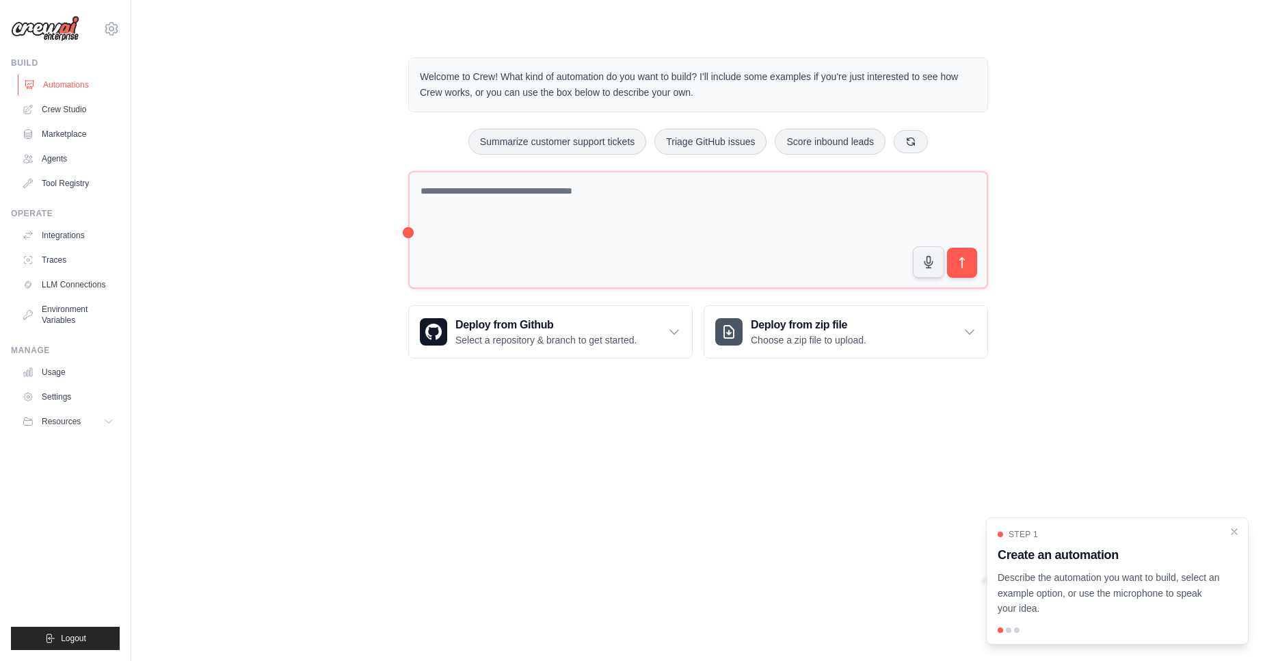
click at [75, 90] on link "Automations" at bounding box center [69, 85] width 103 height 22
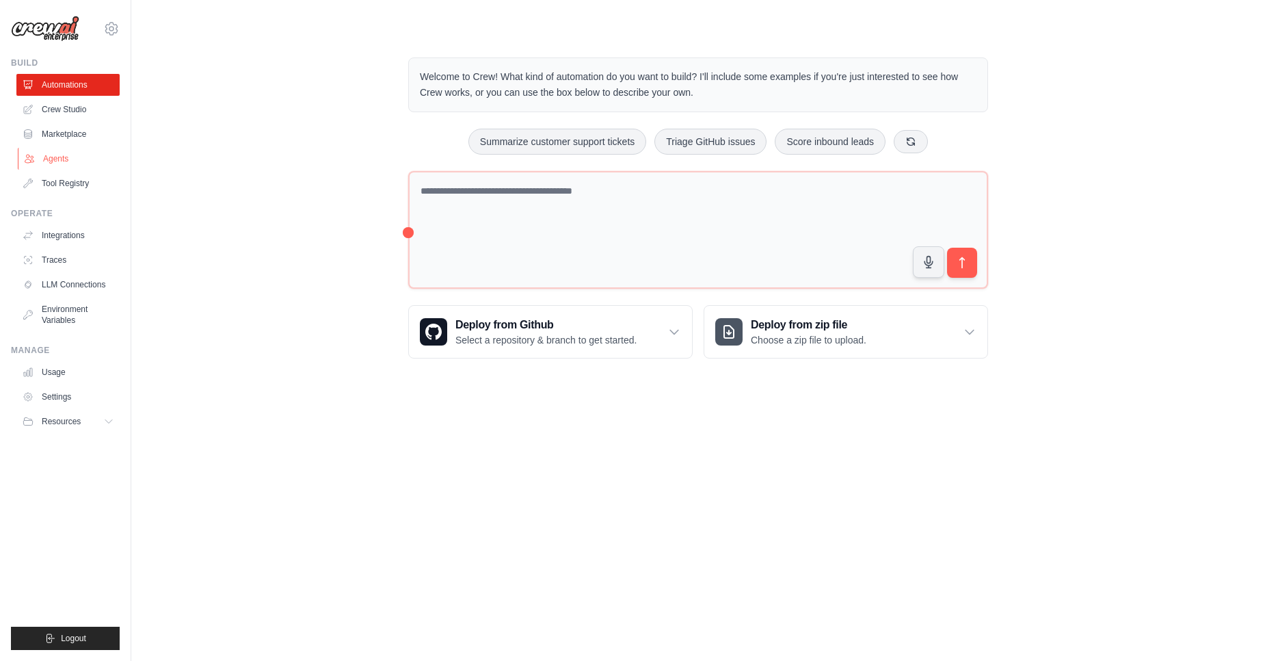
click at [69, 157] on link "Agents" at bounding box center [69, 159] width 103 height 22
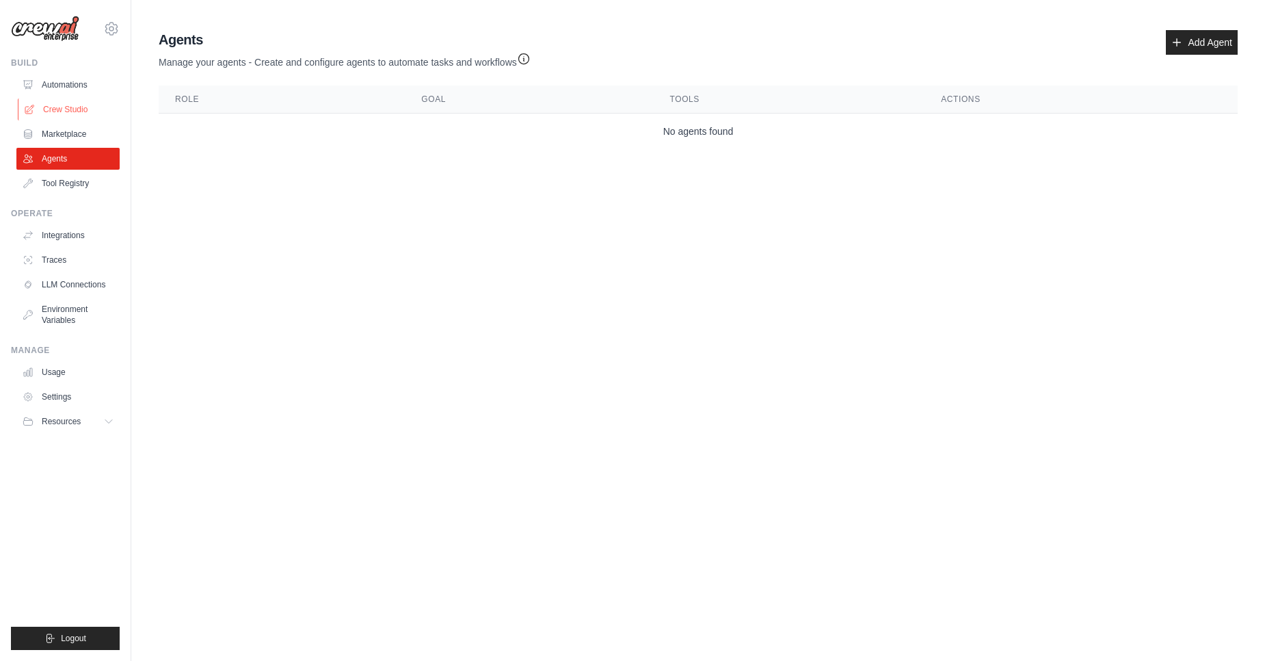
click at [64, 113] on link "Crew Studio" at bounding box center [69, 109] width 103 height 22
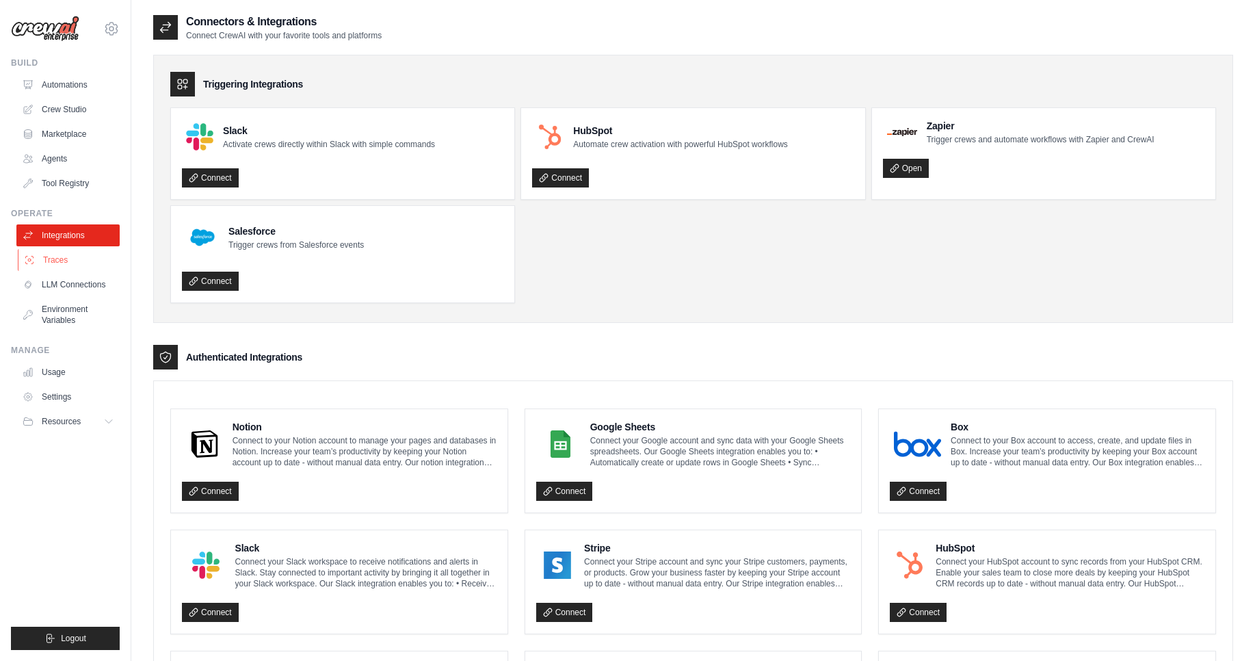
click at [64, 257] on link "Traces" at bounding box center [69, 260] width 103 height 22
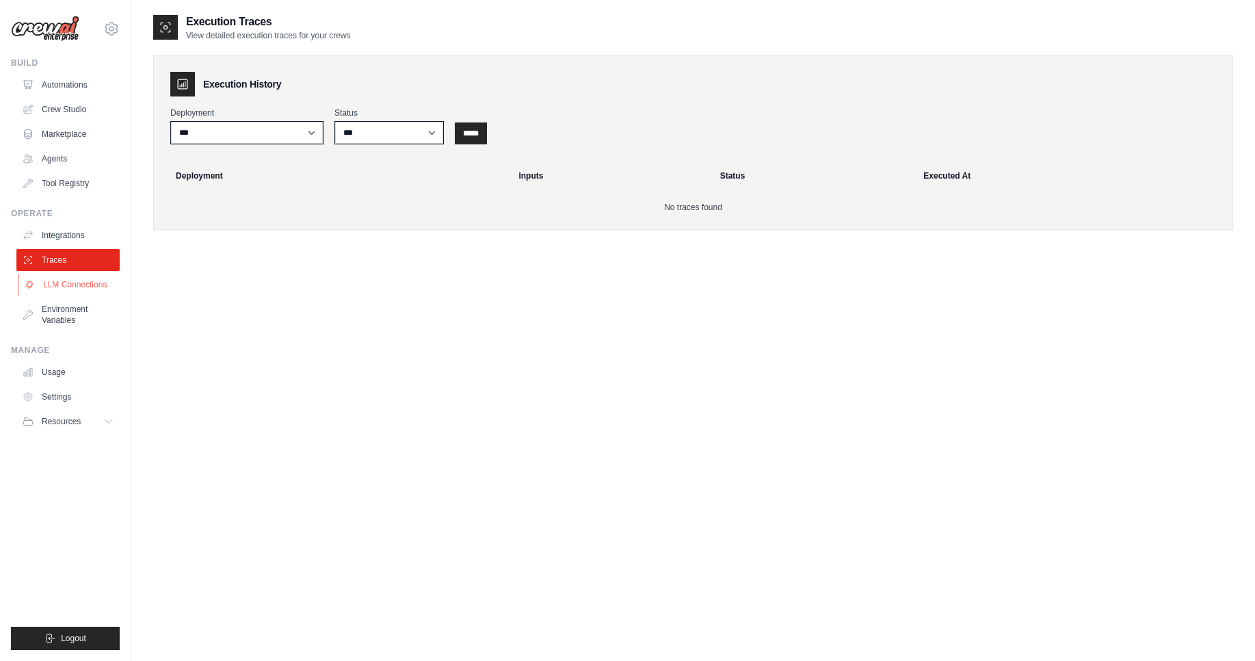
click at [77, 280] on link "LLM Connections" at bounding box center [69, 285] width 103 height 22
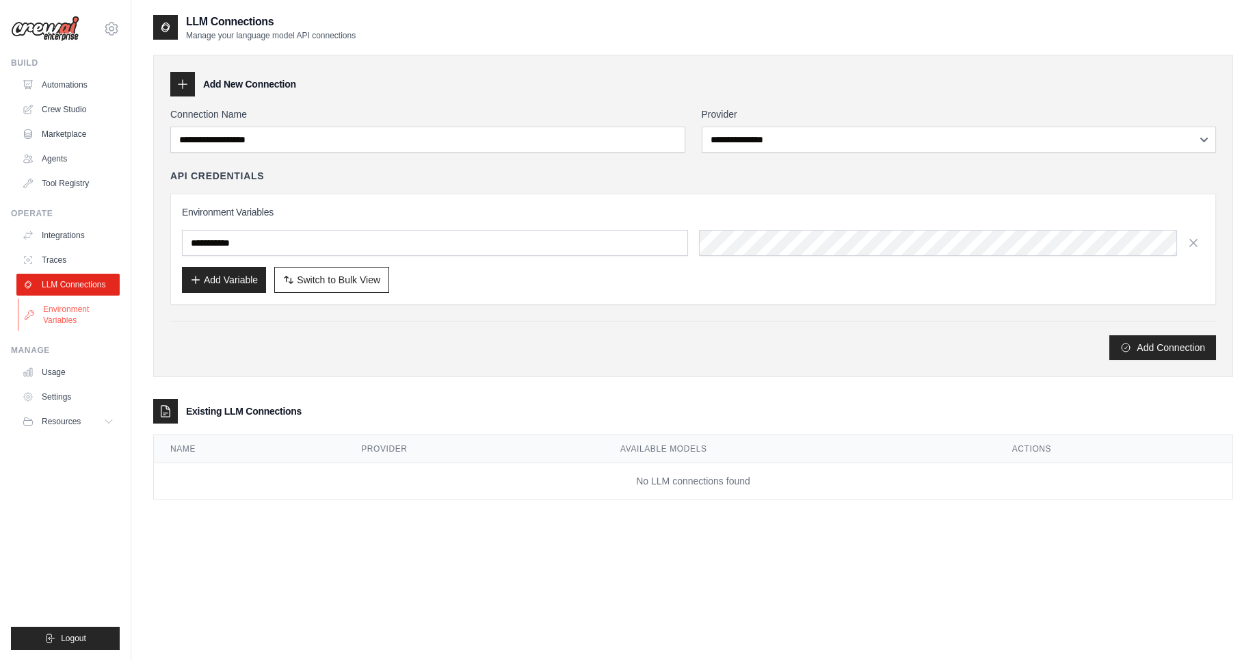
click at [68, 321] on link "Environment Variables" at bounding box center [69, 314] width 103 height 33
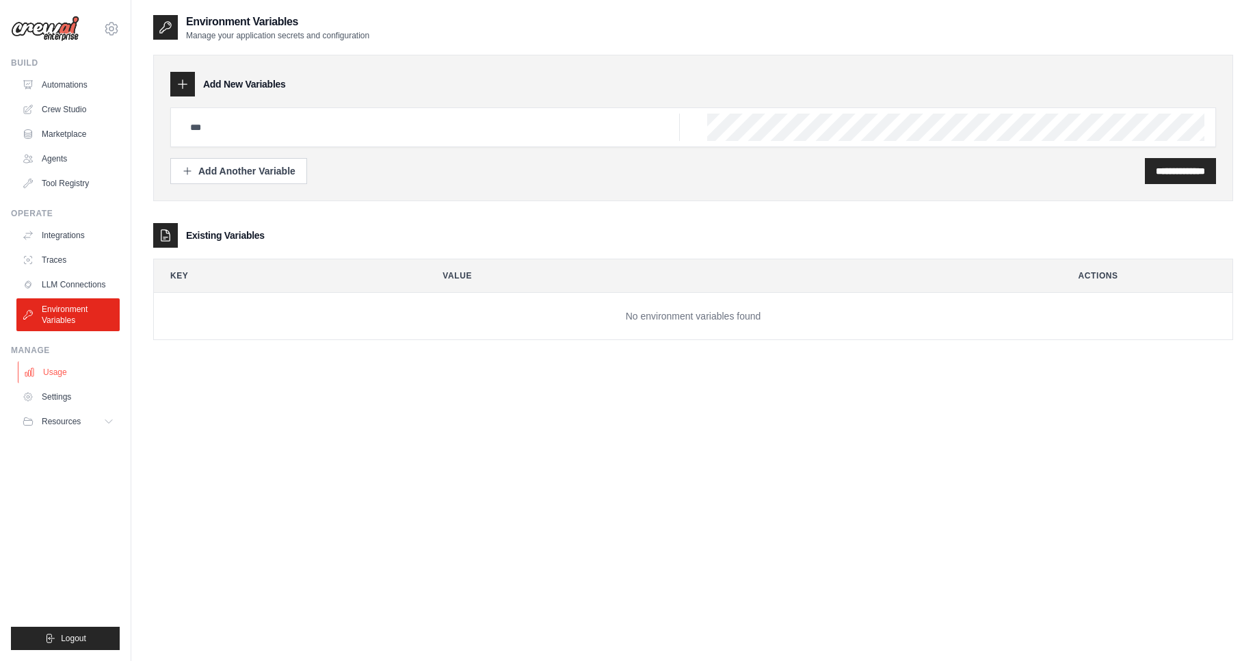
click at [62, 369] on link "Usage" at bounding box center [69, 372] width 103 height 22
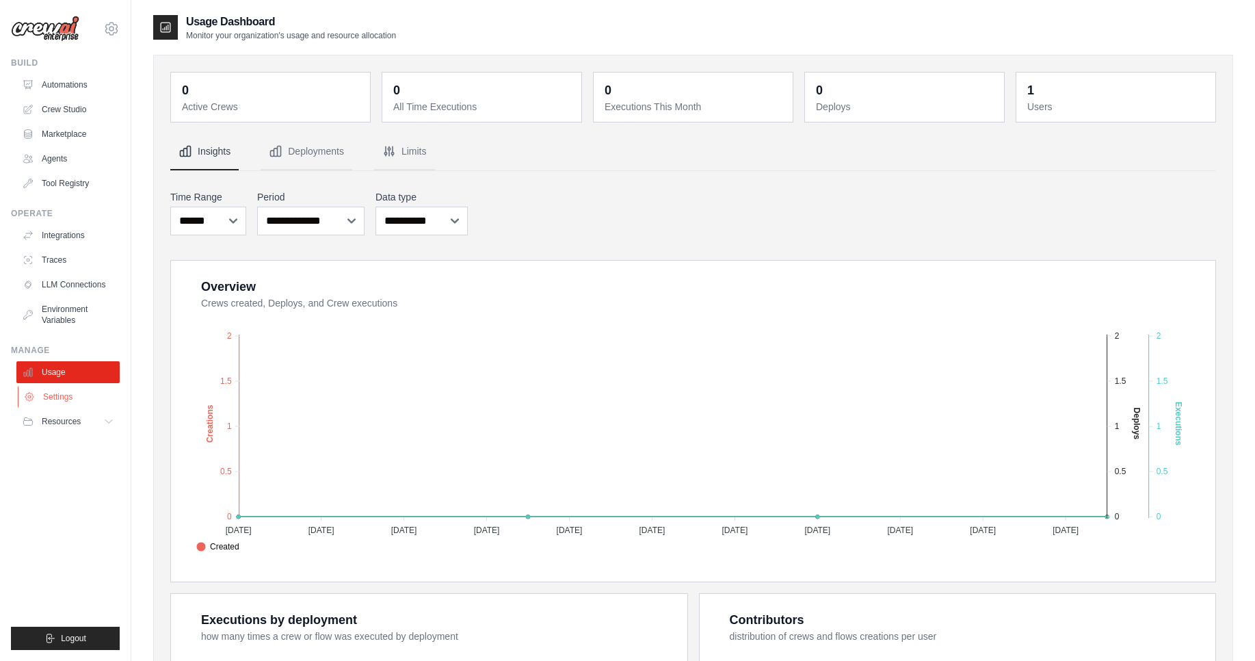
click at [78, 400] on link "Settings" at bounding box center [69, 397] width 103 height 22
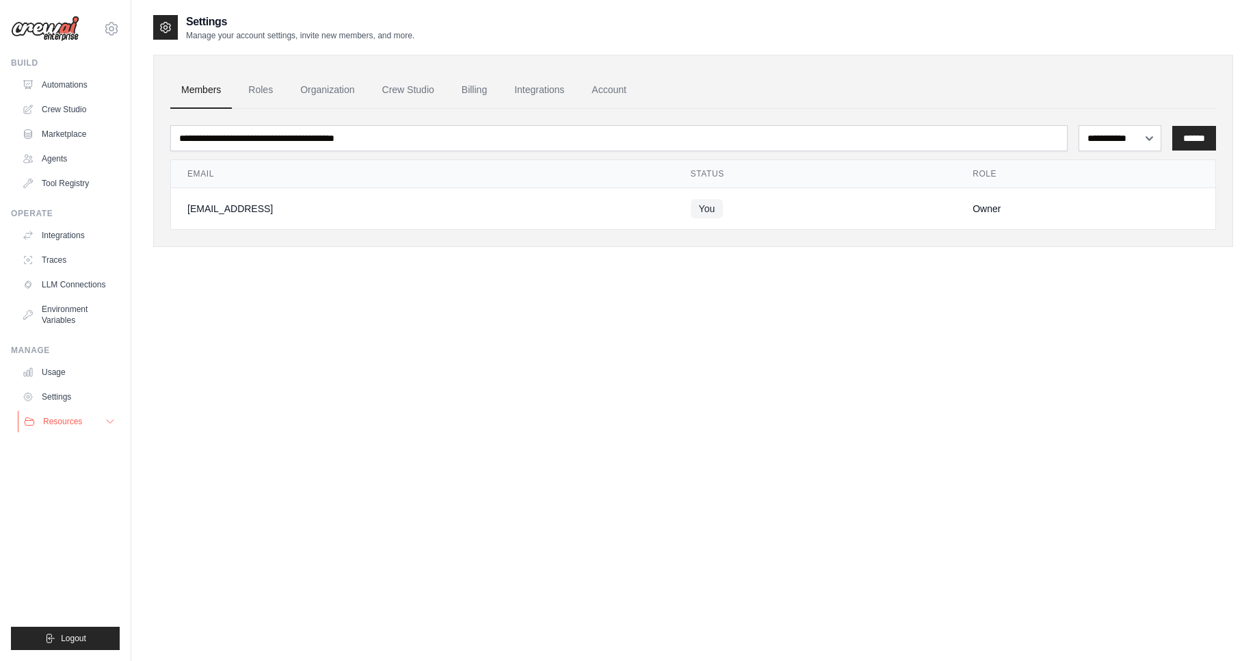
click at [107, 423] on icon at bounding box center [110, 421] width 11 height 11
click at [75, 81] on link "Automations" at bounding box center [69, 85] width 103 height 22
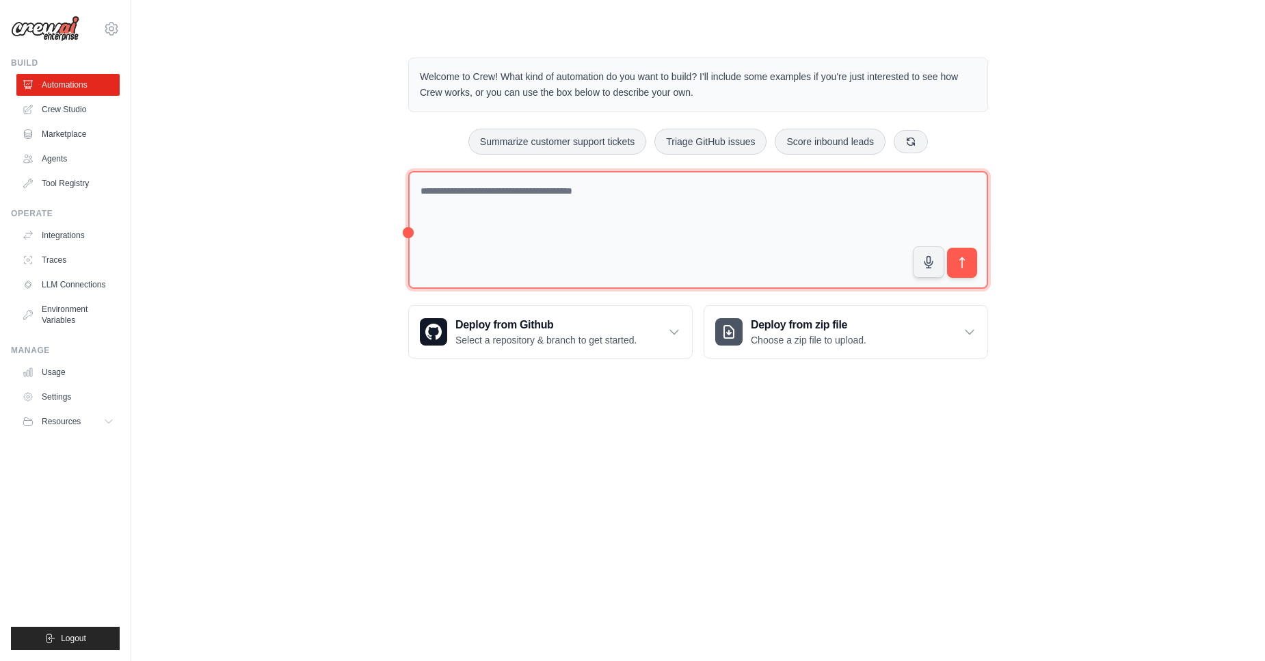
click at [557, 209] on textarea at bounding box center [698, 230] width 580 height 118
type textarea "**********"
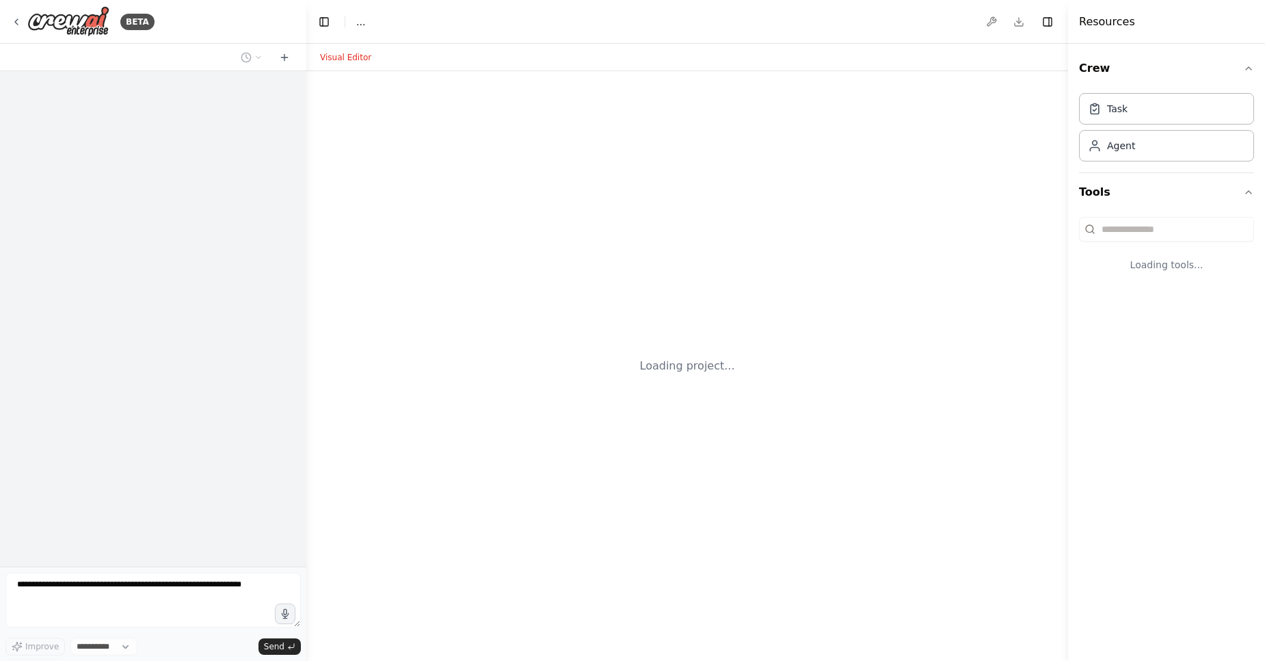
select select "****"
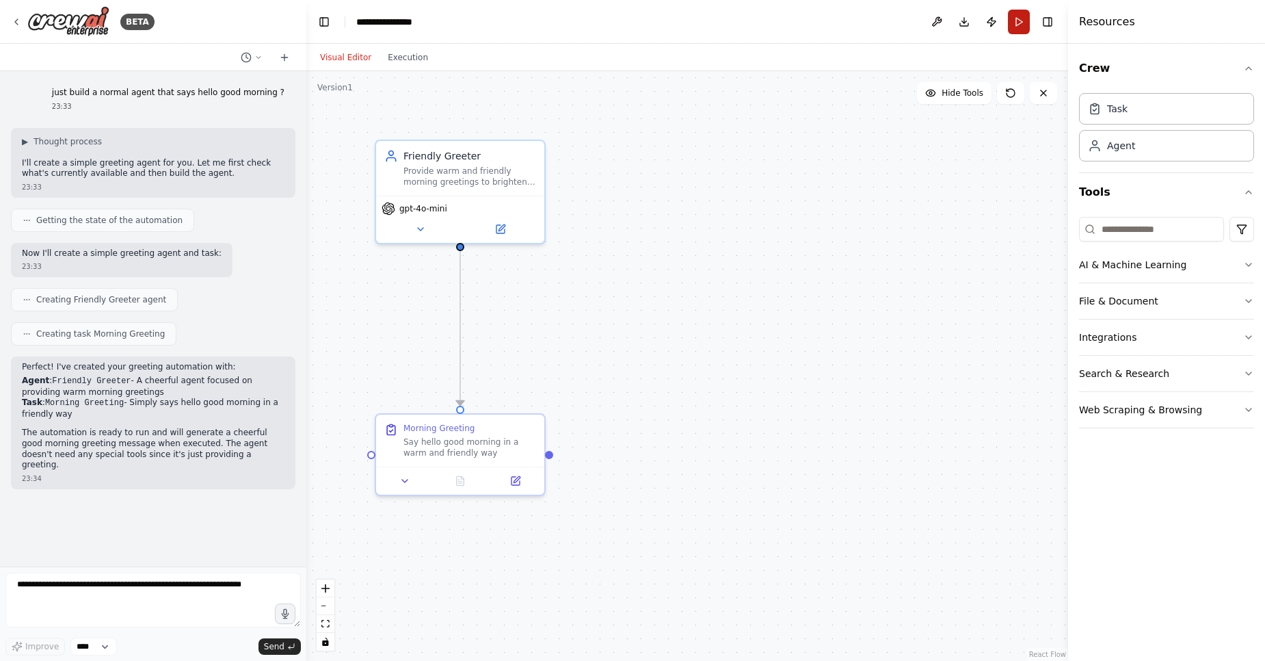
click at [1021, 24] on button "Run" at bounding box center [1019, 22] width 22 height 25
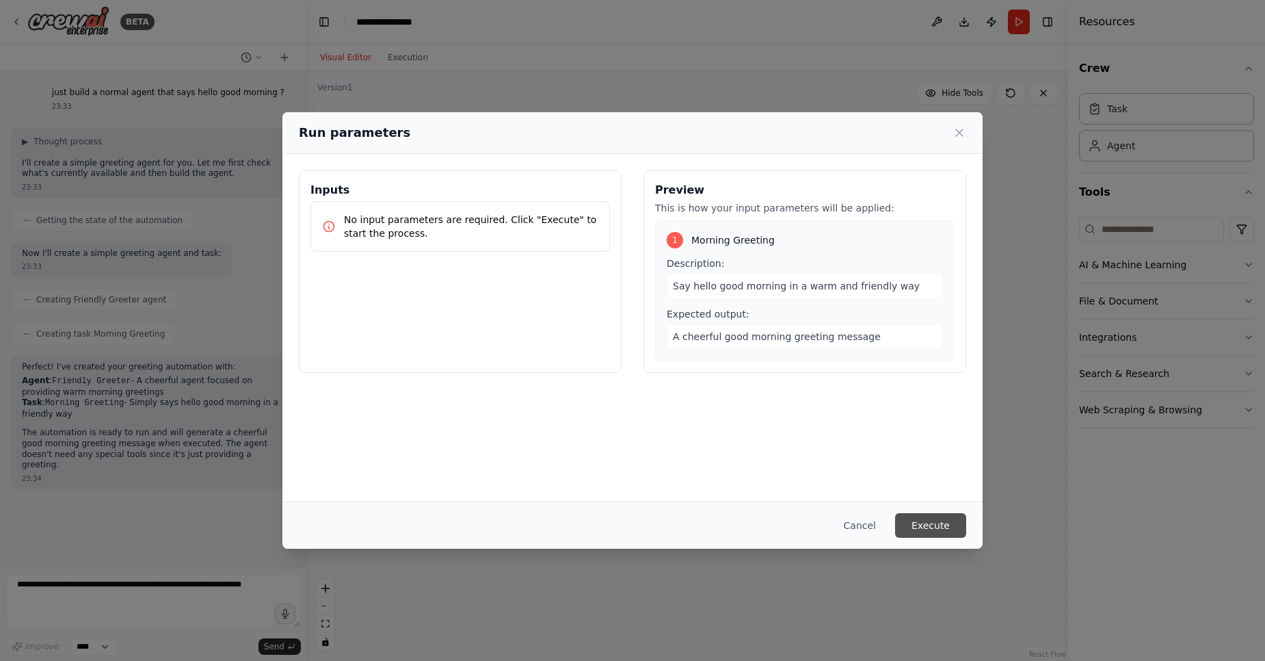
click at [935, 523] on button "Execute" at bounding box center [930, 525] width 71 height 25
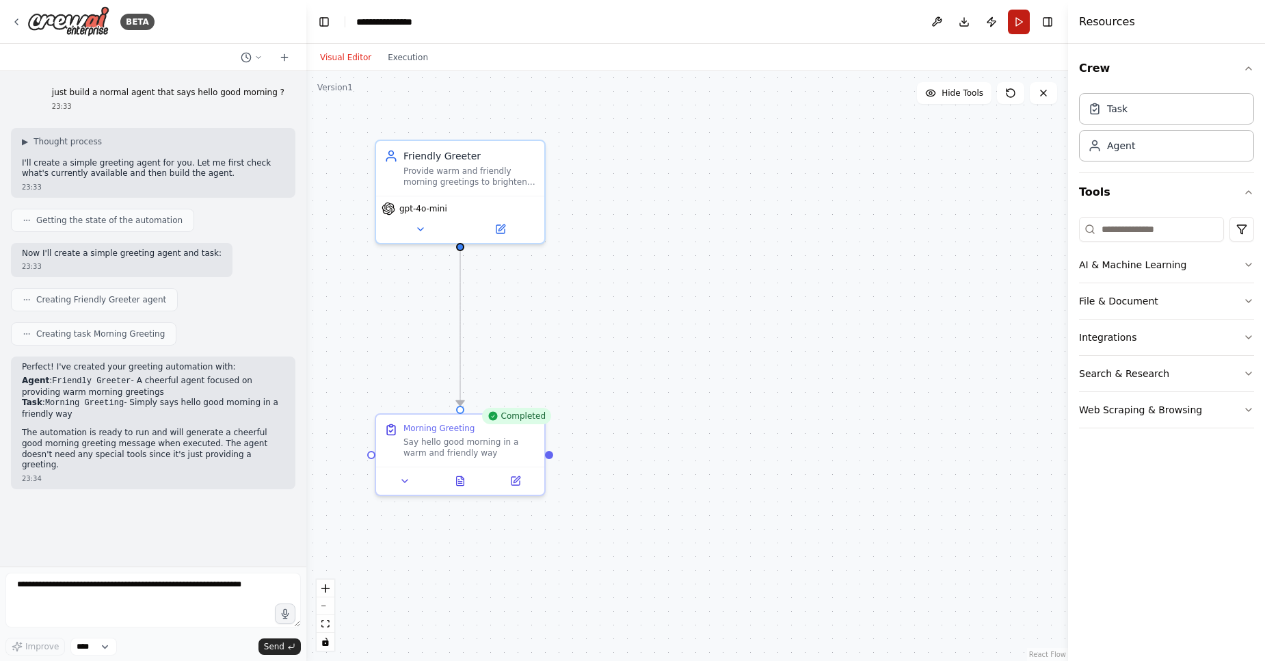
click at [1018, 28] on button "Run" at bounding box center [1019, 22] width 22 height 25
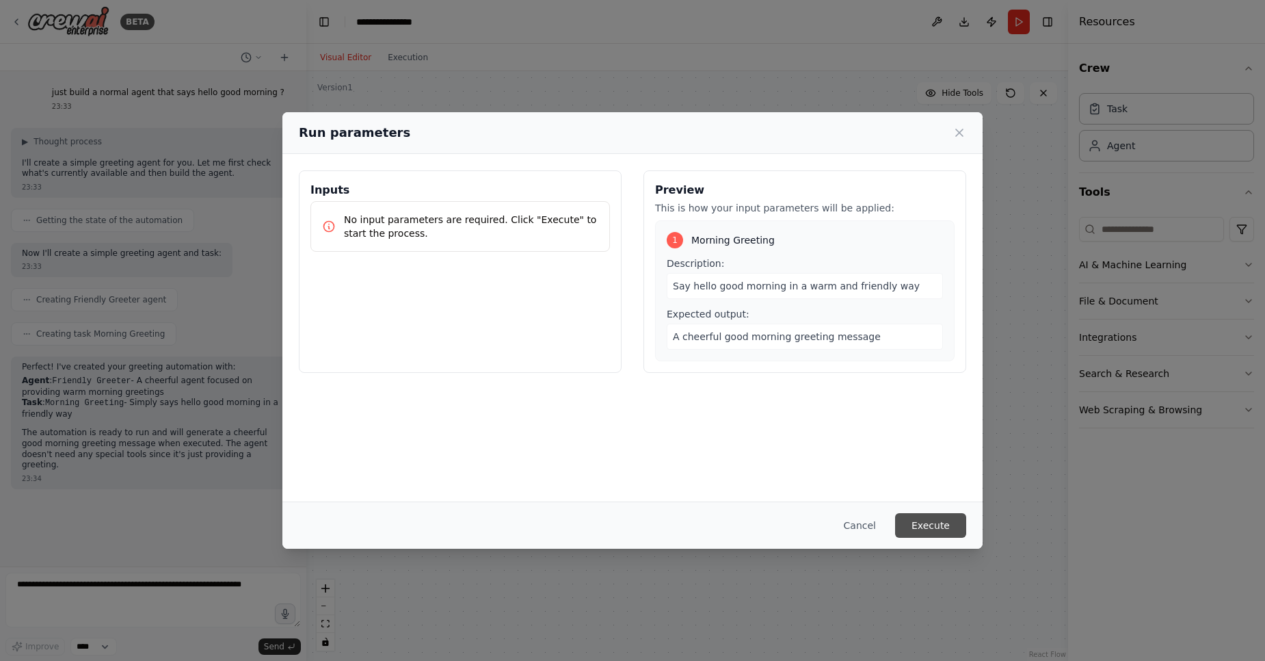
click at [944, 520] on button "Execute" at bounding box center [930, 525] width 71 height 25
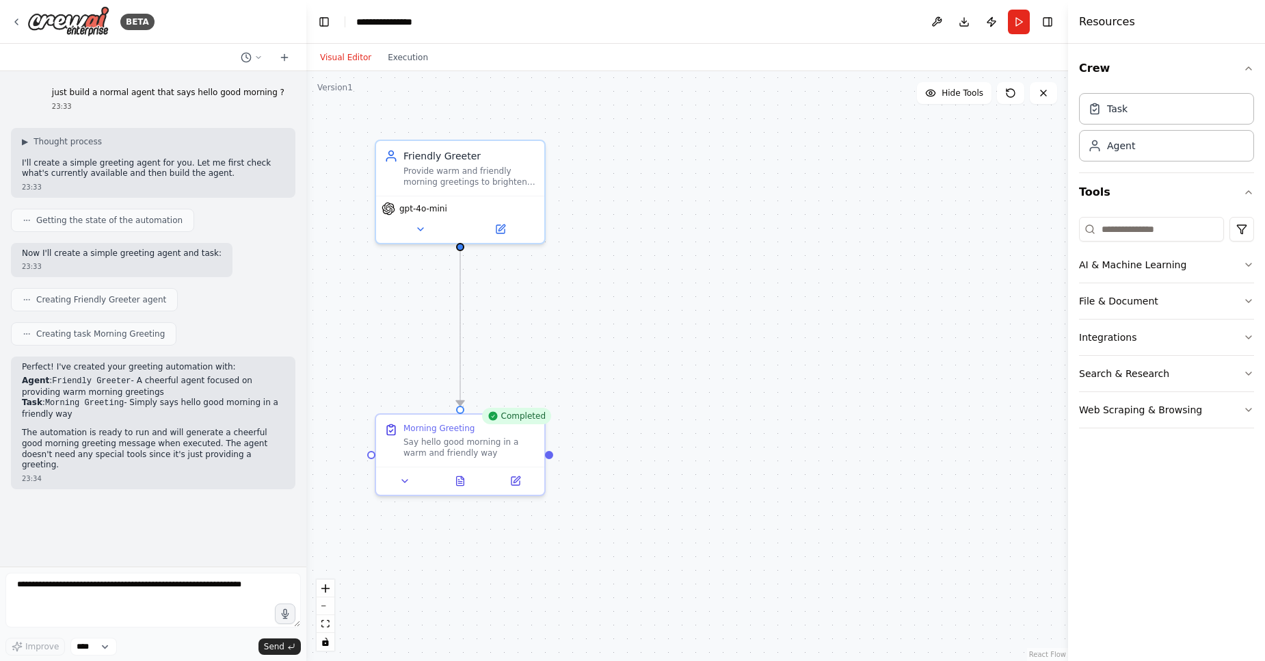
click at [394, 66] on div "Visual Editor Execution" at bounding box center [374, 57] width 124 height 27
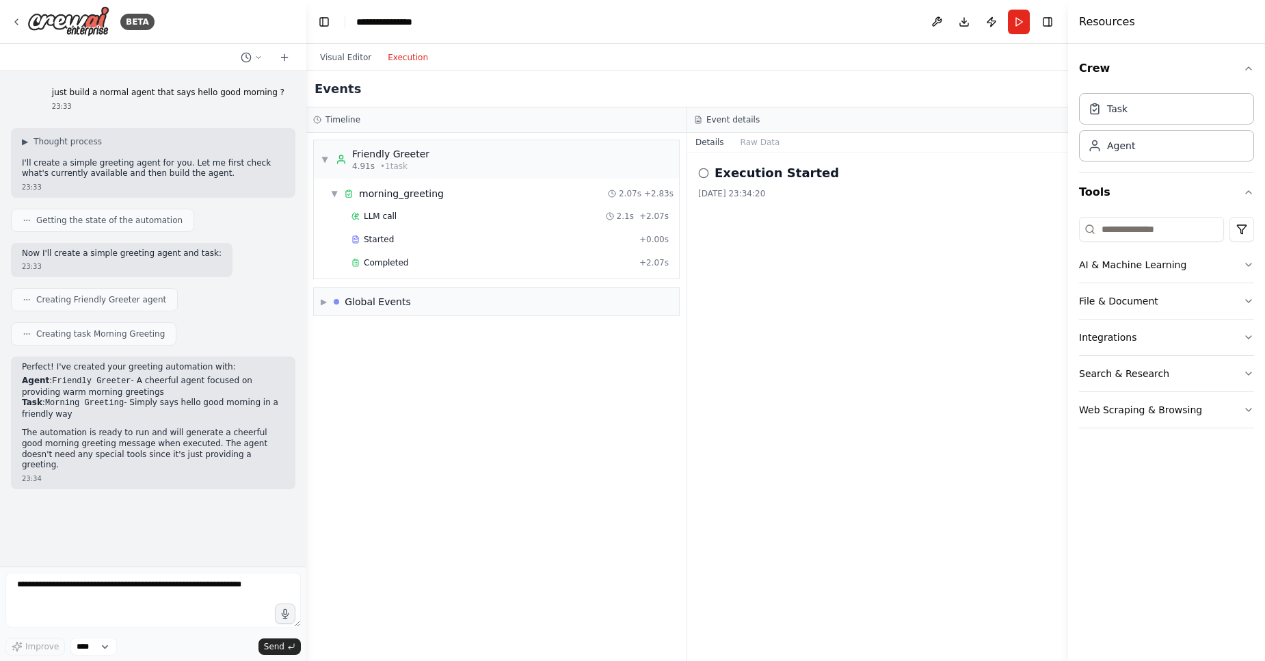
click at [414, 56] on button "Execution" at bounding box center [408, 57] width 57 height 16
click at [373, 267] on span "Completed" at bounding box center [386, 262] width 44 height 11
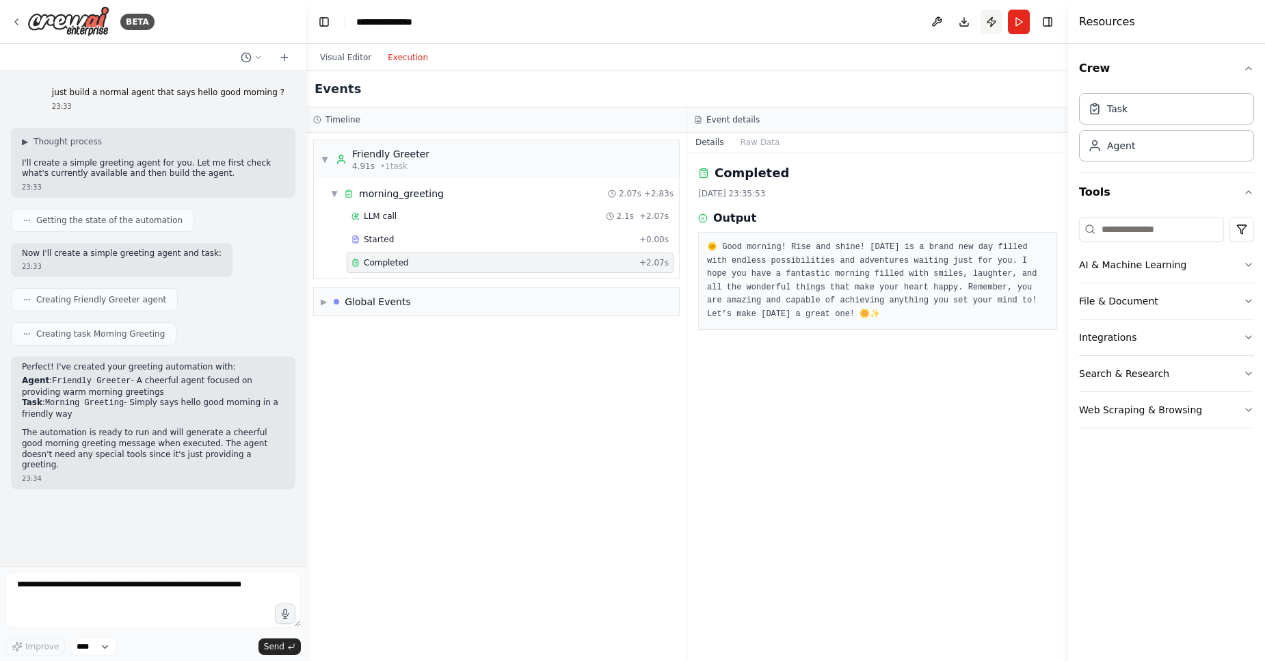
click at [987, 21] on button "Publish" at bounding box center [992, 22] width 22 height 25
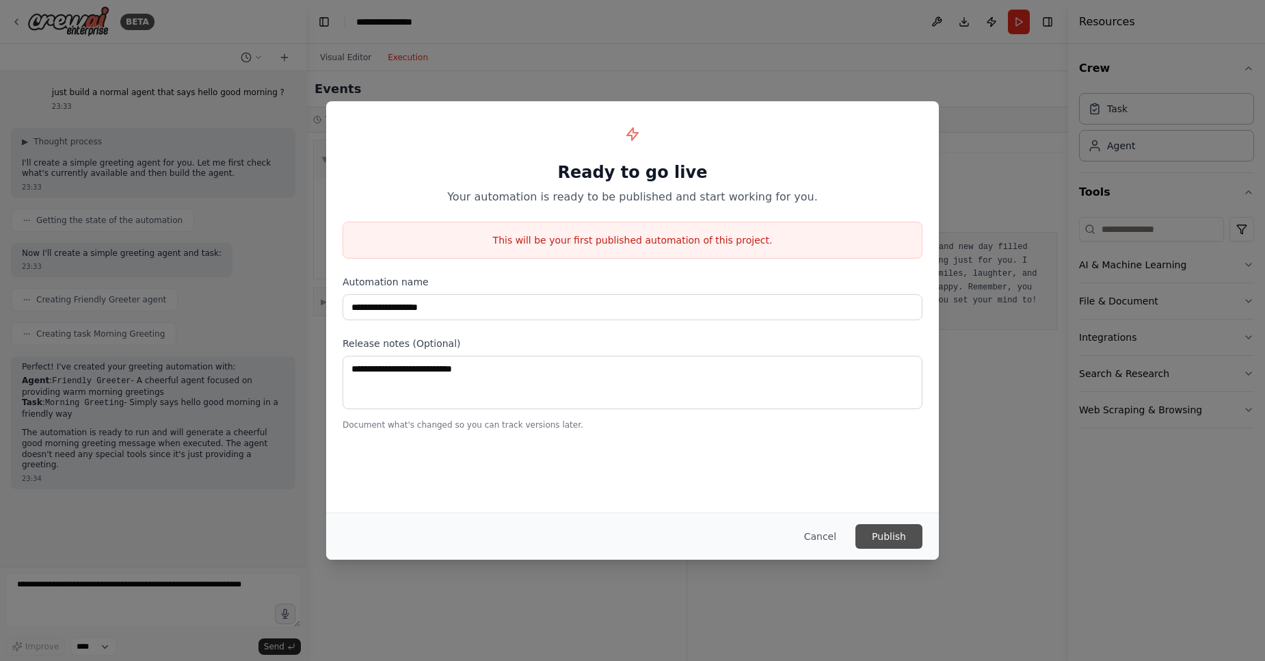
click at [889, 533] on button "Publish" at bounding box center [888, 536] width 67 height 25
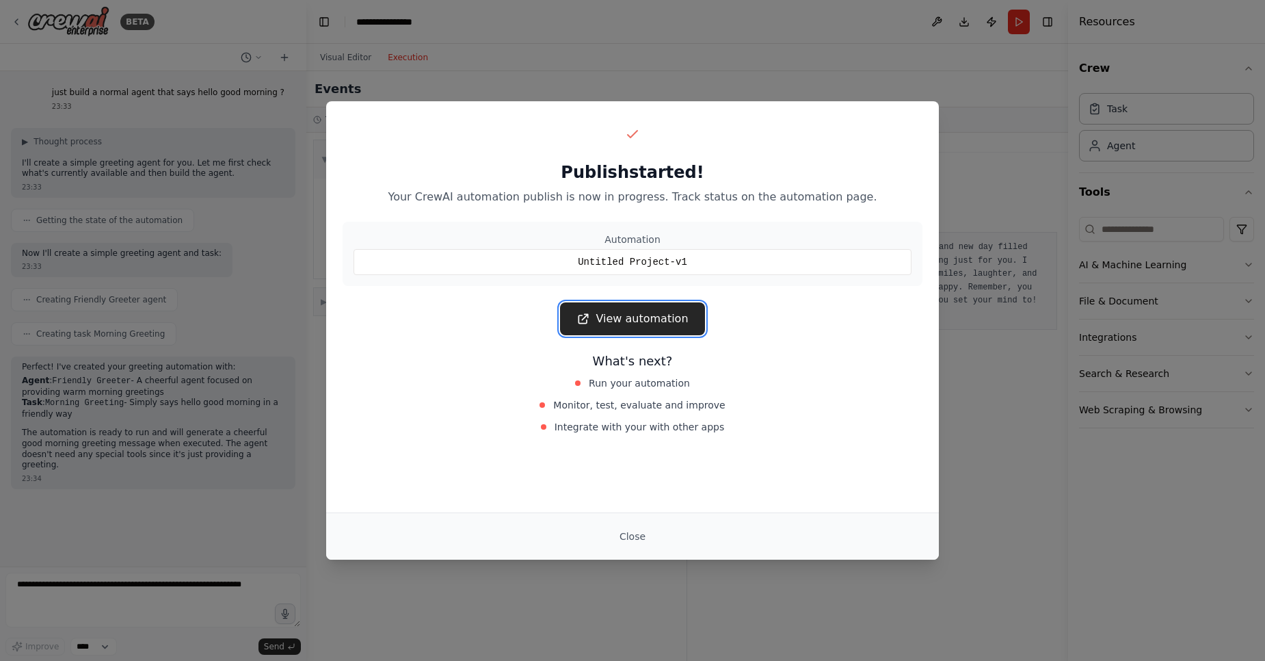
click at [653, 317] on link "View automation" at bounding box center [632, 318] width 144 height 33
click at [639, 533] on button "Close" at bounding box center [633, 536] width 48 height 25
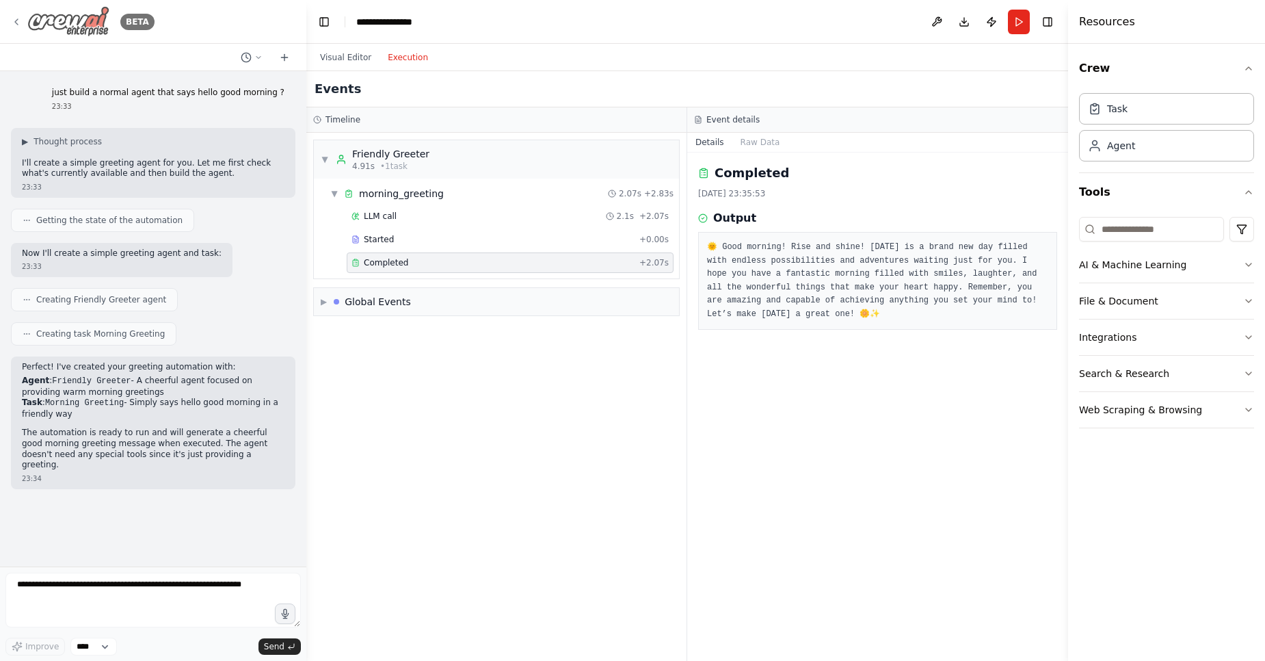
click at [15, 22] on icon at bounding box center [16, 21] width 3 height 5
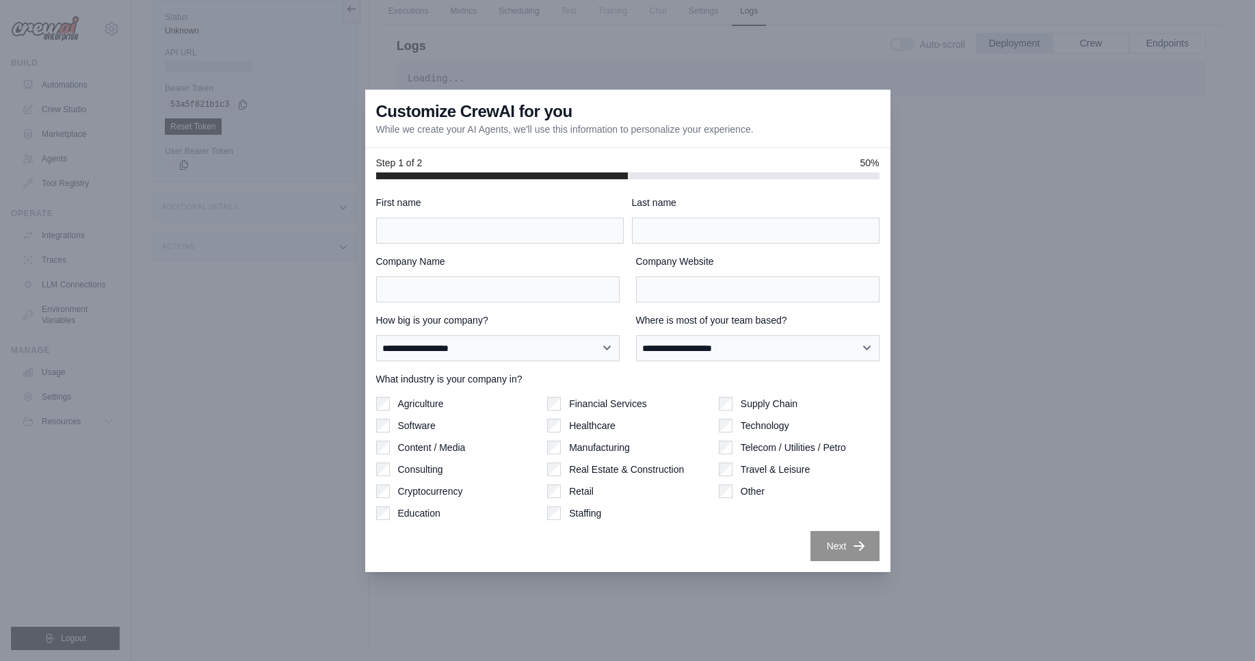
click at [962, 240] on div at bounding box center [627, 330] width 1255 height 661
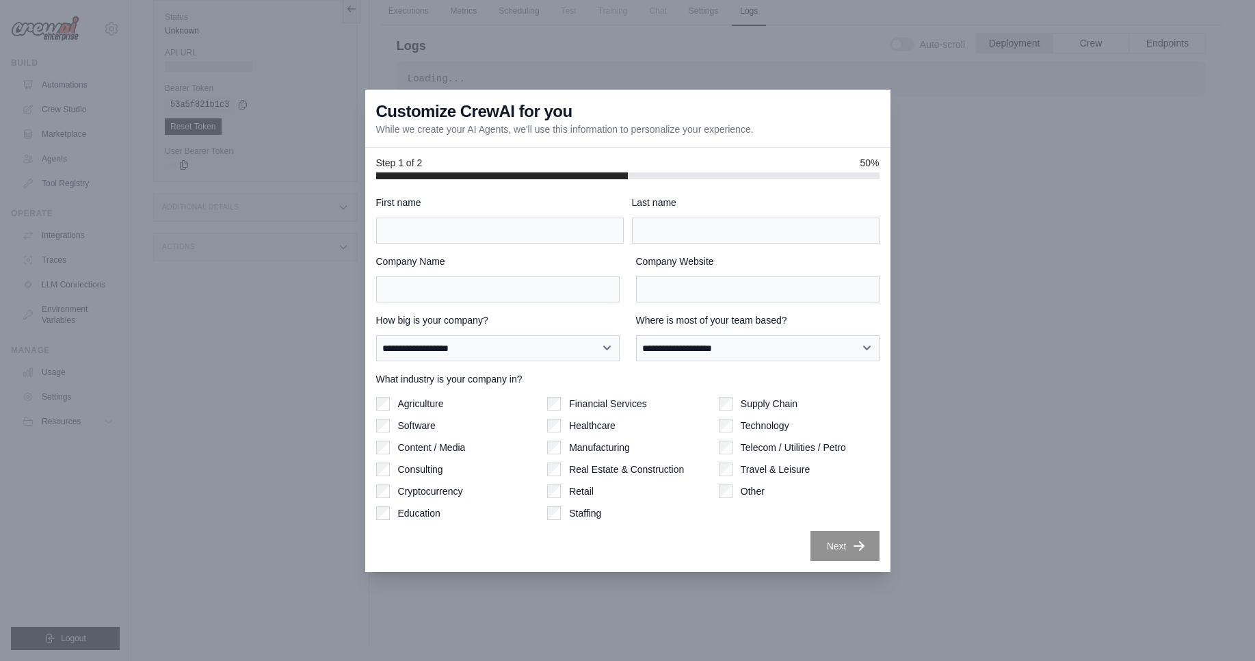
click at [962, 240] on div at bounding box center [627, 330] width 1255 height 661
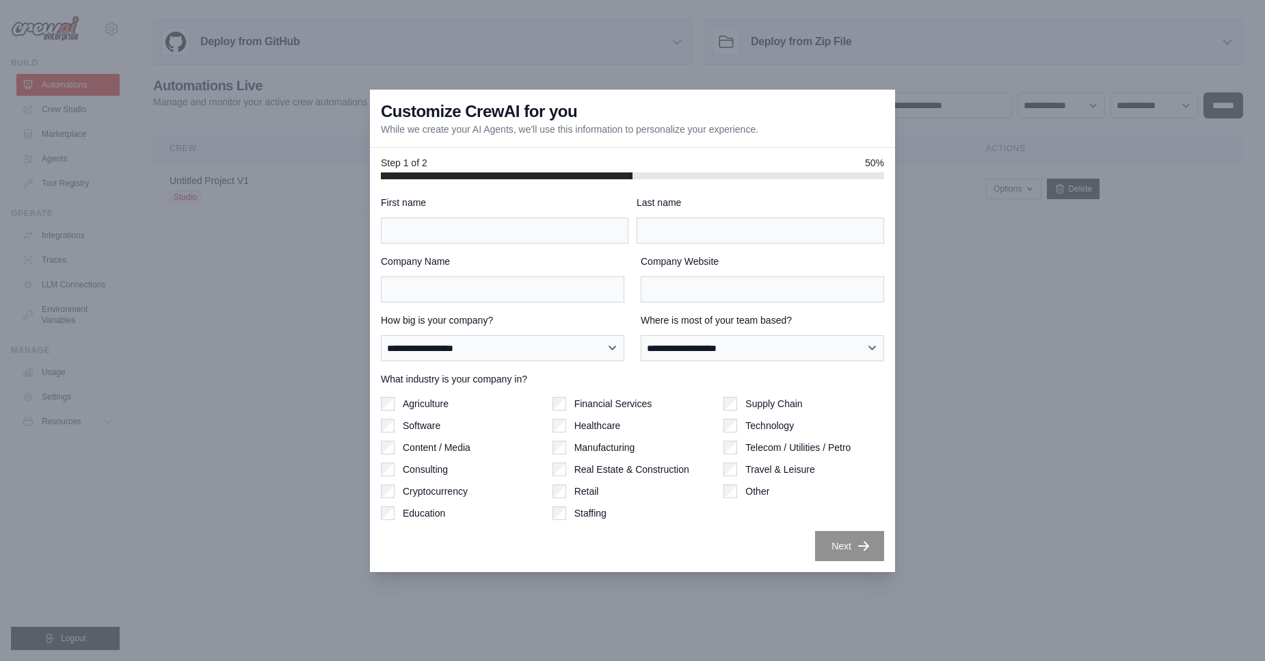
click at [395, 470] on div "Consulting" at bounding box center [461, 469] width 161 height 14
click at [391, 470] on div "Consulting" at bounding box center [461, 469] width 161 height 14
click at [1046, 570] on div at bounding box center [632, 330] width 1265 height 661
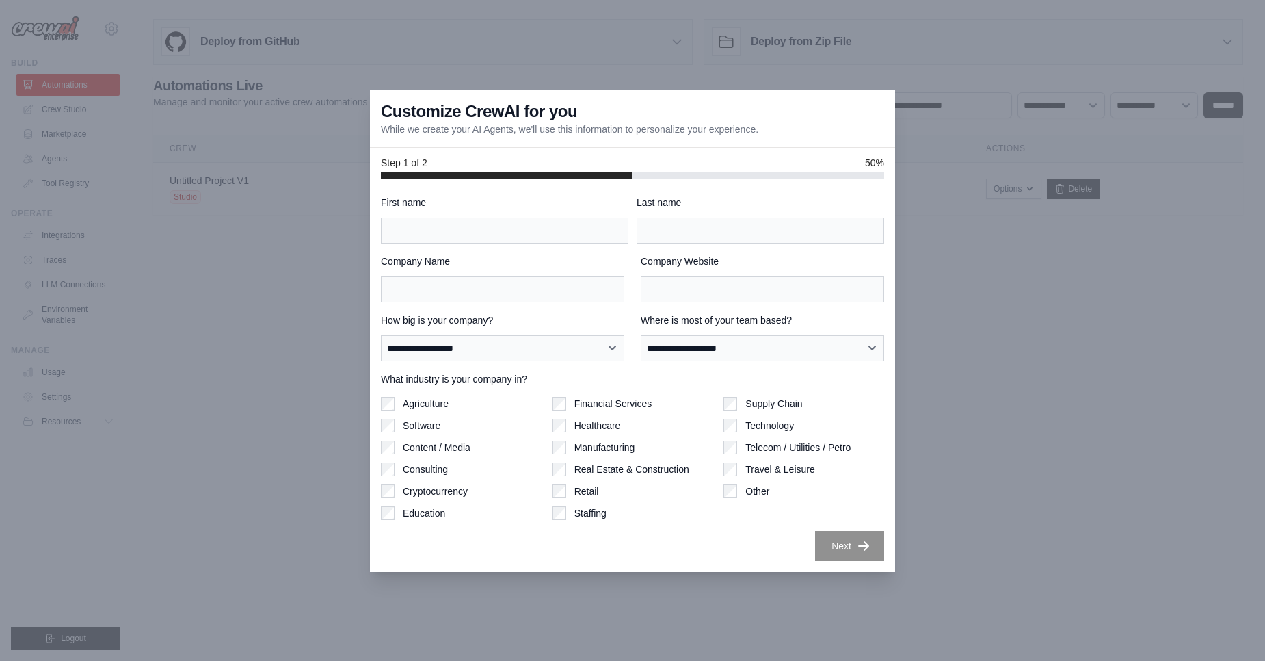
click at [330, 230] on div at bounding box center [632, 330] width 1265 height 661
click at [936, 184] on div at bounding box center [632, 330] width 1265 height 661
click at [533, 233] on input "First name" at bounding box center [505, 230] width 248 height 26
type input "*****"
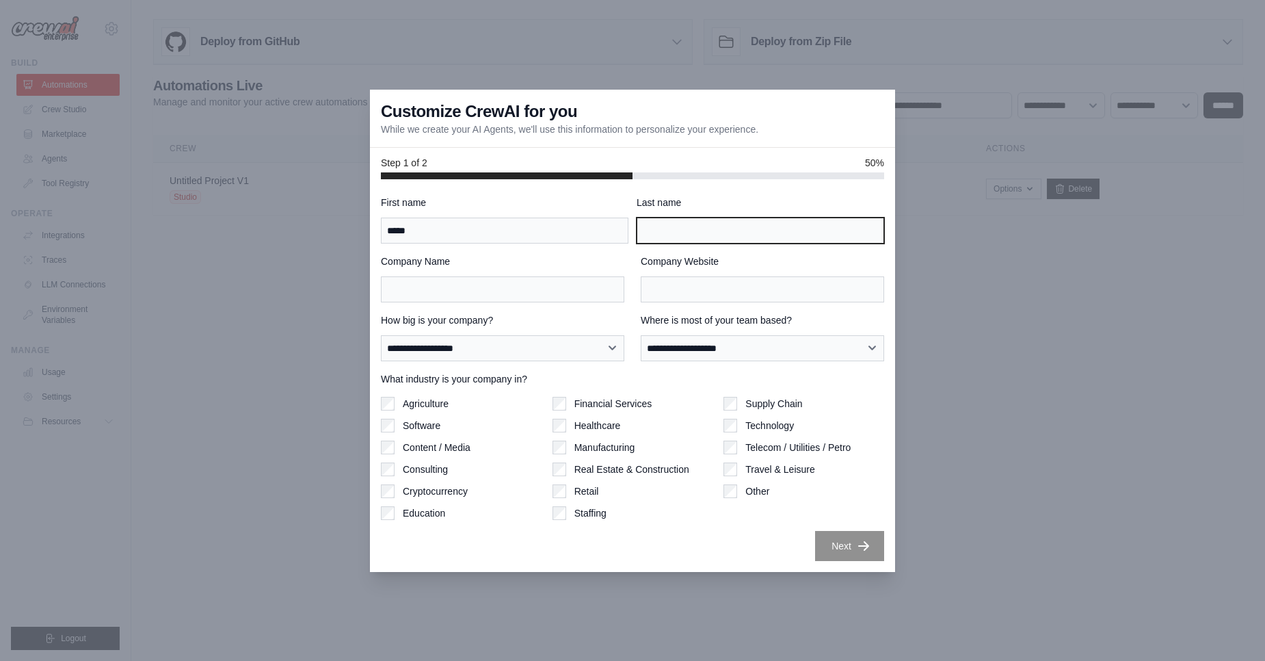
click at [667, 235] on input "Last name" at bounding box center [761, 230] width 248 height 26
type input "******"
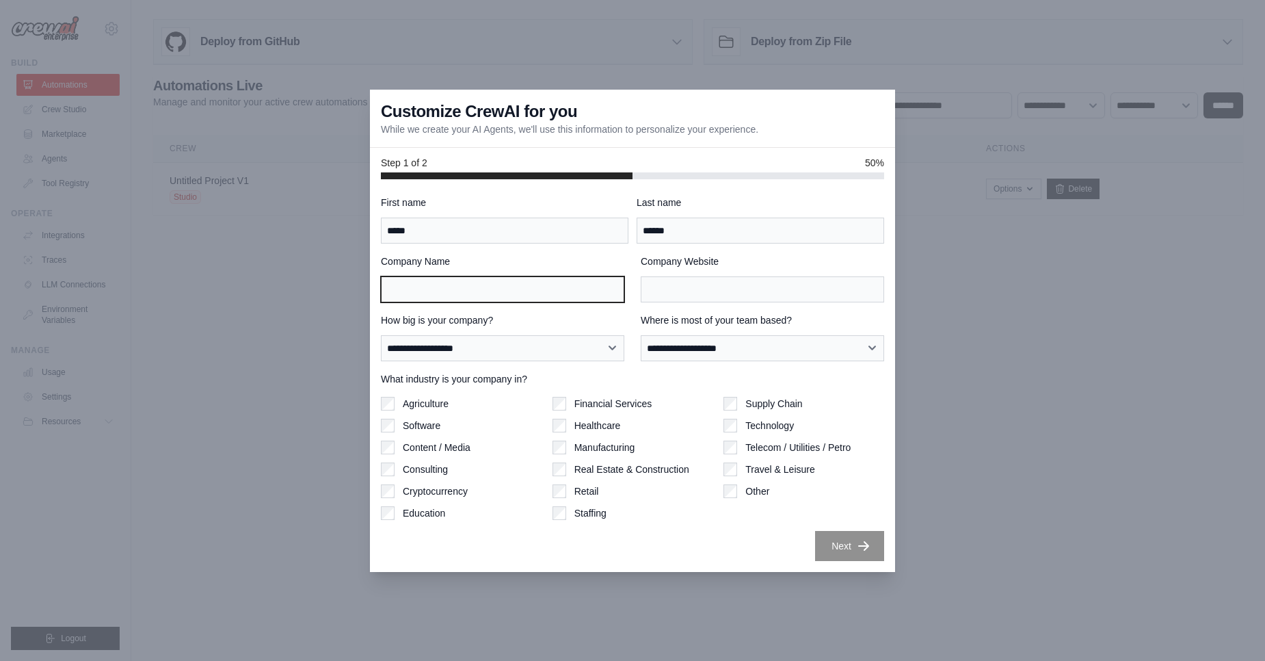
click at [568, 287] on input "Company Name" at bounding box center [502, 289] width 243 height 26
type input "*****"
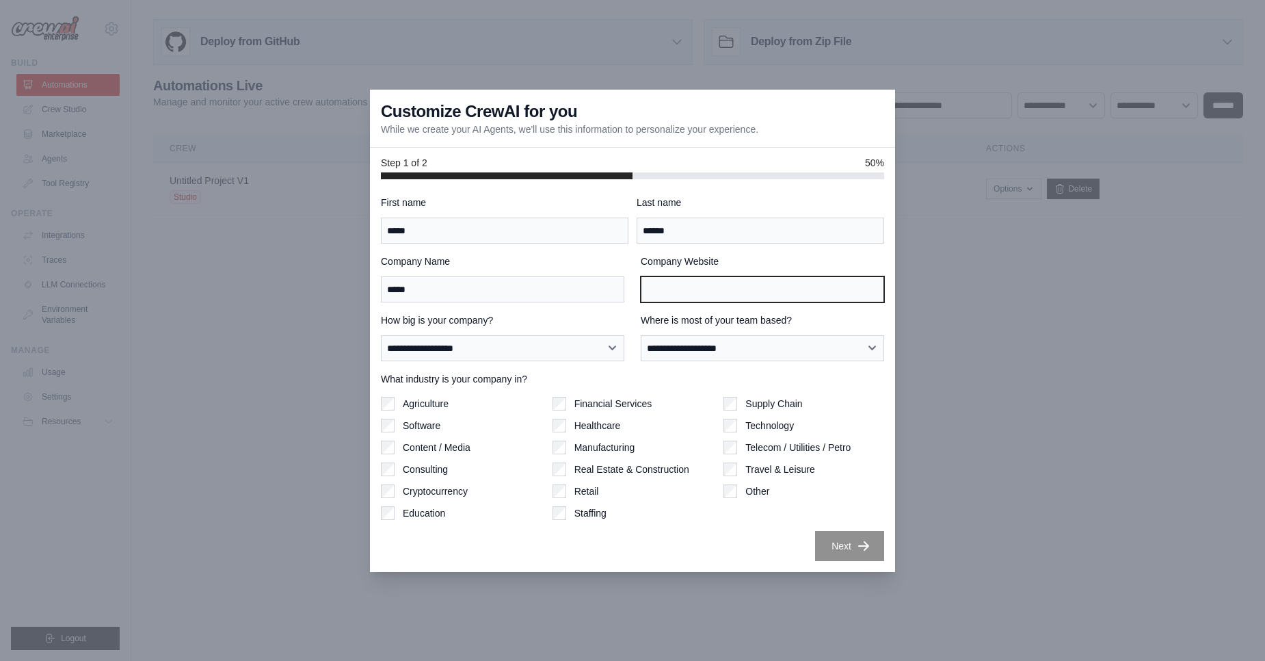
click at [674, 297] on input "Company Website" at bounding box center [762, 289] width 243 height 26
type input "*****"
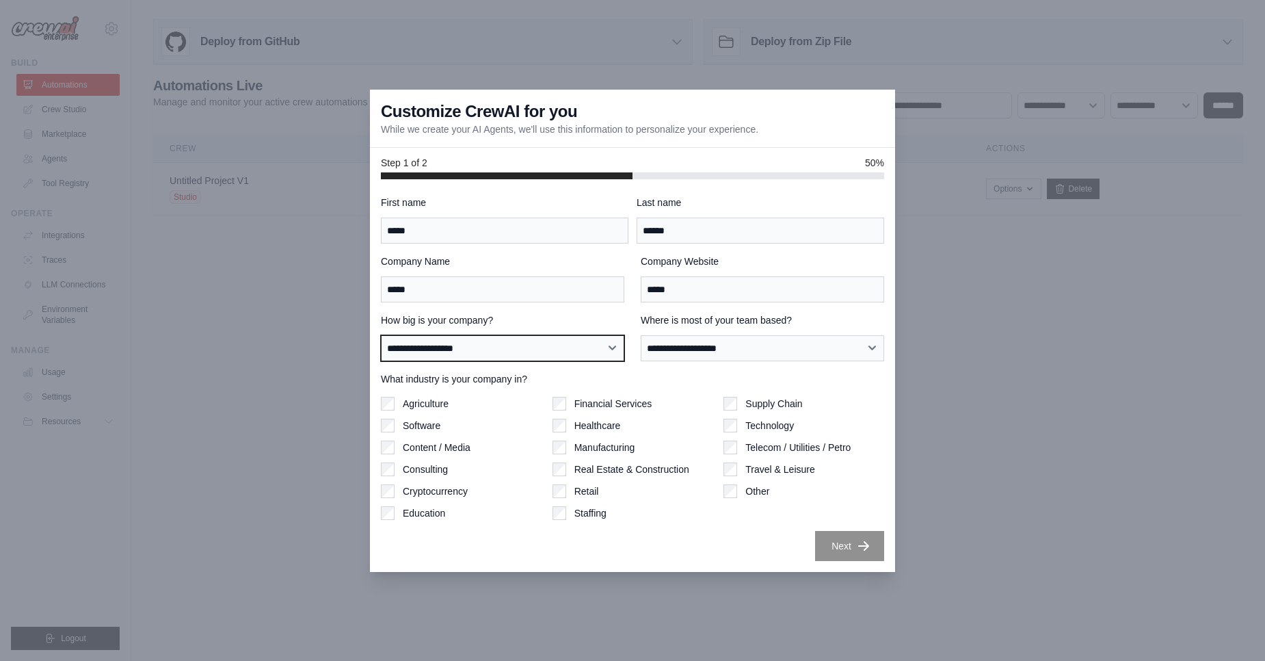
select select "**********"
click at [381, 335] on select "**********" at bounding box center [502, 348] width 243 height 26
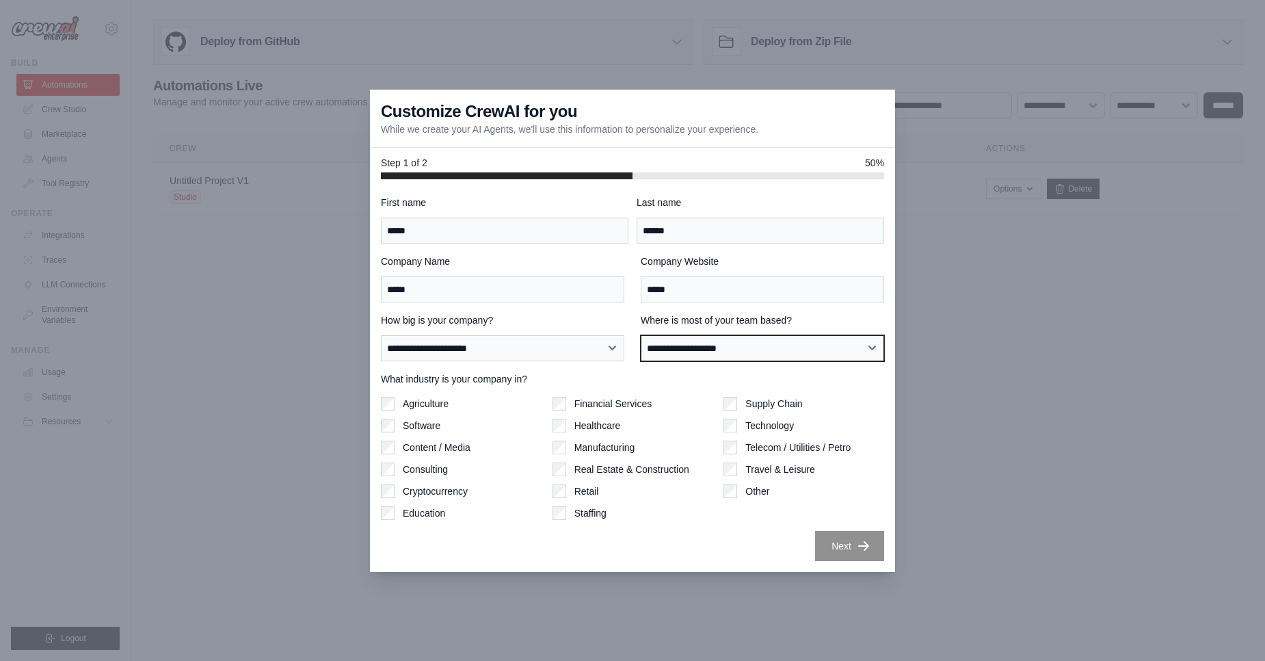
drag, startPoint x: 698, startPoint y: 341, endPoint x: 699, endPoint y: 286, distance: 54.7
click at [699, 286] on div "**********" at bounding box center [632, 378] width 503 height 365
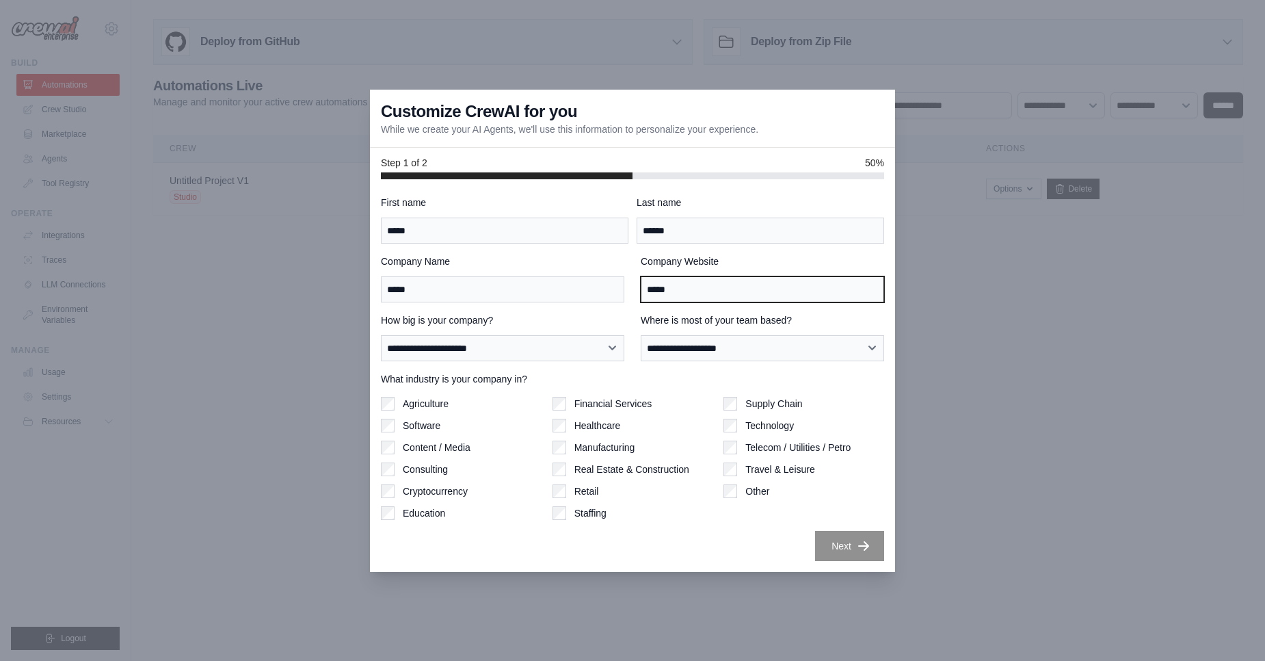
drag, startPoint x: 689, startPoint y: 287, endPoint x: 643, endPoint y: 291, distance: 45.3
click at [643, 291] on input "*****" at bounding box center [762, 289] width 243 height 26
type input "*"
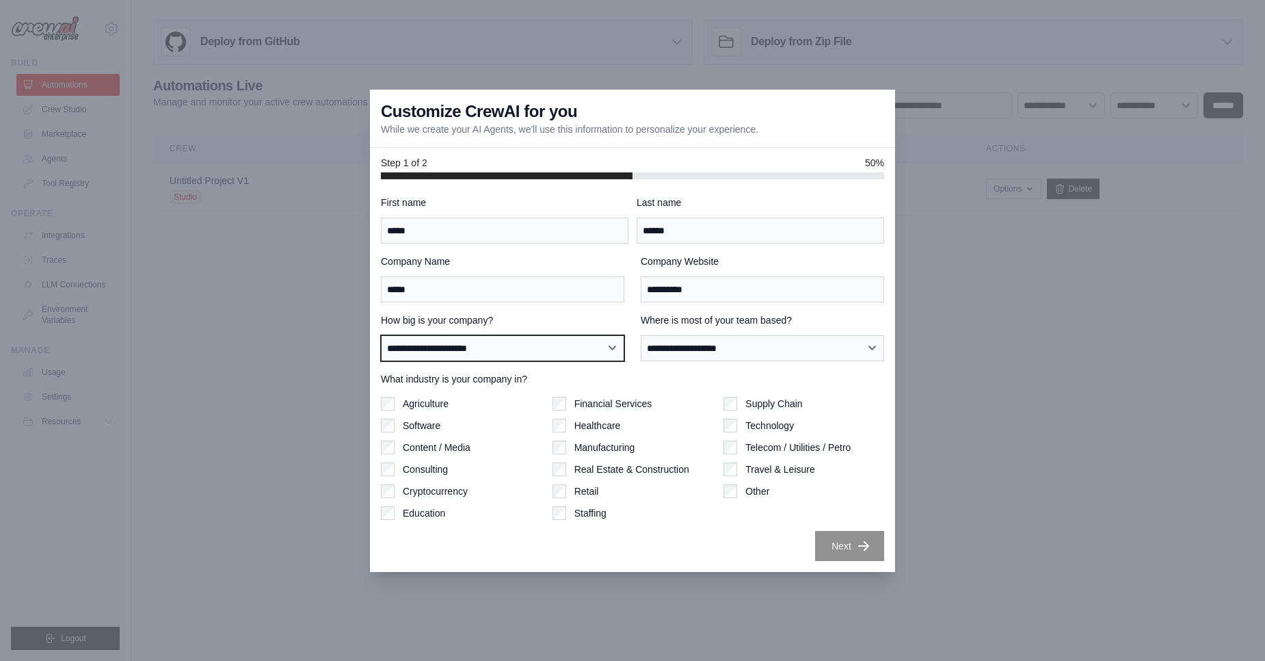
drag, startPoint x: 582, startPoint y: 348, endPoint x: 678, endPoint y: 292, distance: 110.9
click at [678, 292] on div "**********" at bounding box center [632, 378] width 503 height 365
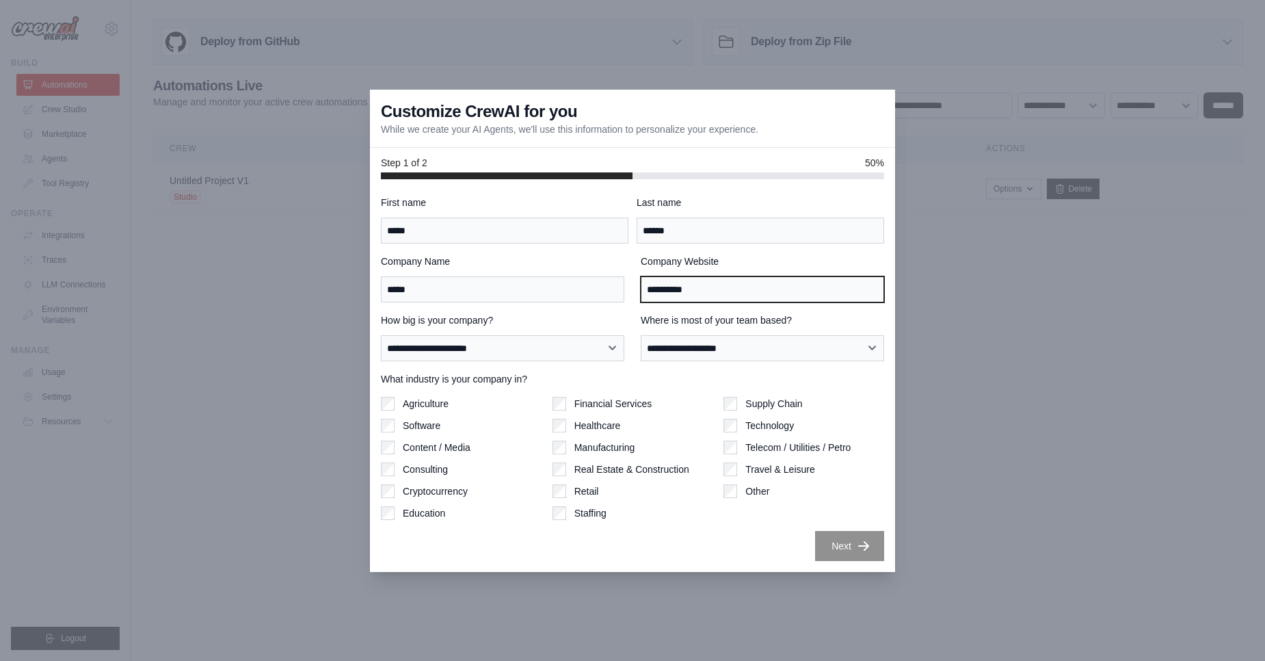
click at [678, 292] on input "**********" at bounding box center [762, 289] width 243 height 26
type input "*****"
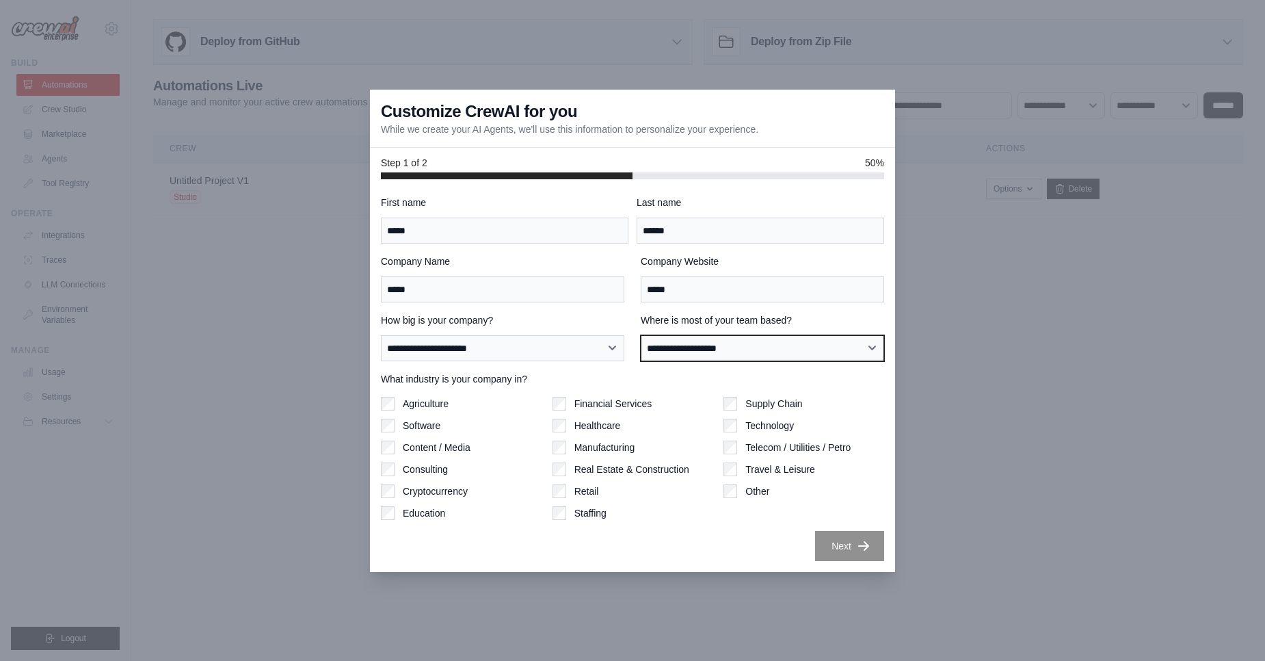
select select "**********"
click at [641, 335] on select "**********" at bounding box center [762, 348] width 243 height 26
click at [497, 401] on div "Agriculture" at bounding box center [461, 404] width 161 height 14
click at [397, 423] on div "Software" at bounding box center [461, 426] width 161 height 14
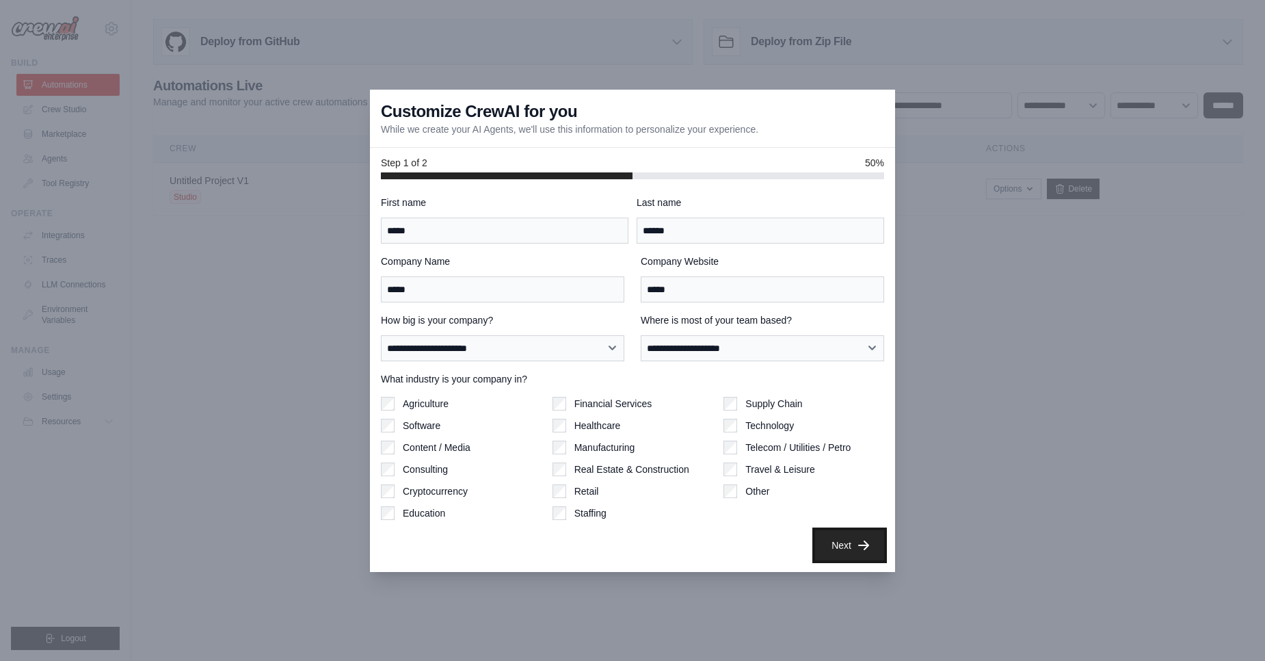
click at [850, 546] on button "Next" at bounding box center [849, 545] width 69 height 30
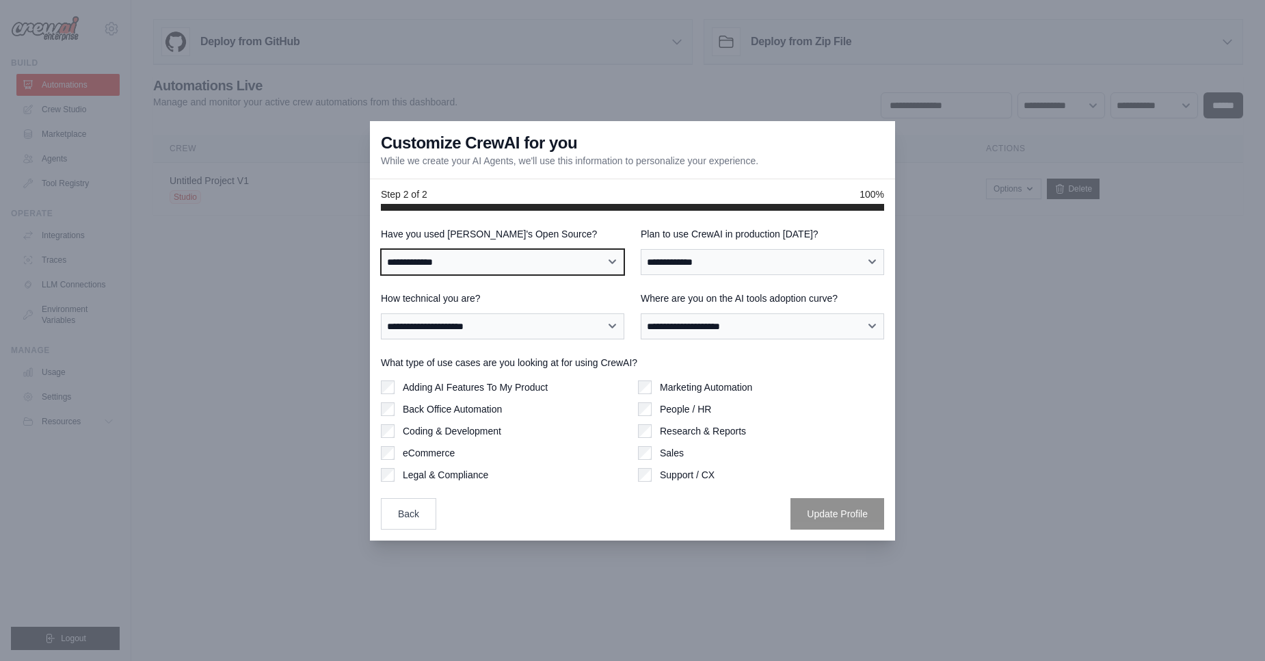
select select "**"
click at [381, 249] on select "**********" at bounding box center [502, 262] width 243 height 26
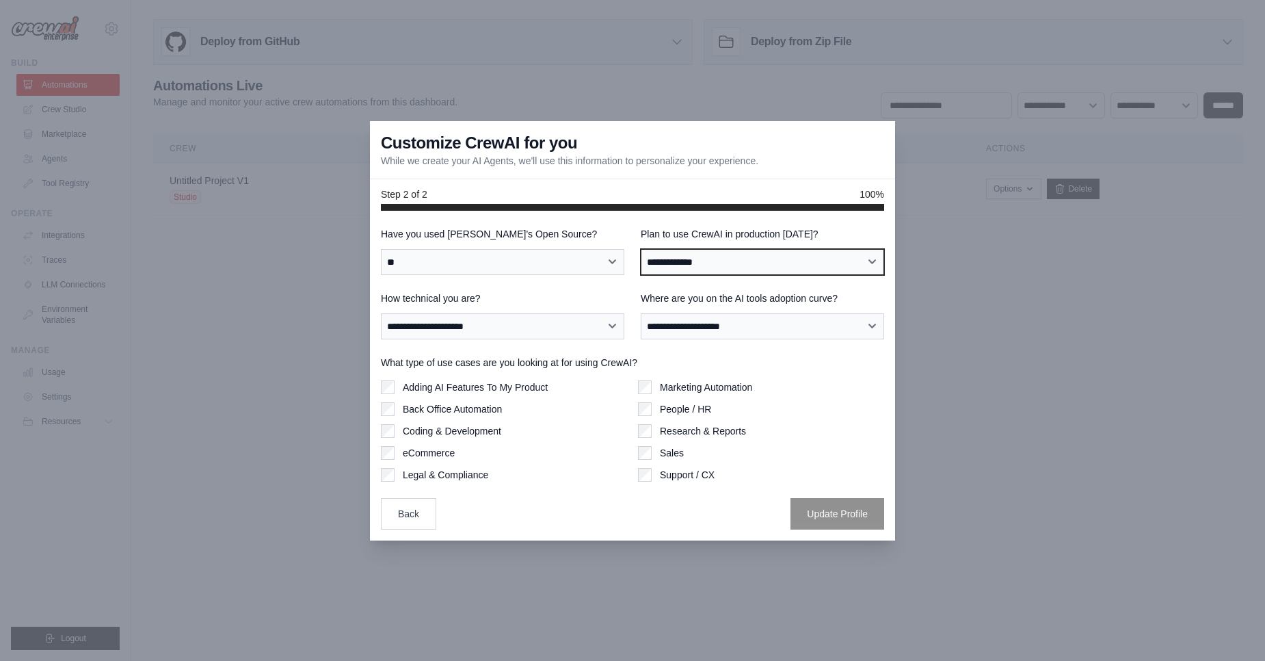
select select "*****"
click at [641, 249] on select "**********" at bounding box center [762, 262] width 243 height 26
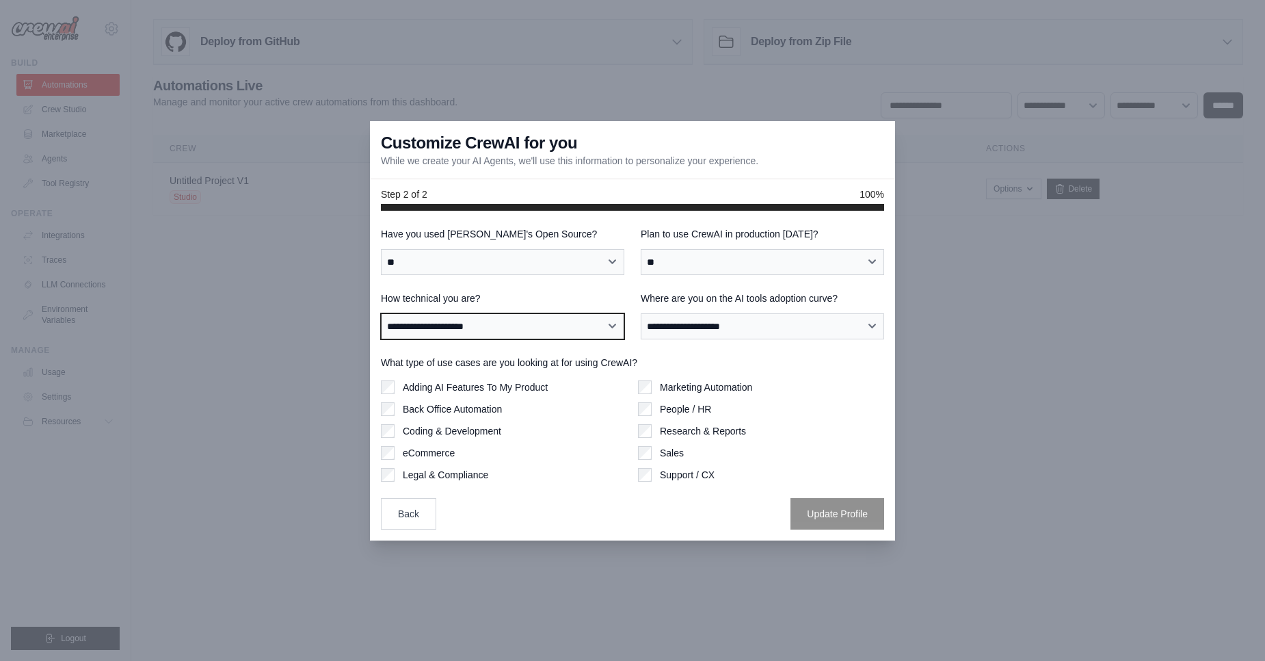
select select "**********"
click at [381, 313] on select "**********" at bounding box center [502, 326] width 243 height 26
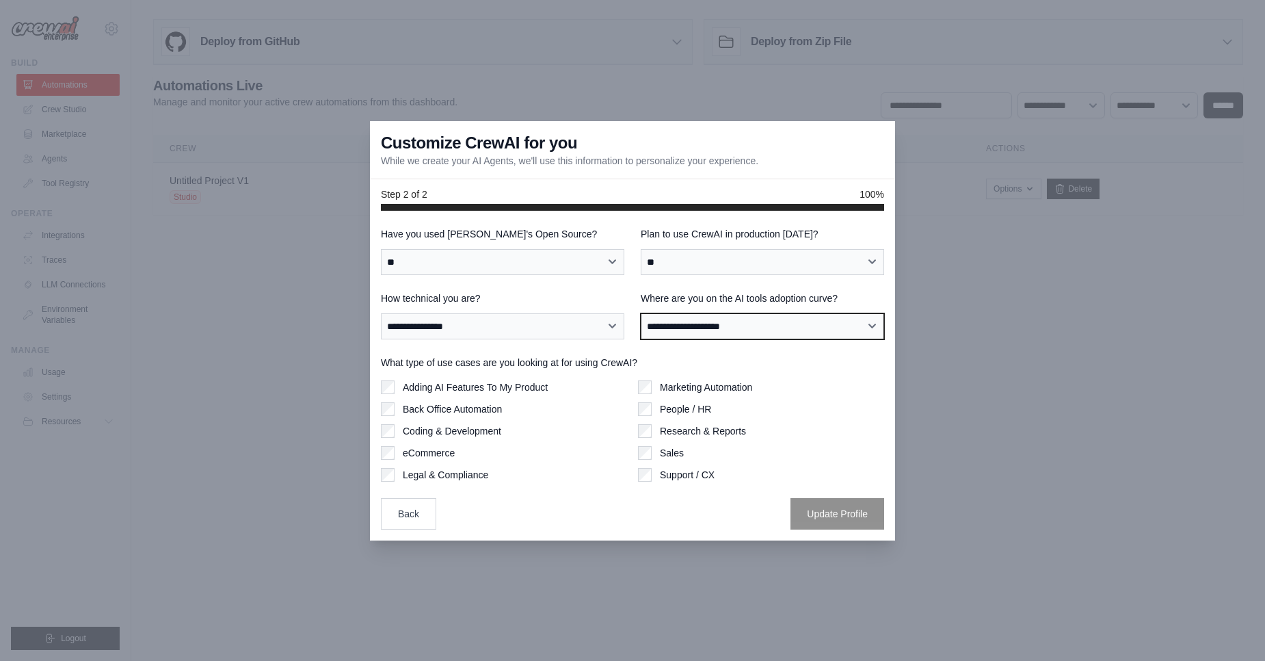
select select "**********"
click at [641, 313] on select "**********" at bounding box center [762, 326] width 243 height 26
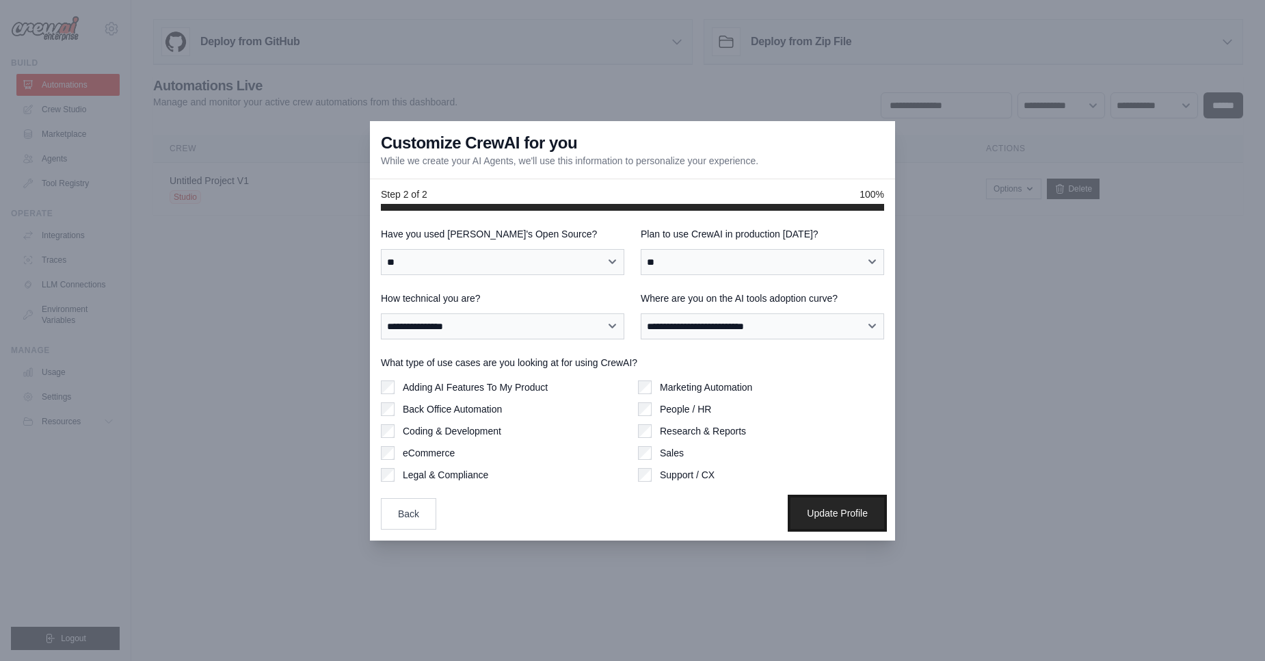
click at [828, 517] on button "Update Profile" at bounding box center [838, 512] width 94 height 31
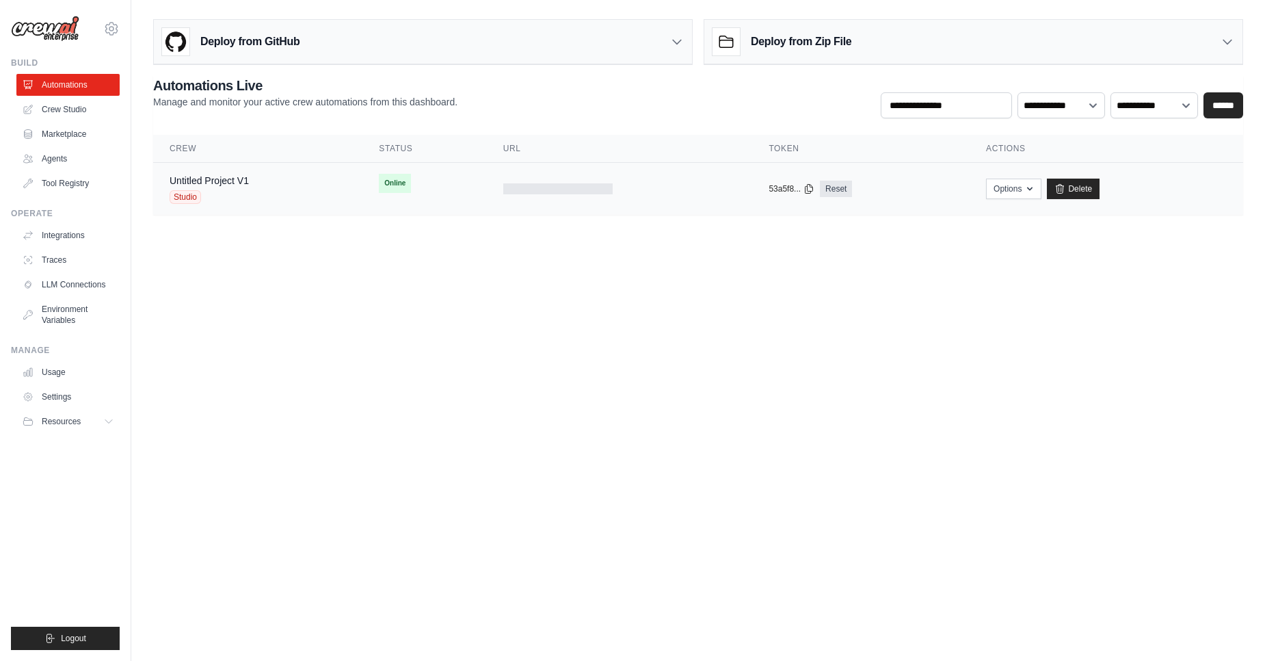
click at [287, 200] on div "Untitled Project V1 Studio" at bounding box center [258, 189] width 176 height 30
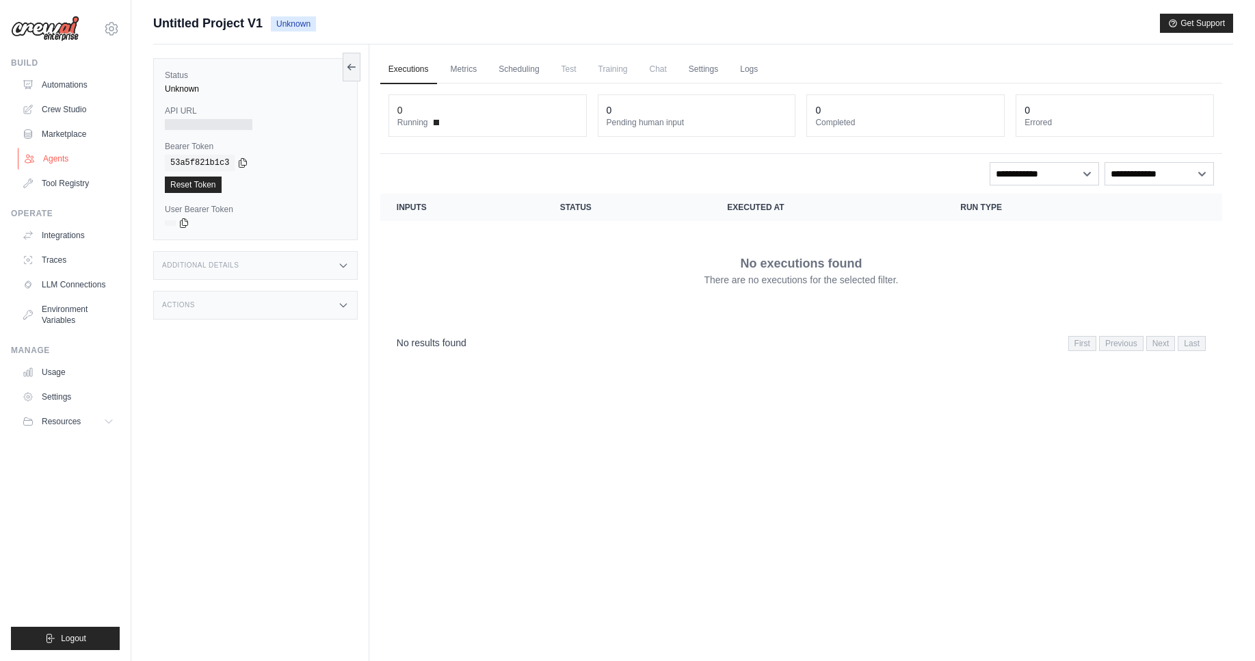
click at [77, 155] on link "Agents" at bounding box center [69, 159] width 103 height 22
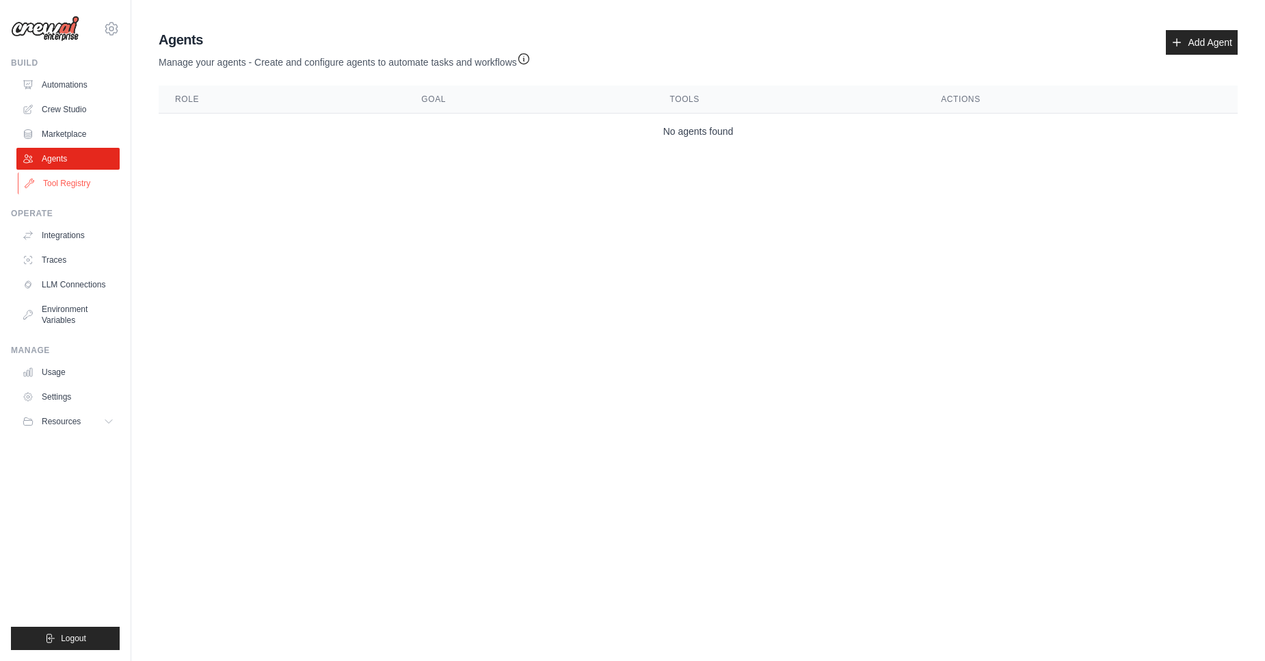
click at [81, 178] on link "Tool Registry" at bounding box center [69, 183] width 103 height 22
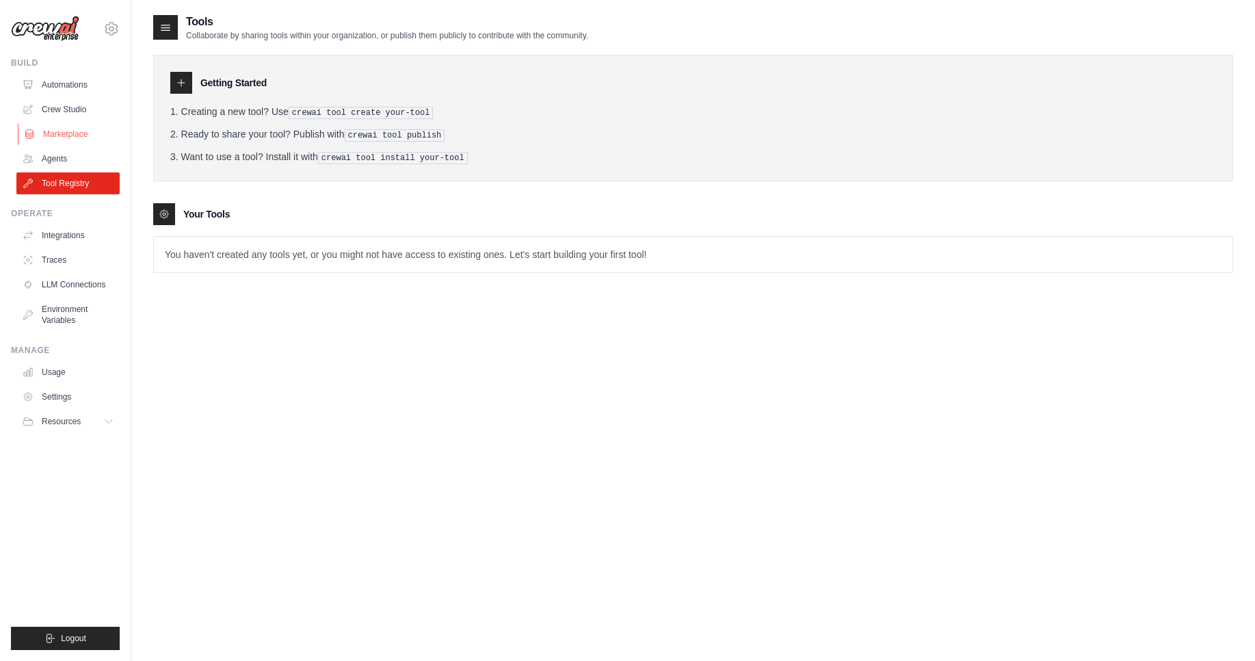
click at [70, 127] on link "Marketplace" at bounding box center [69, 134] width 103 height 22
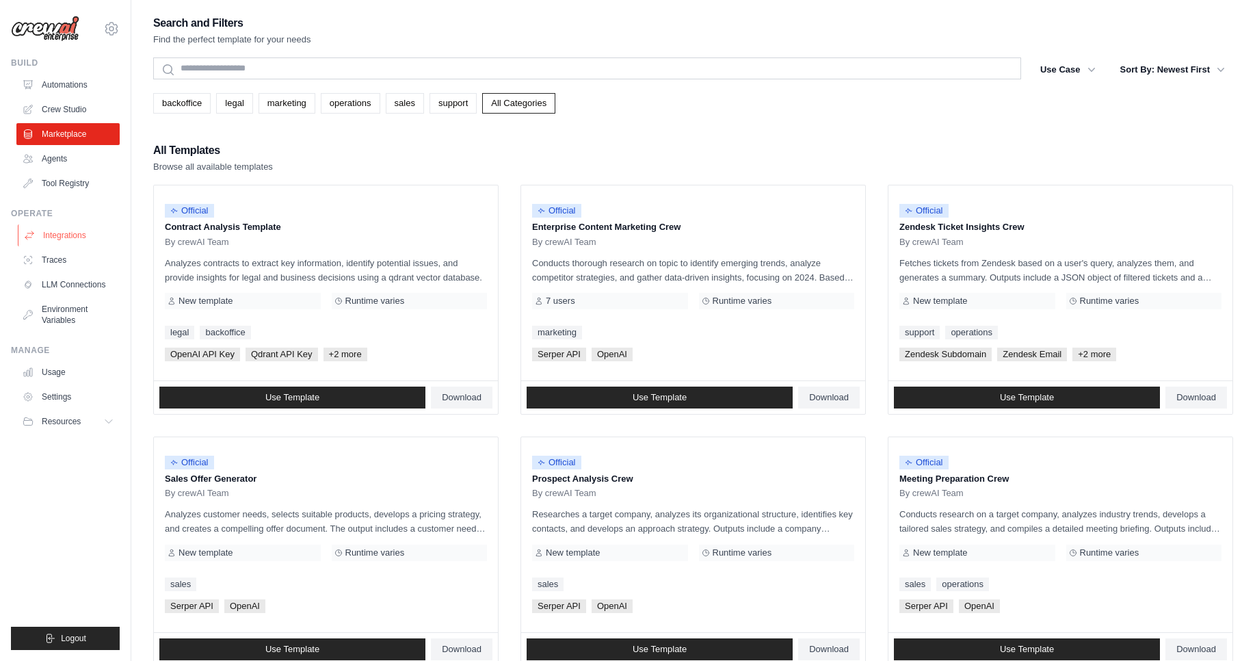
click at [79, 237] on link "Integrations" at bounding box center [69, 235] width 103 height 22
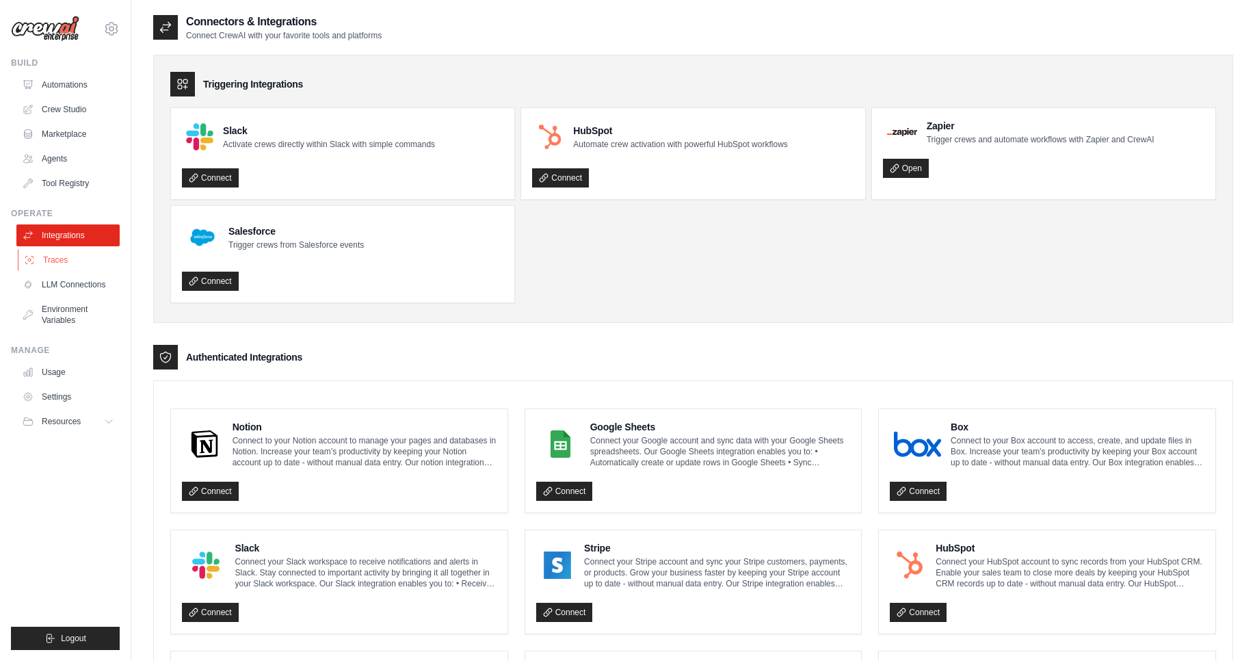
click at [78, 262] on link "Traces" at bounding box center [69, 260] width 103 height 22
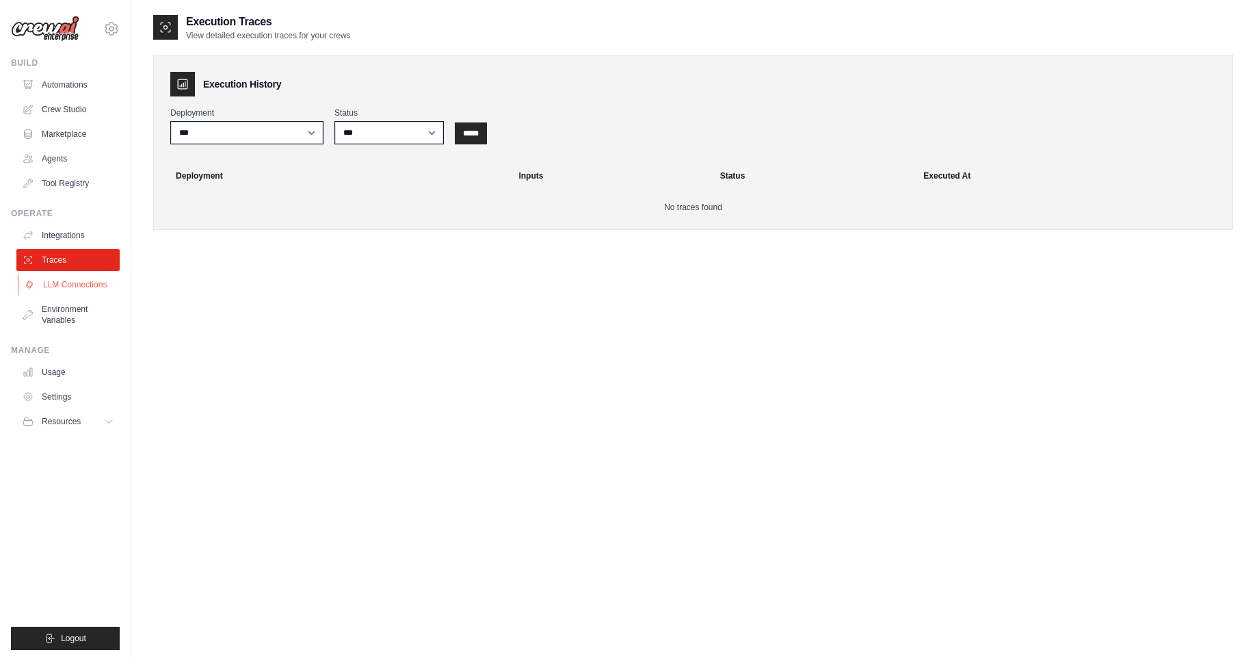
click at [105, 284] on link "LLM Connections" at bounding box center [69, 285] width 103 height 22
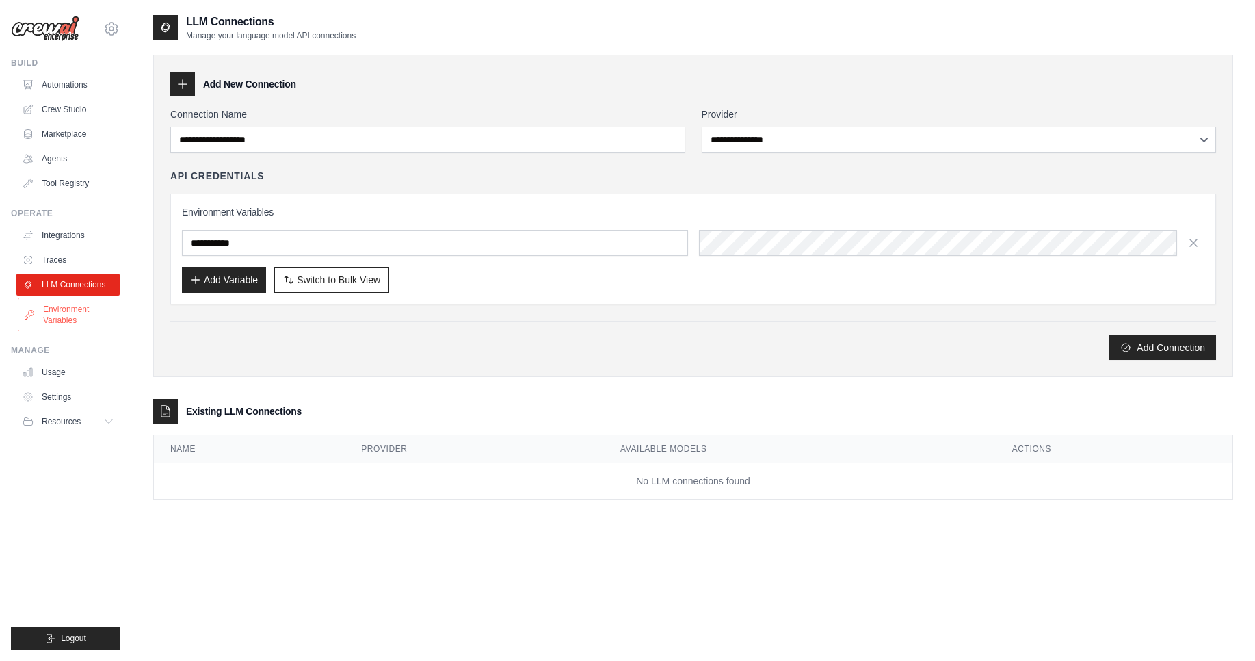
click at [72, 307] on link "Environment Variables" at bounding box center [69, 314] width 103 height 33
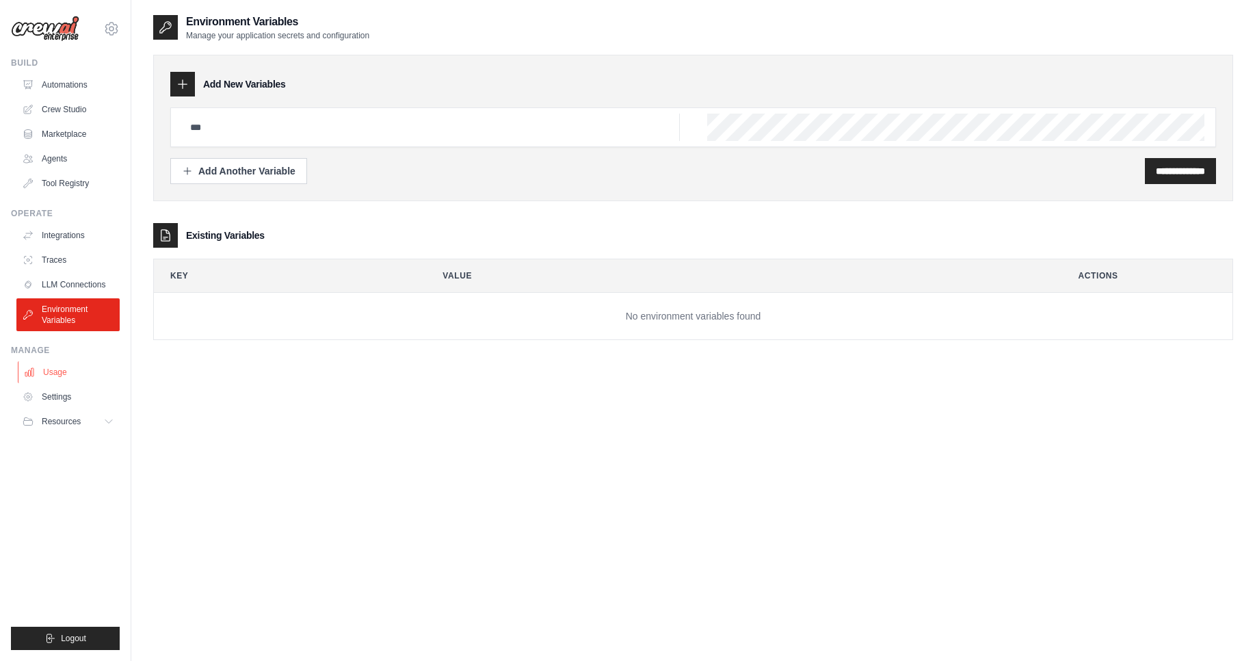
click at [58, 367] on link "Usage" at bounding box center [69, 372] width 103 height 22
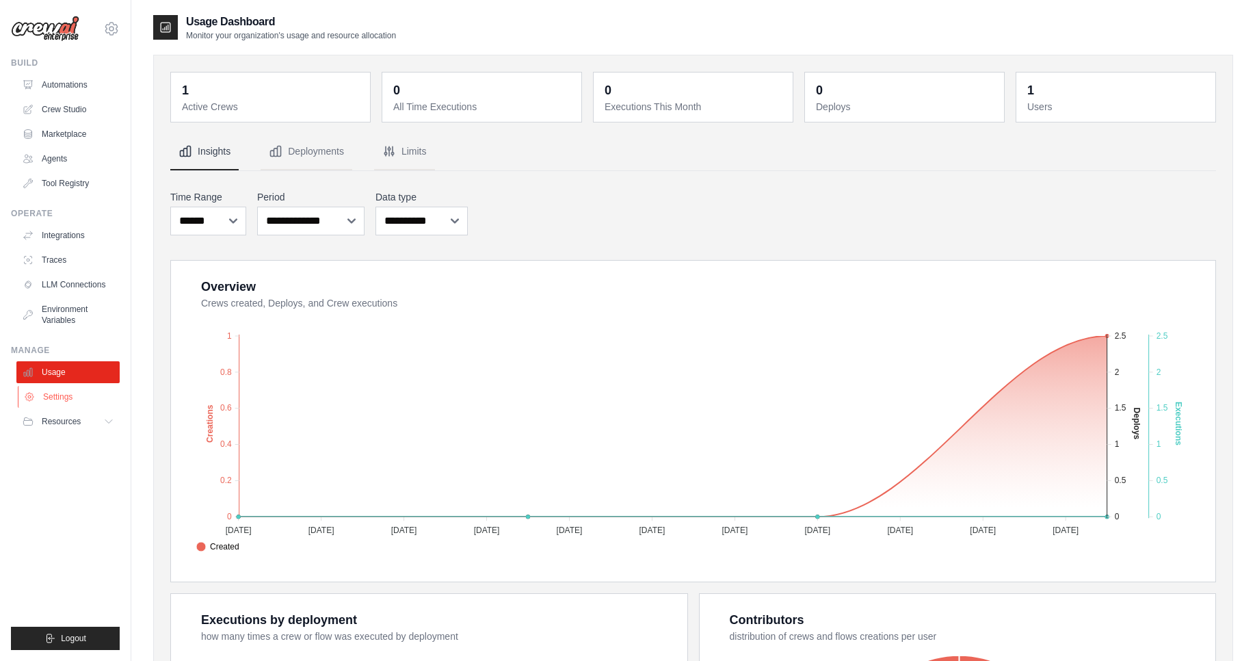
click at [64, 397] on link "Settings" at bounding box center [69, 397] width 103 height 22
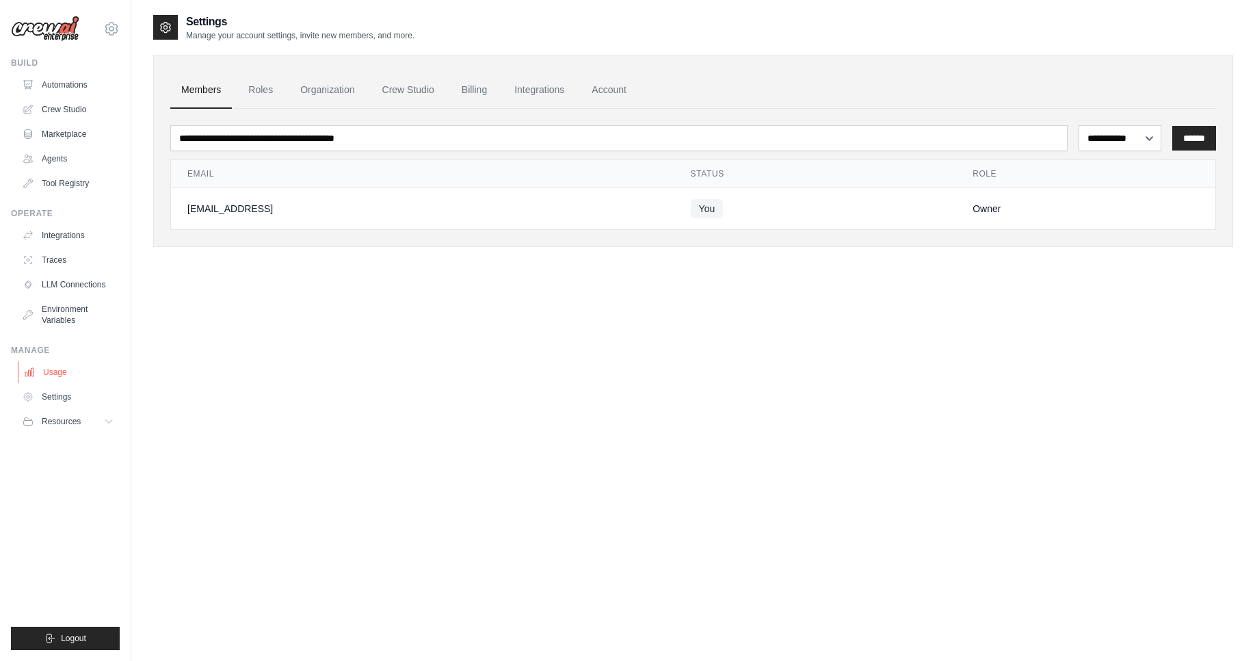
click at [74, 377] on link "Usage" at bounding box center [69, 372] width 103 height 22
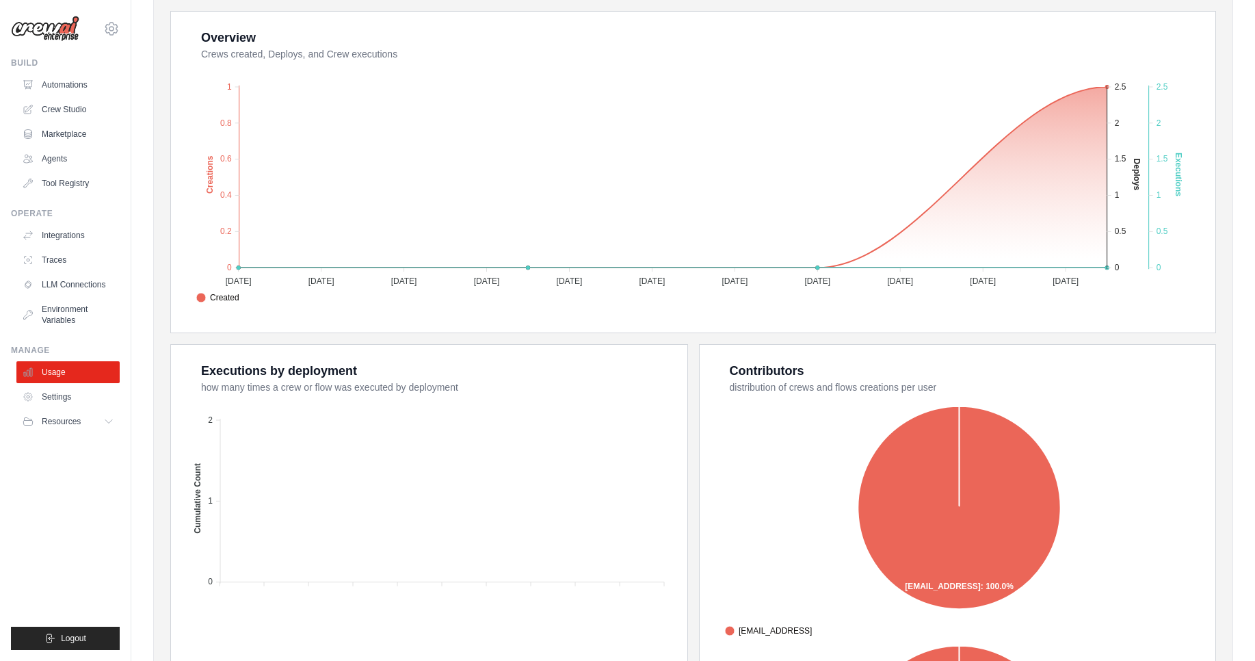
scroll to position [331, 0]
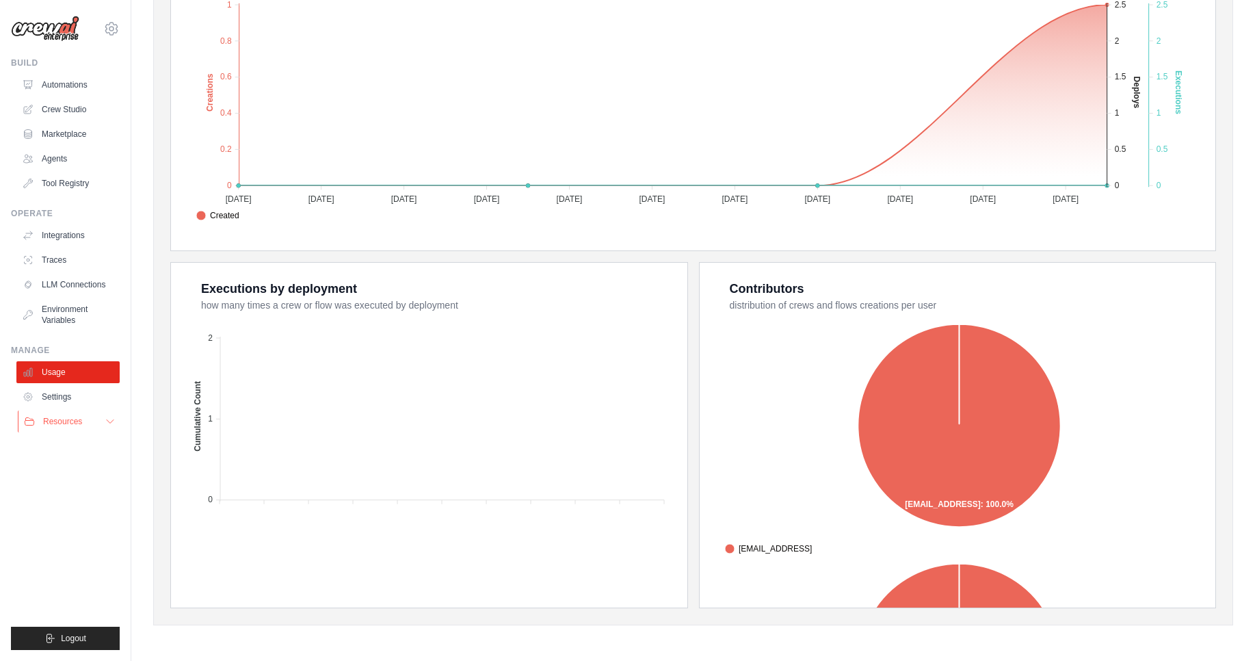
click at [79, 417] on span "Resources" at bounding box center [62, 421] width 39 height 11
click at [90, 92] on link "Automations" at bounding box center [69, 85] width 103 height 22
